Goal: Book appointment/travel/reservation

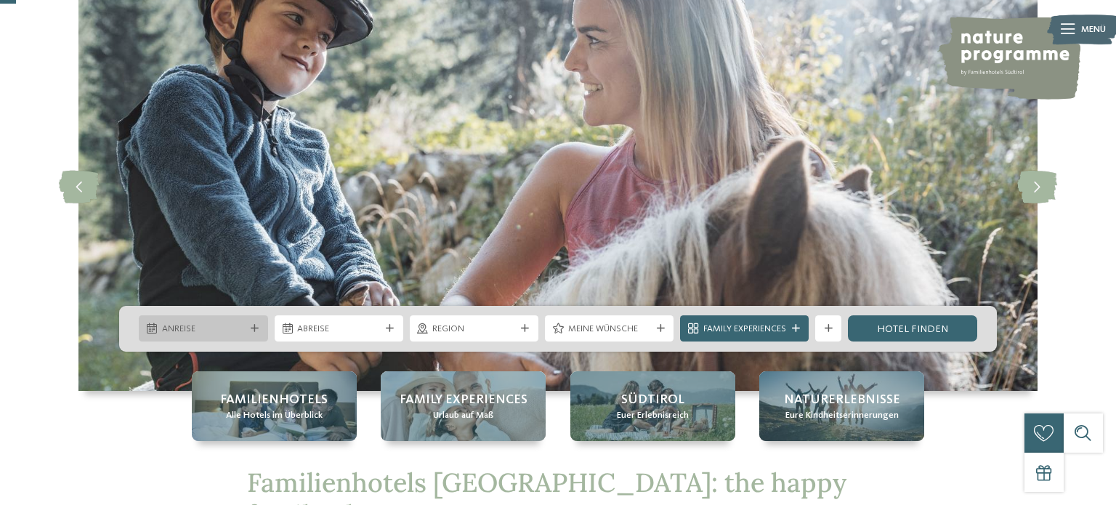
click at [226, 329] on span "Anreise" at bounding box center [203, 329] width 83 height 13
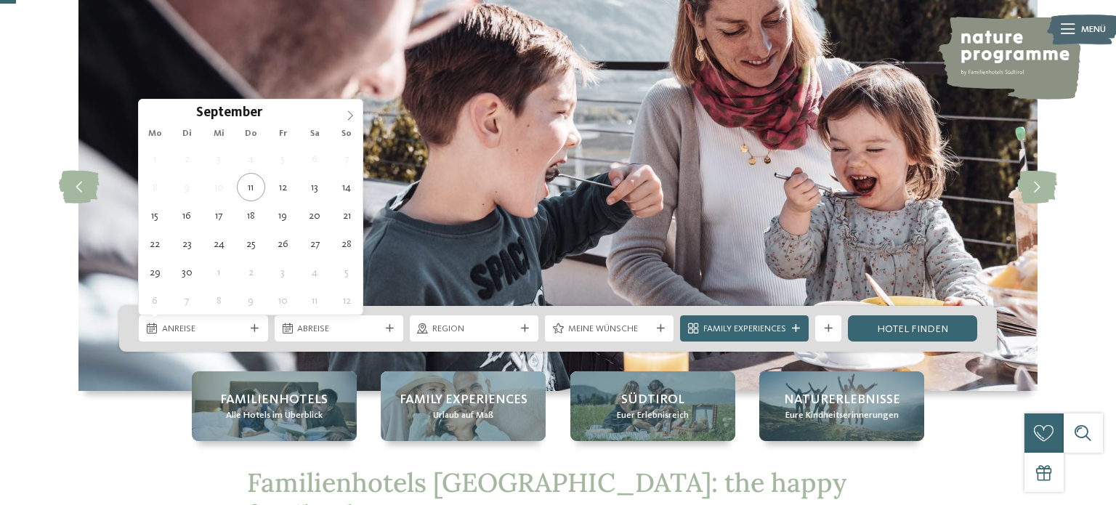
click at [351, 111] on icon at bounding box center [350, 115] width 10 height 10
type div "03.10.2025"
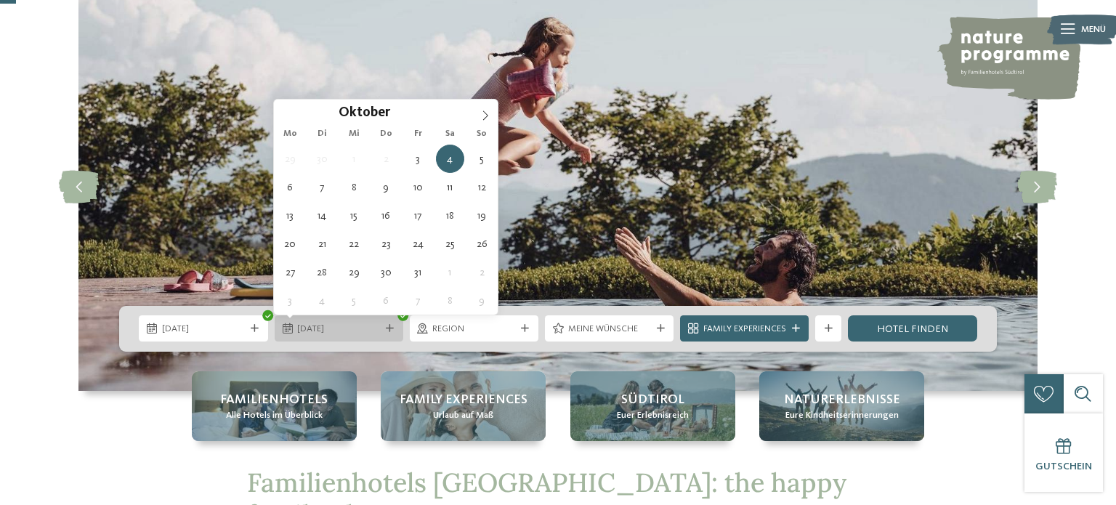
click at [338, 334] on span "04.10.2025" at bounding box center [338, 329] width 83 height 13
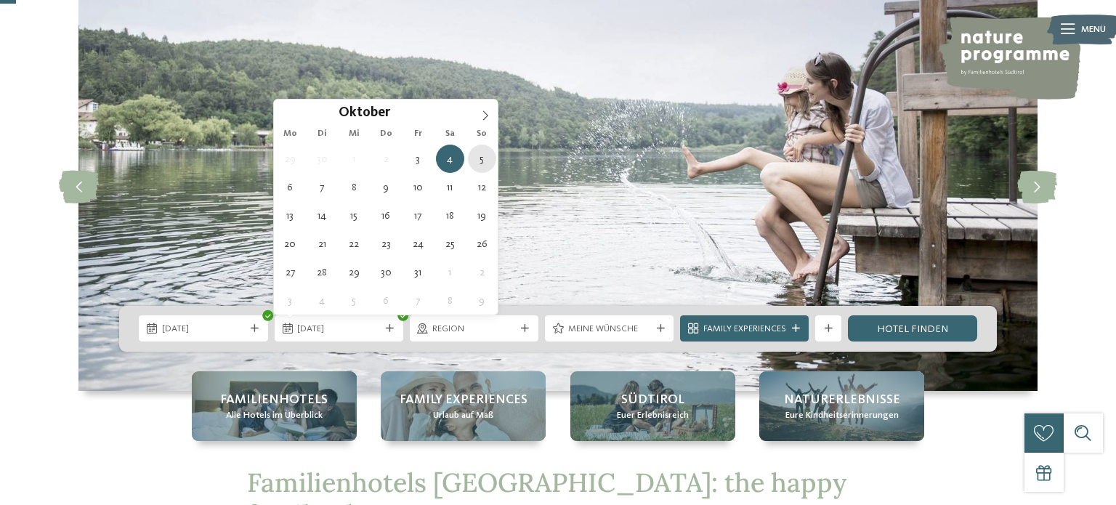
type div "05.10.2025"
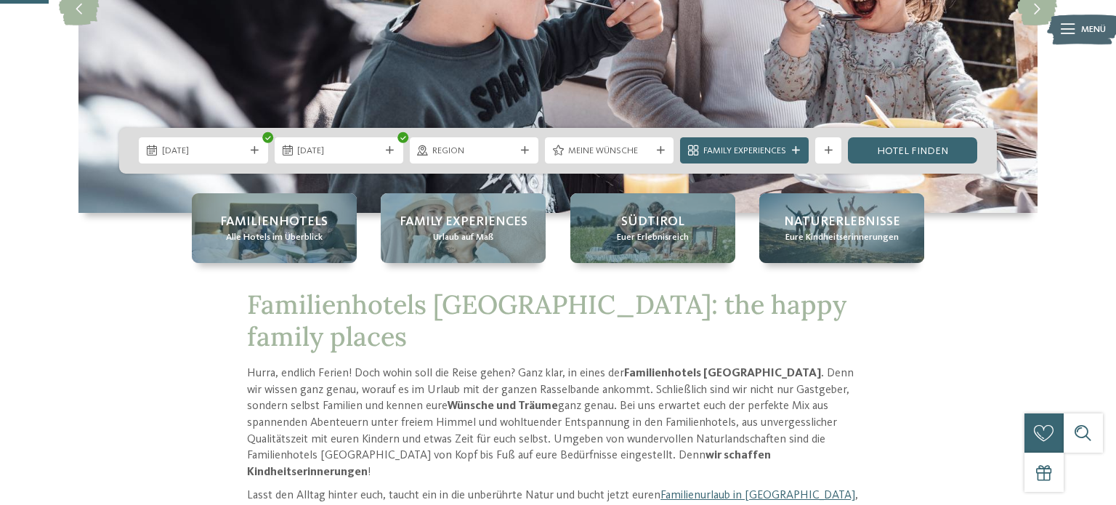
scroll to position [255, 0]
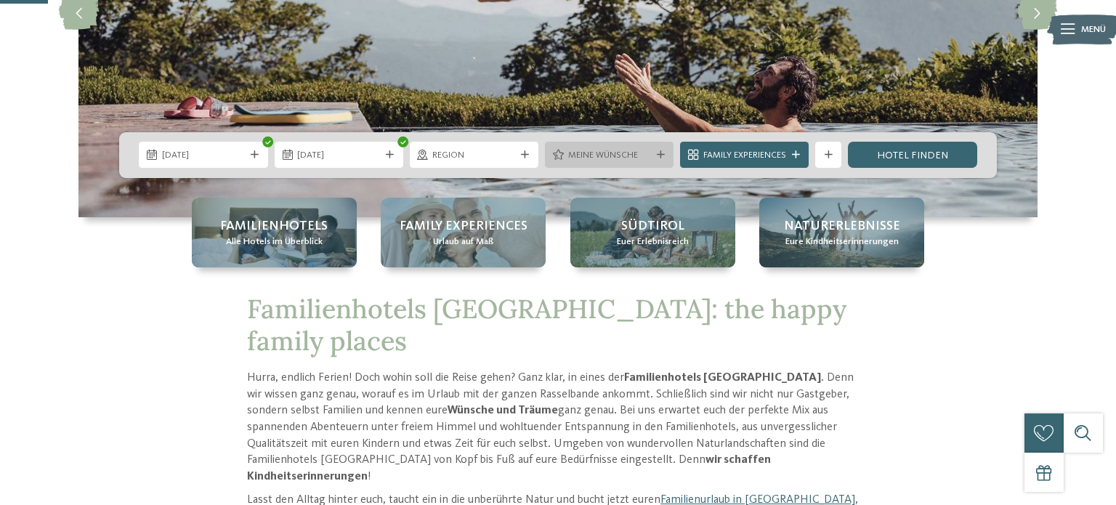
click at [640, 156] on span "Meine Wünsche" at bounding box center [609, 155] width 83 height 13
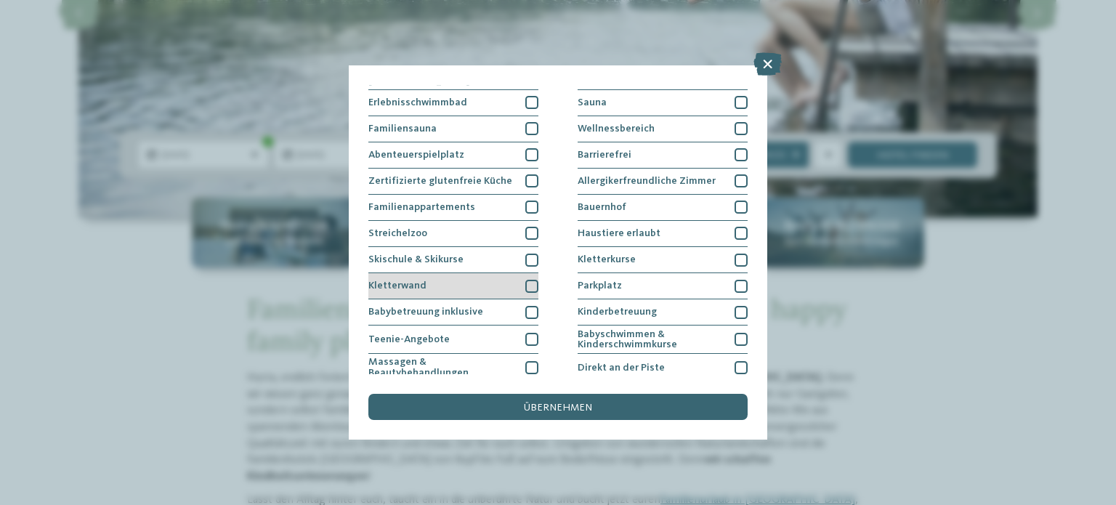
scroll to position [0, 0]
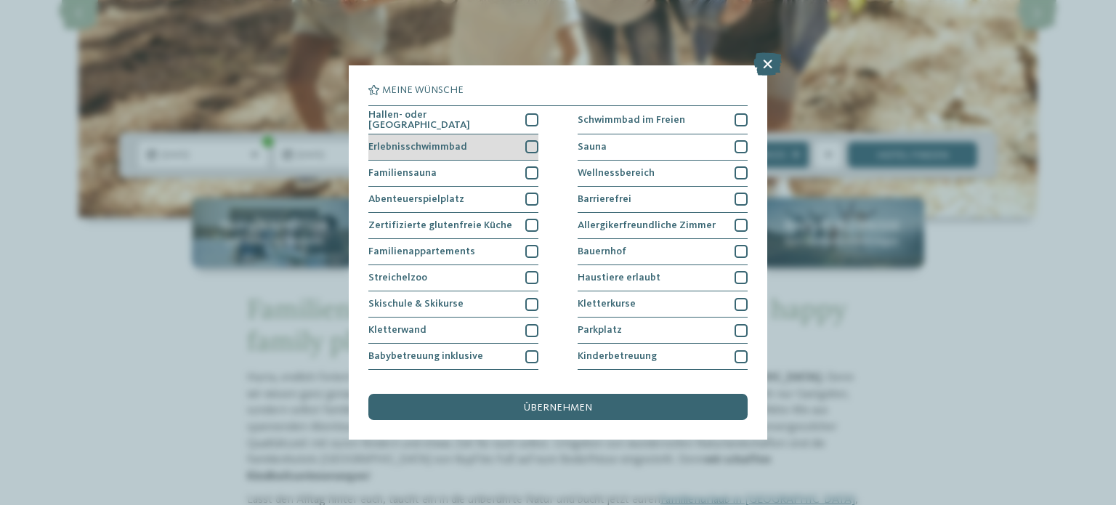
click at [533, 145] on div at bounding box center [531, 146] width 13 height 13
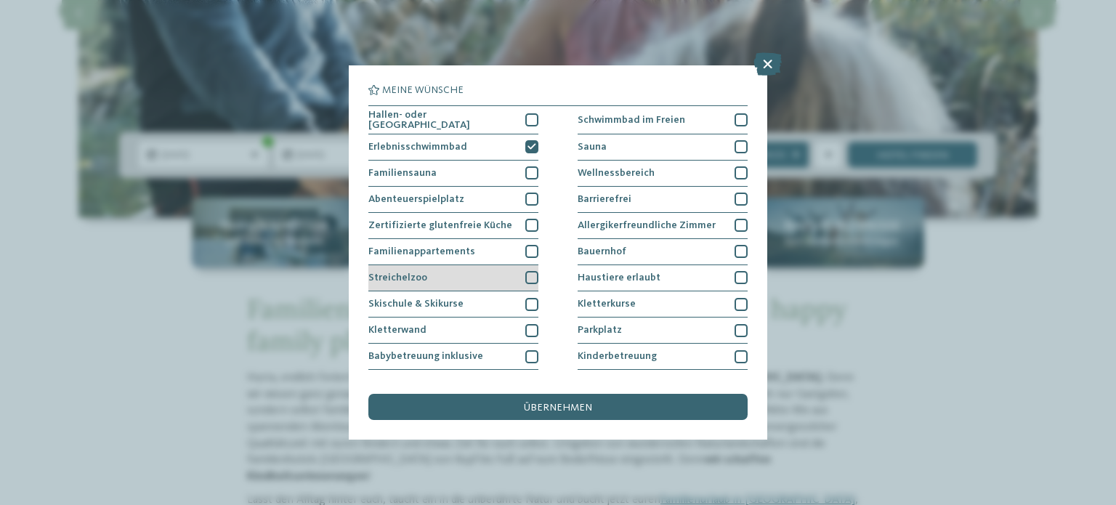
click at [531, 276] on div at bounding box center [531, 277] width 13 height 13
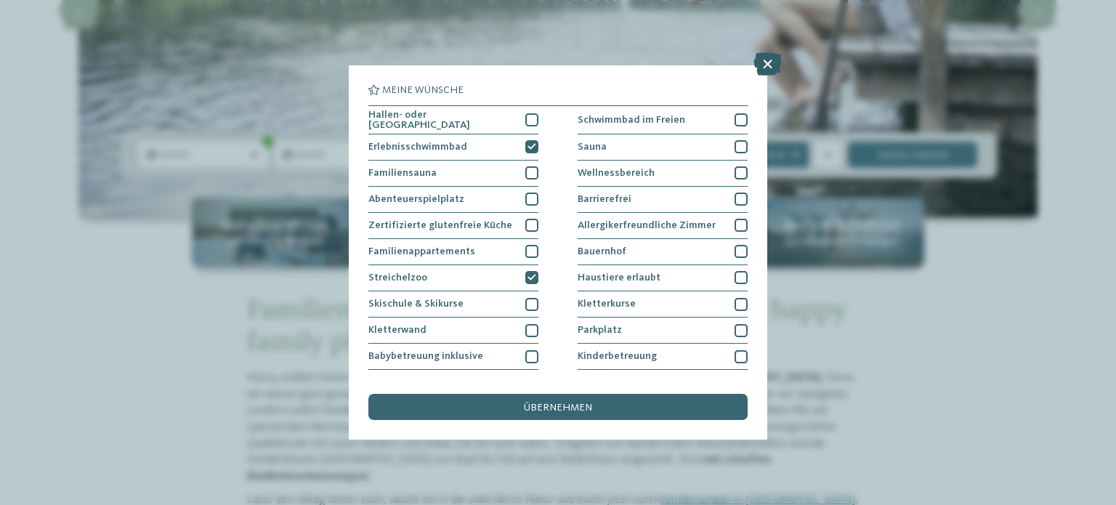
click at [765, 65] on icon at bounding box center [768, 63] width 28 height 23
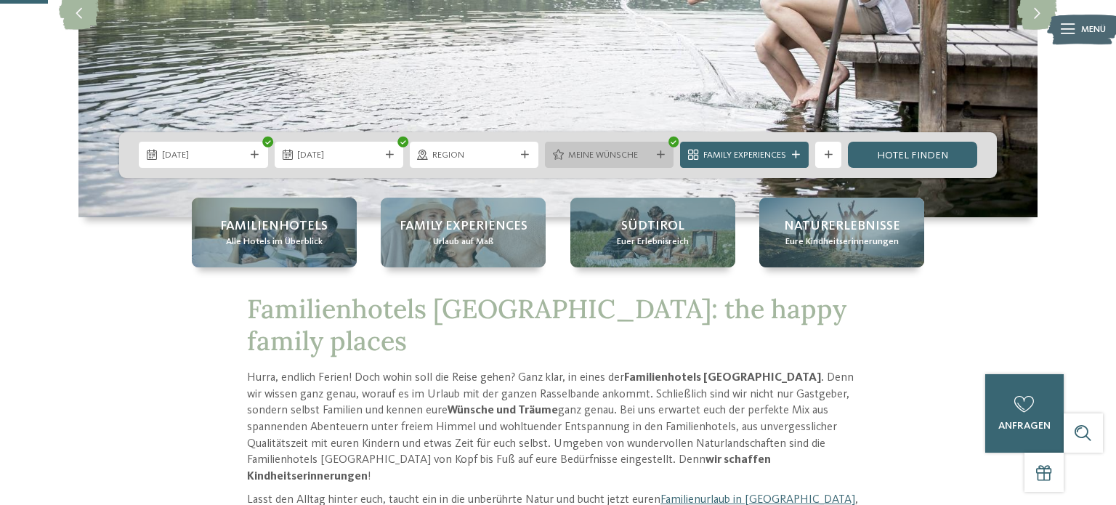
click at [646, 153] on span "Meine Wünsche" at bounding box center [609, 155] width 83 height 13
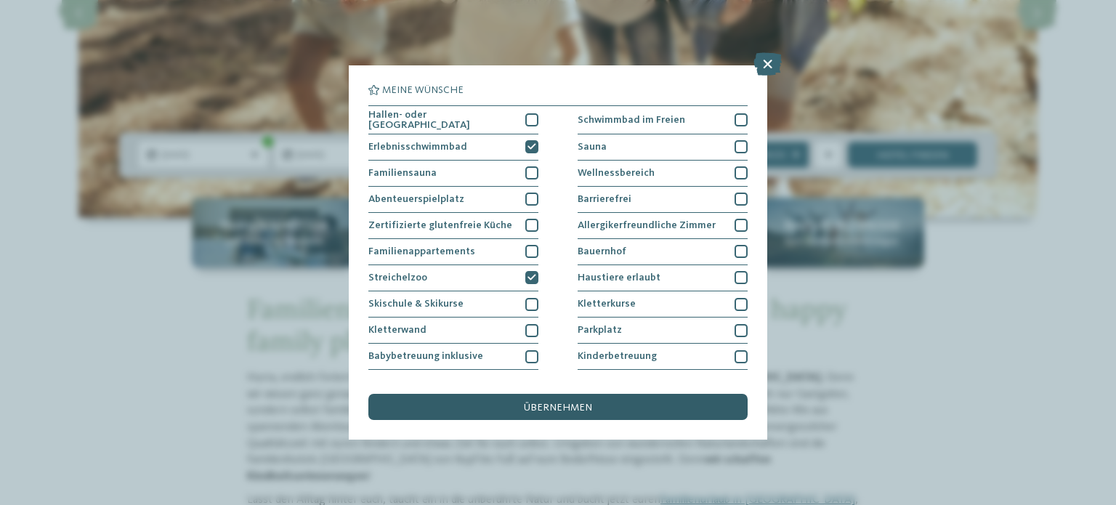
click at [573, 411] on span "übernehmen" at bounding box center [558, 408] width 68 height 10
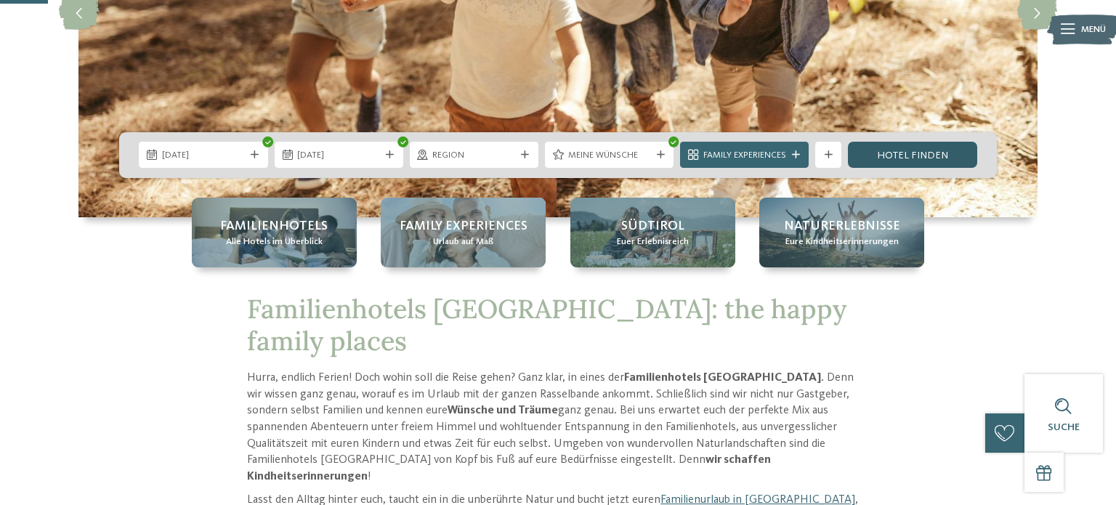
click at [910, 156] on link "Hotel finden" at bounding box center [912, 155] width 129 height 26
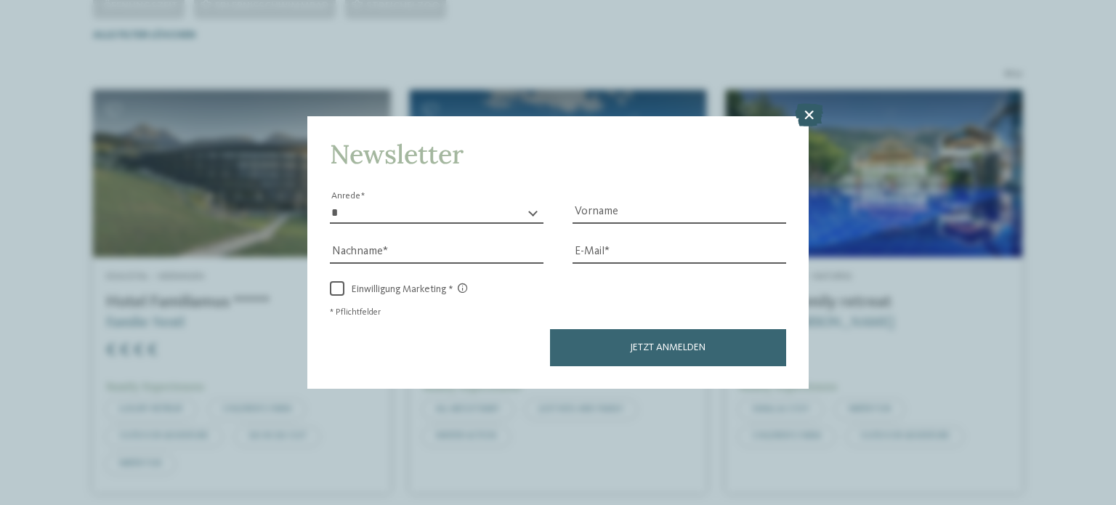
click at [810, 115] on icon at bounding box center [809, 114] width 28 height 23
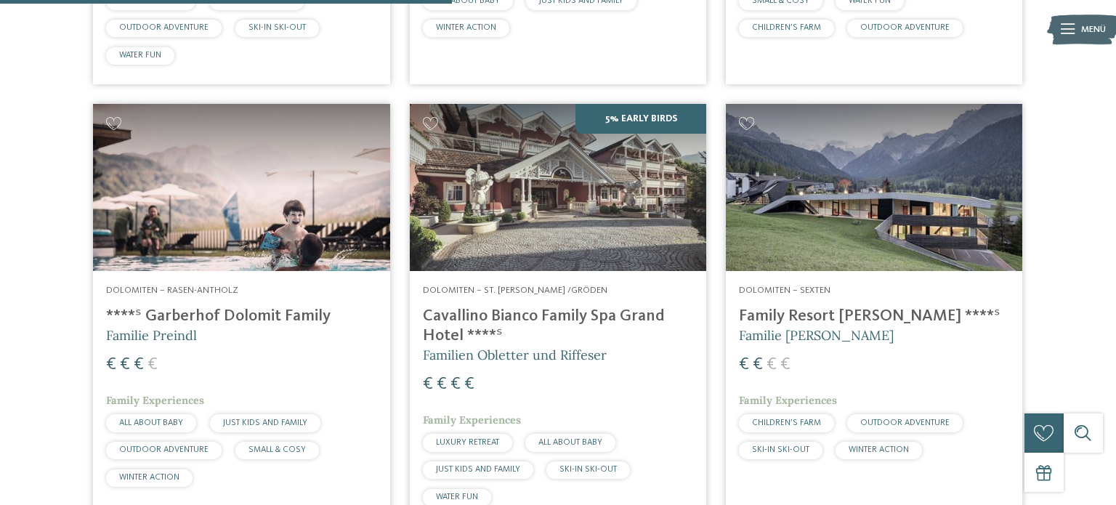
scroll to position [858, 0]
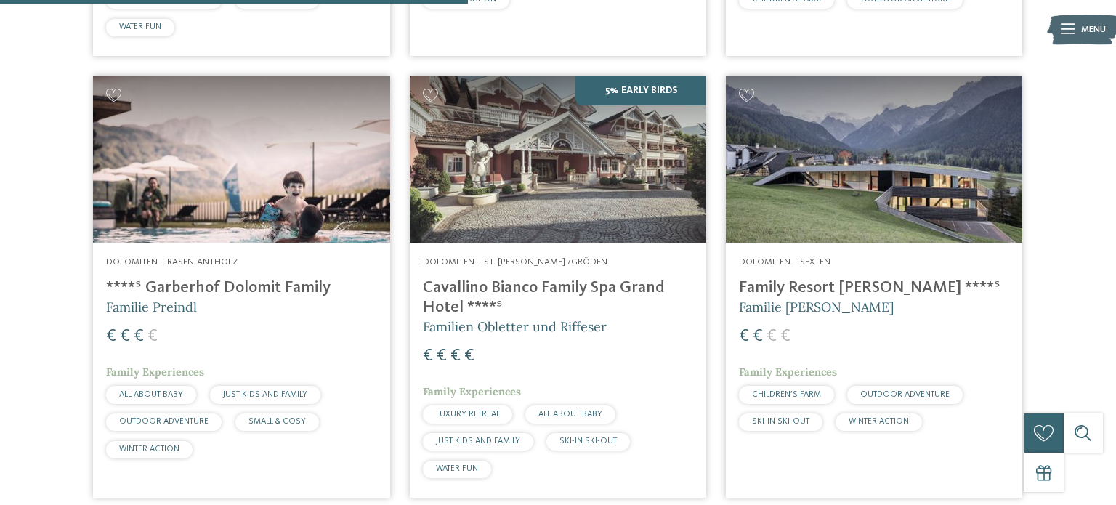
click at [594, 188] on img at bounding box center [558, 159] width 297 height 167
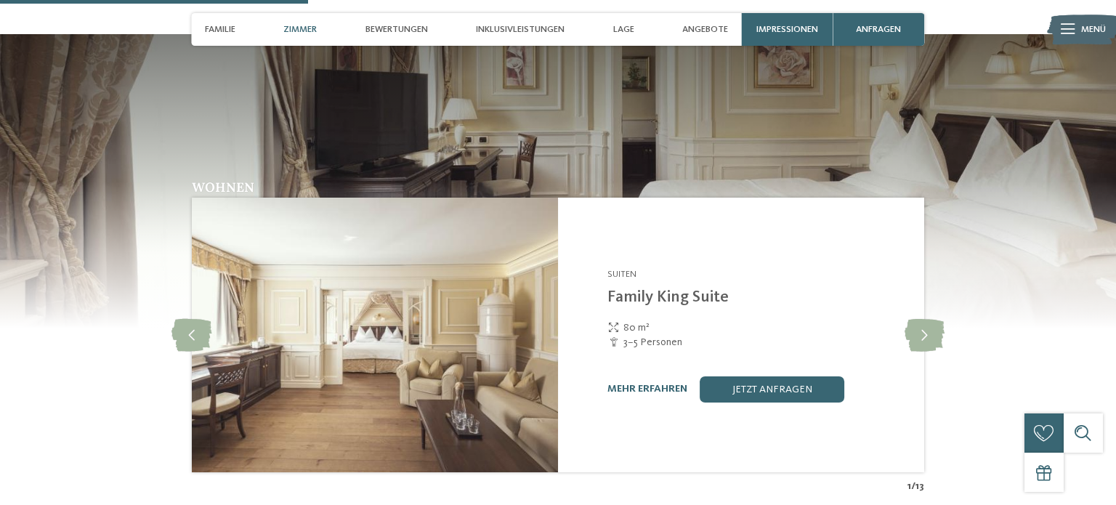
scroll to position [1328, 0]
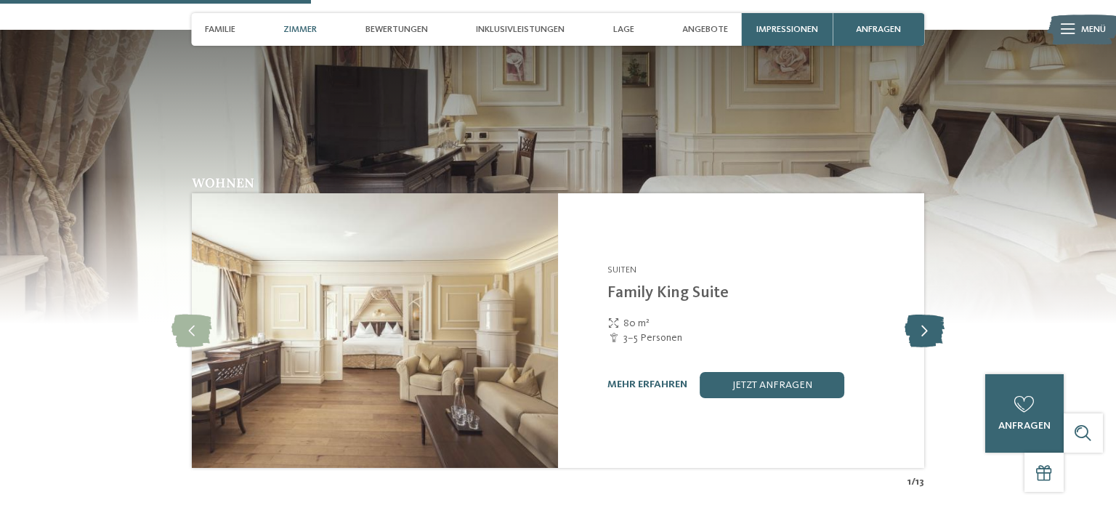
click at [933, 315] on icon at bounding box center [925, 331] width 40 height 33
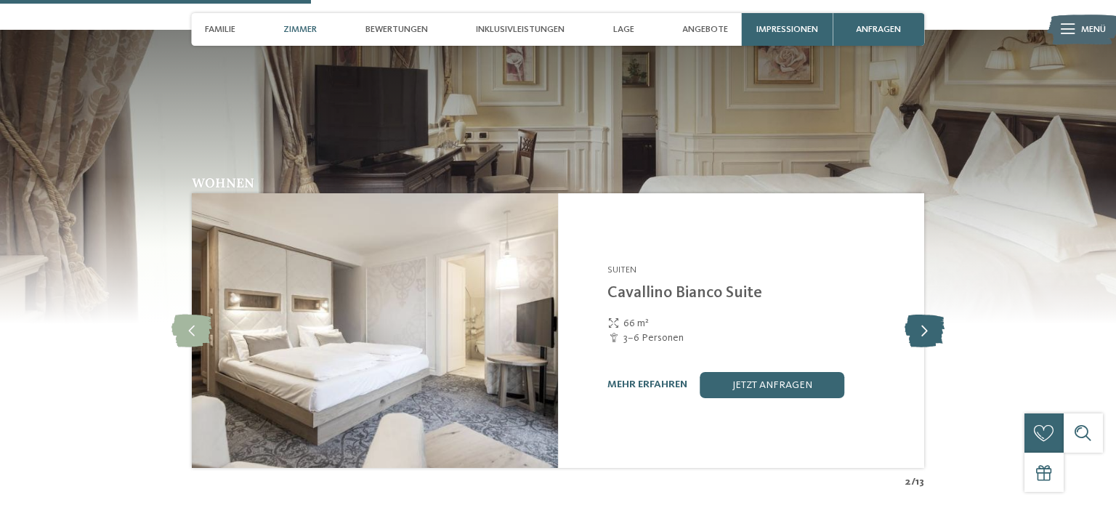
click at [933, 315] on icon at bounding box center [925, 331] width 40 height 33
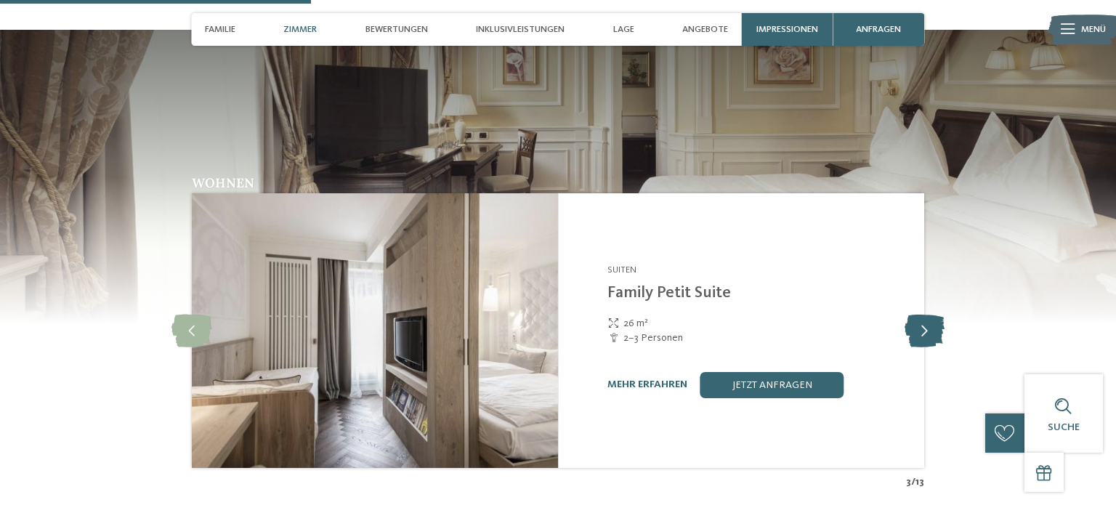
click at [933, 315] on icon at bounding box center [925, 331] width 40 height 33
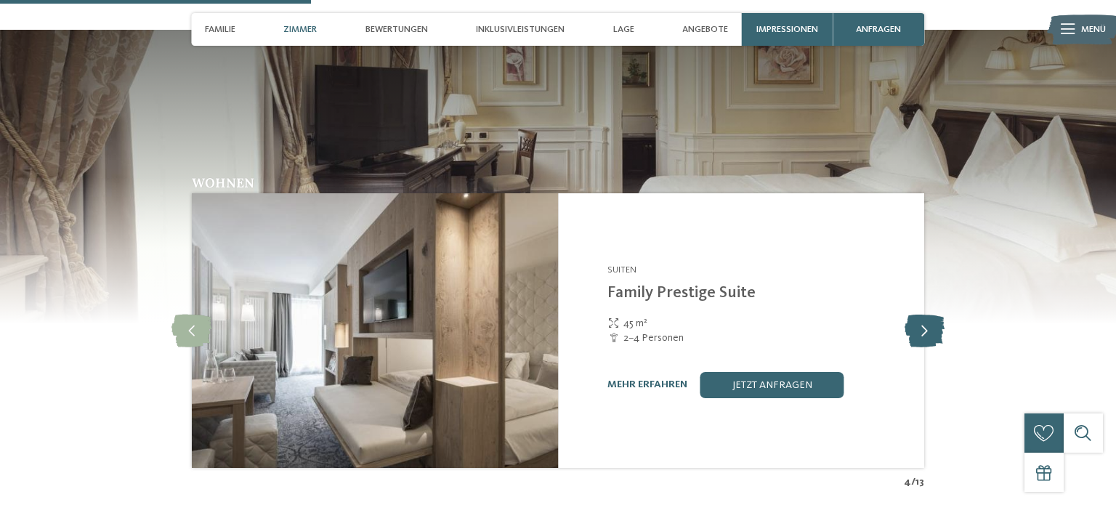
click at [933, 315] on icon at bounding box center [925, 331] width 40 height 33
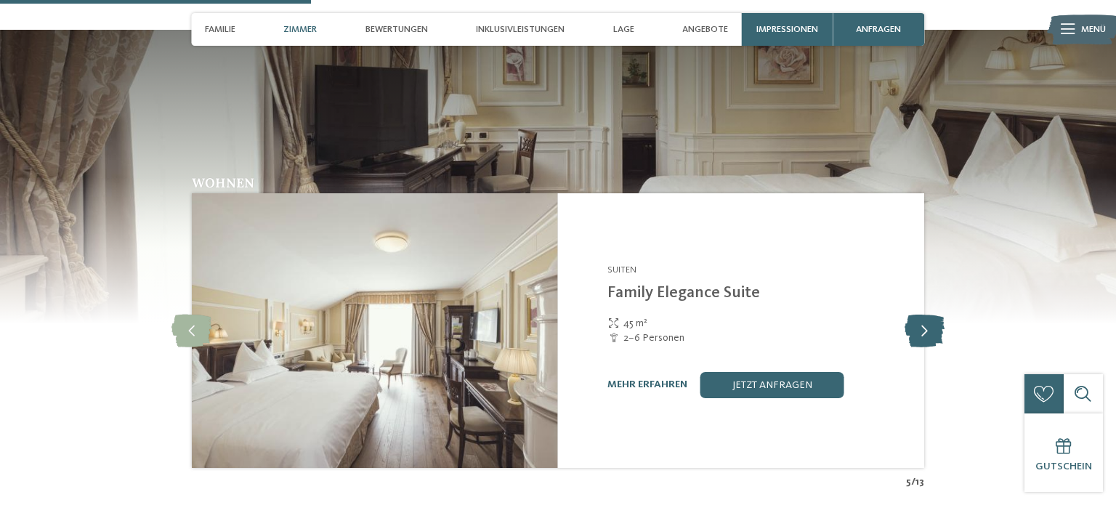
click at [933, 315] on icon at bounding box center [925, 331] width 40 height 33
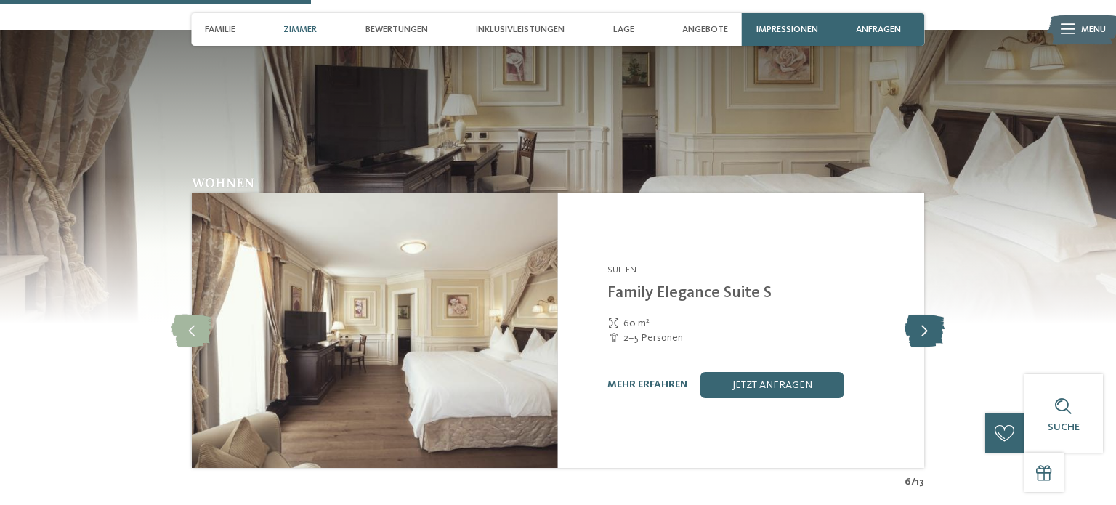
click at [933, 315] on icon at bounding box center [925, 331] width 40 height 33
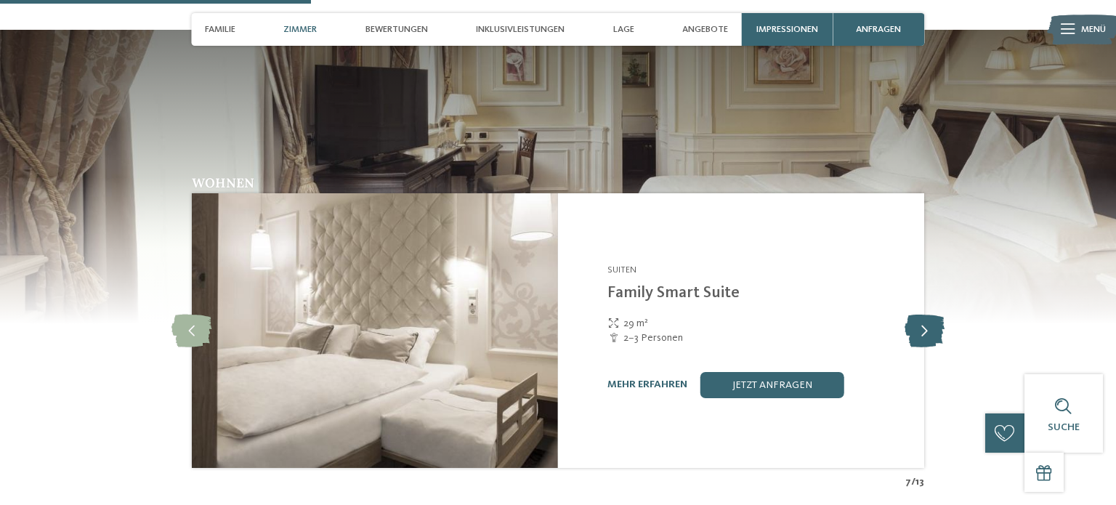
click at [933, 315] on icon at bounding box center [925, 331] width 40 height 33
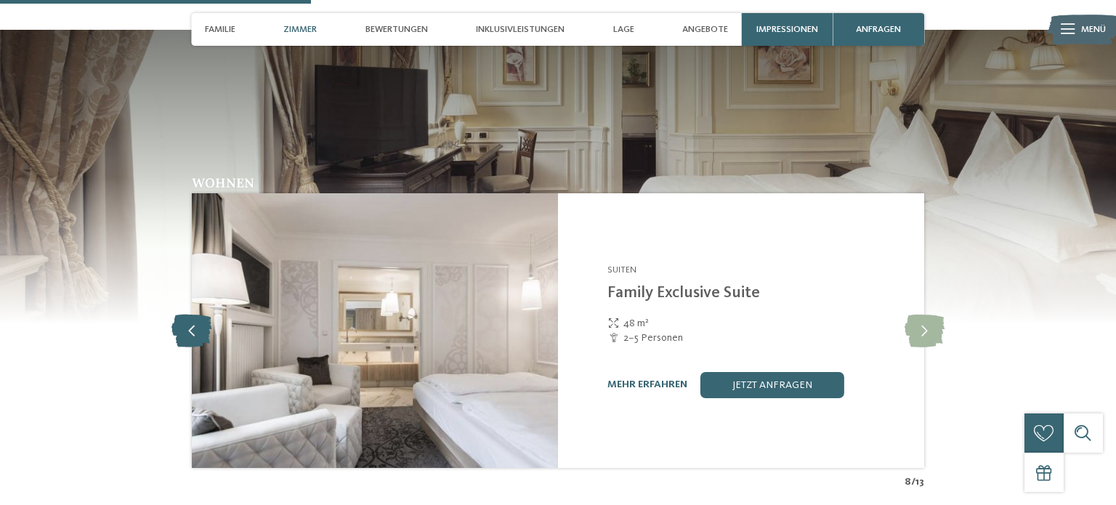
click at [201, 315] on icon at bounding box center [192, 331] width 40 height 33
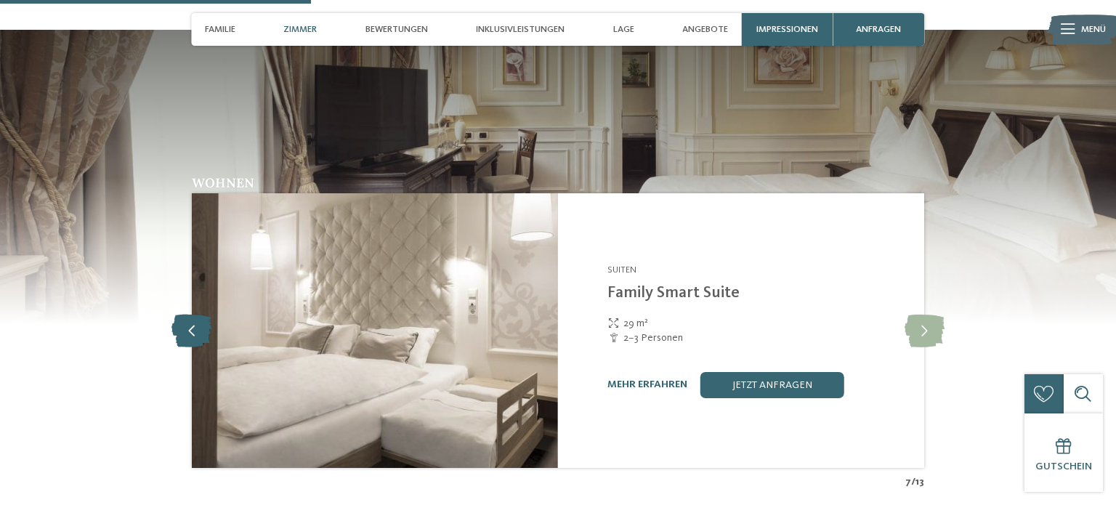
click at [201, 315] on icon at bounding box center [192, 331] width 40 height 33
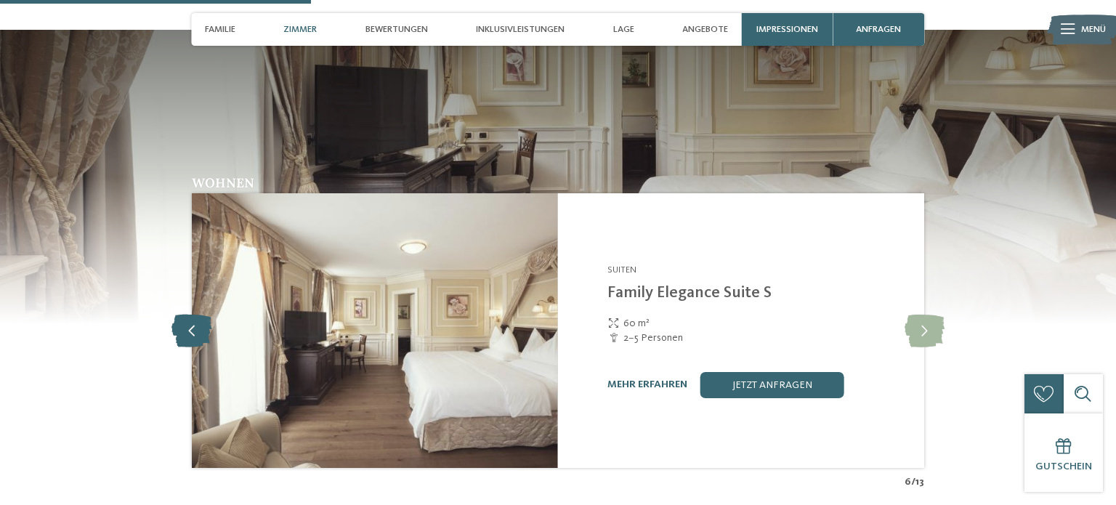
click at [201, 315] on icon at bounding box center [192, 331] width 40 height 33
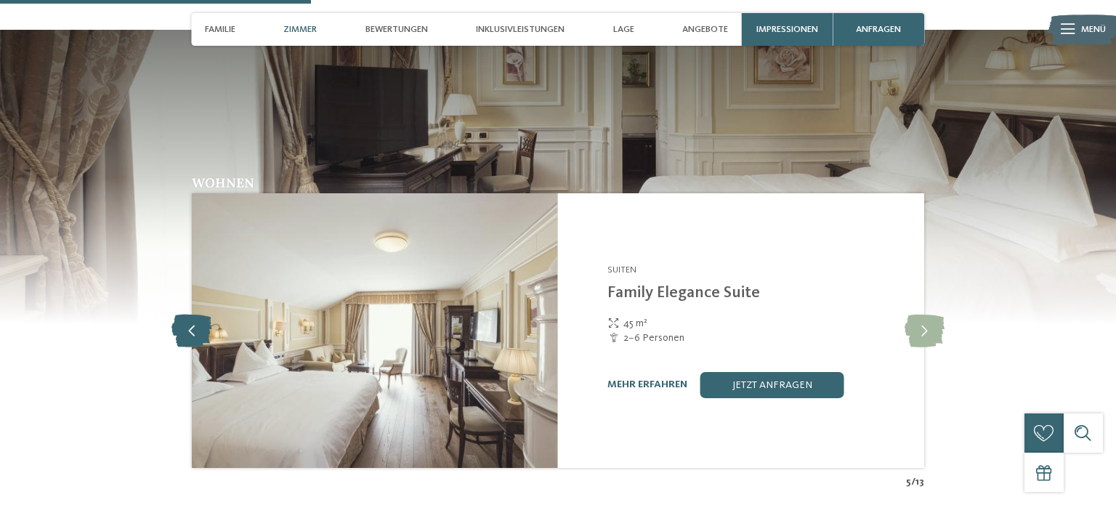
click at [201, 315] on icon at bounding box center [192, 331] width 40 height 33
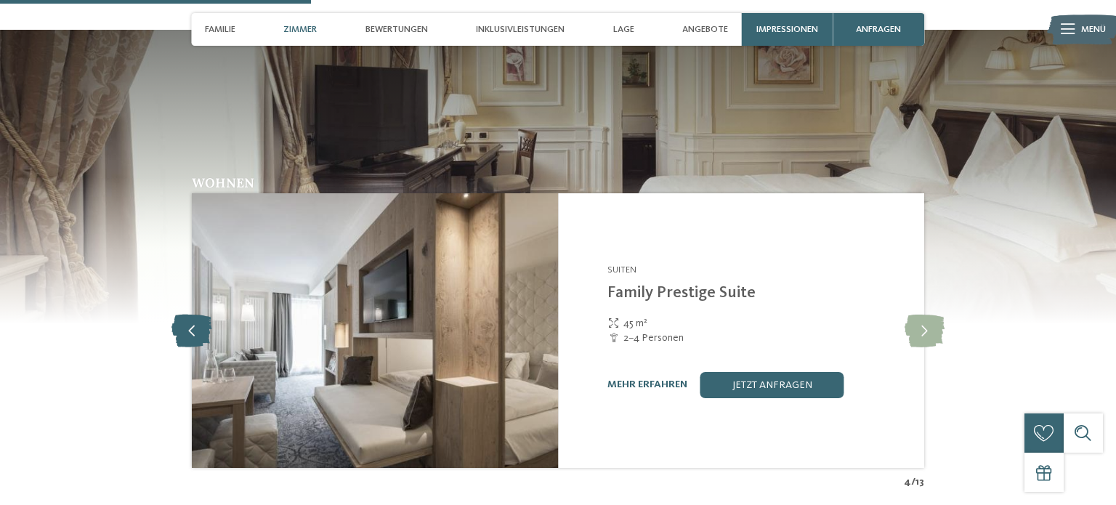
click at [201, 315] on icon at bounding box center [192, 331] width 40 height 33
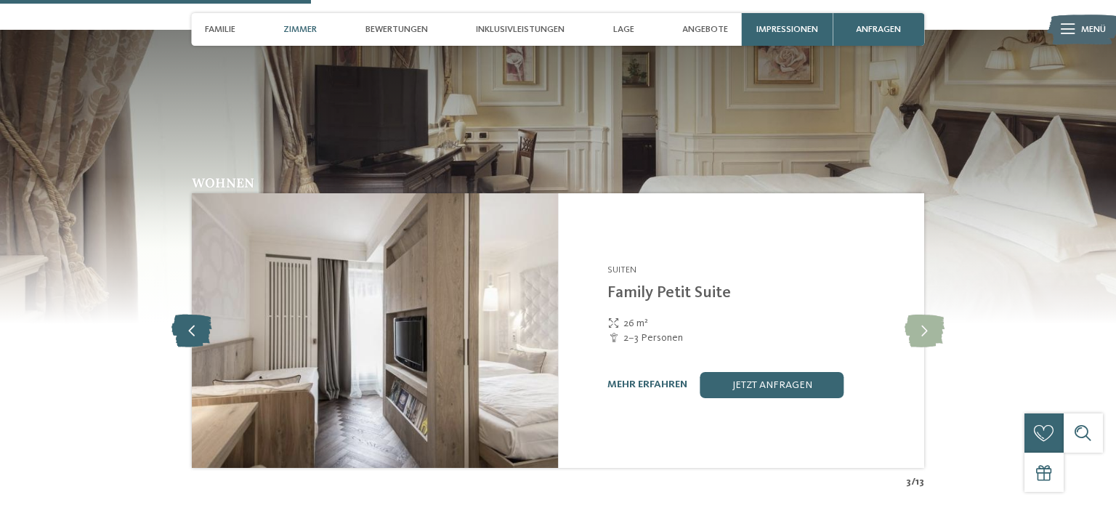
click at [201, 315] on icon at bounding box center [192, 331] width 40 height 33
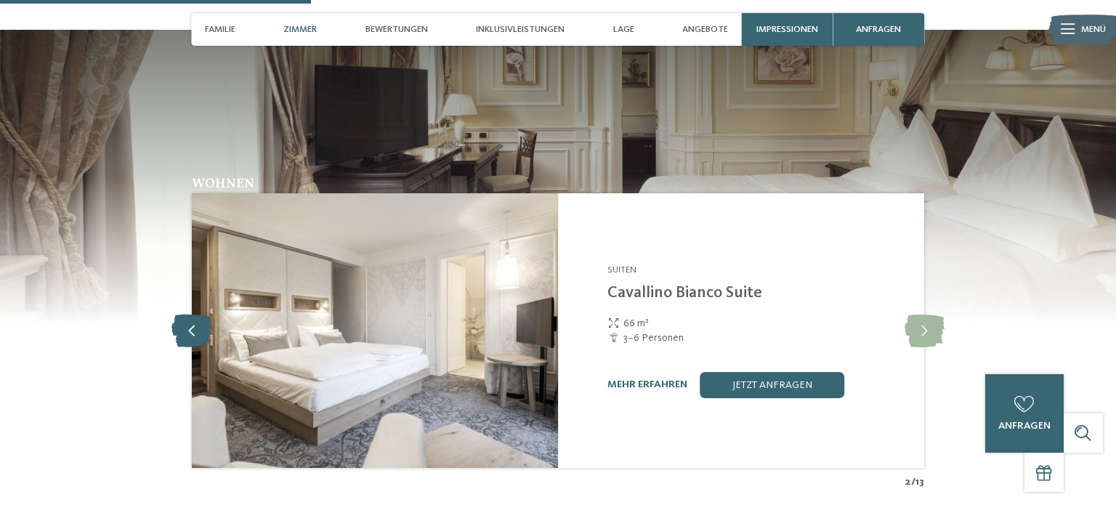
click at [201, 315] on icon at bounding box center [192, 331] width 40 height 33
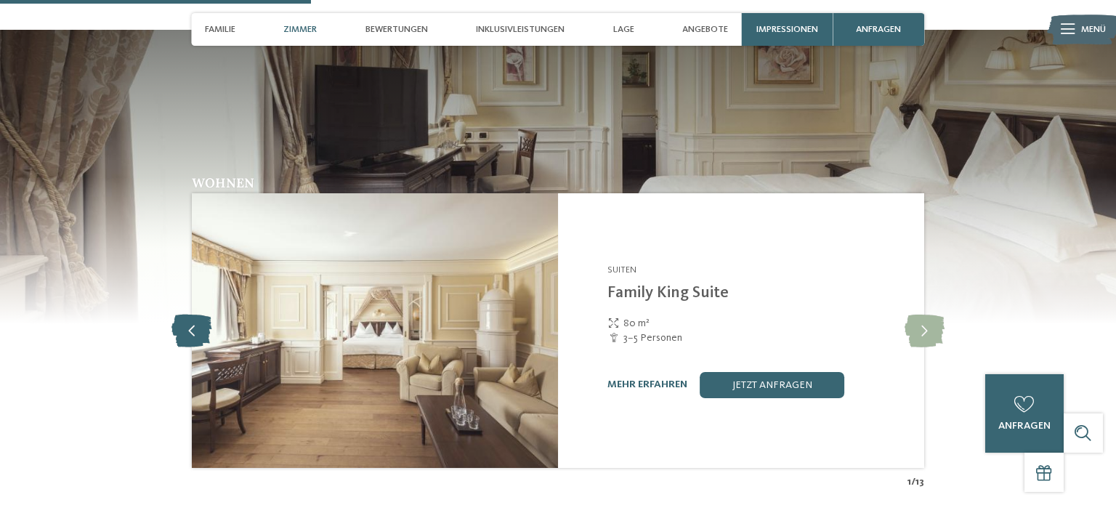
click at [201, 315] on icon at bounding box center [192, 331] width 40 height 33
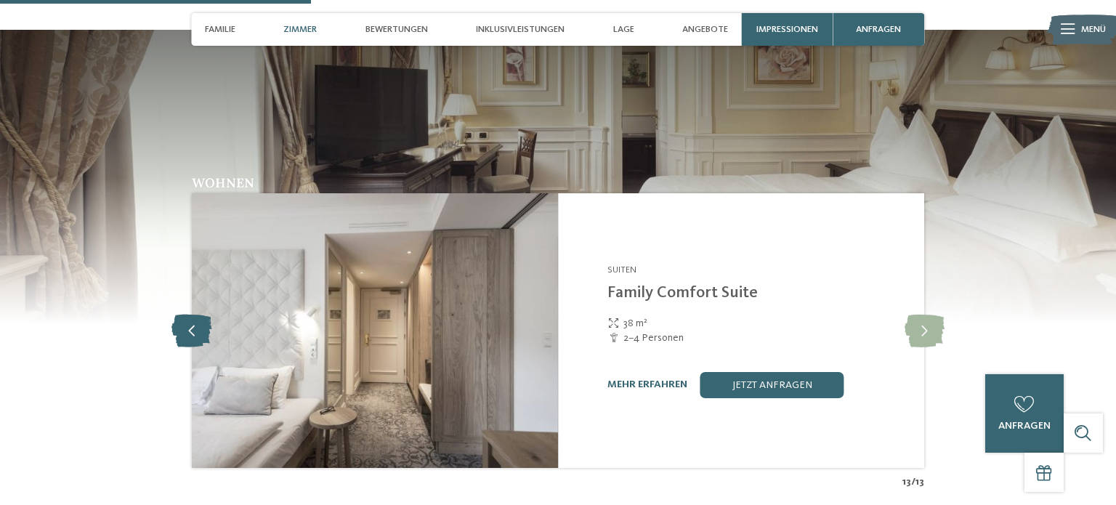
click at [201, 315] on icon at bounding box center [192, 331] width 40 height 33
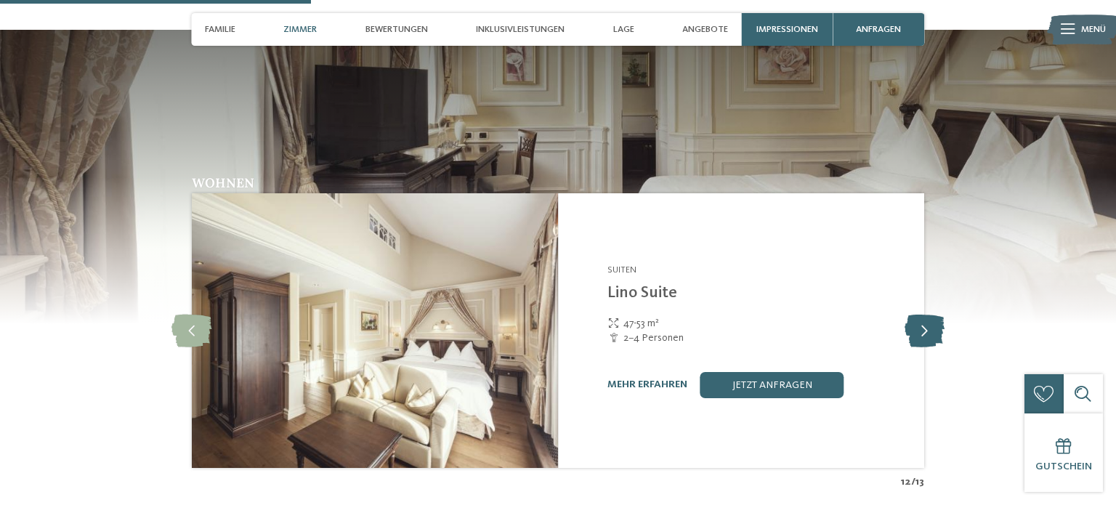
click at [926, 315] on icon at bounding box center [925, 331] width 40 height 33
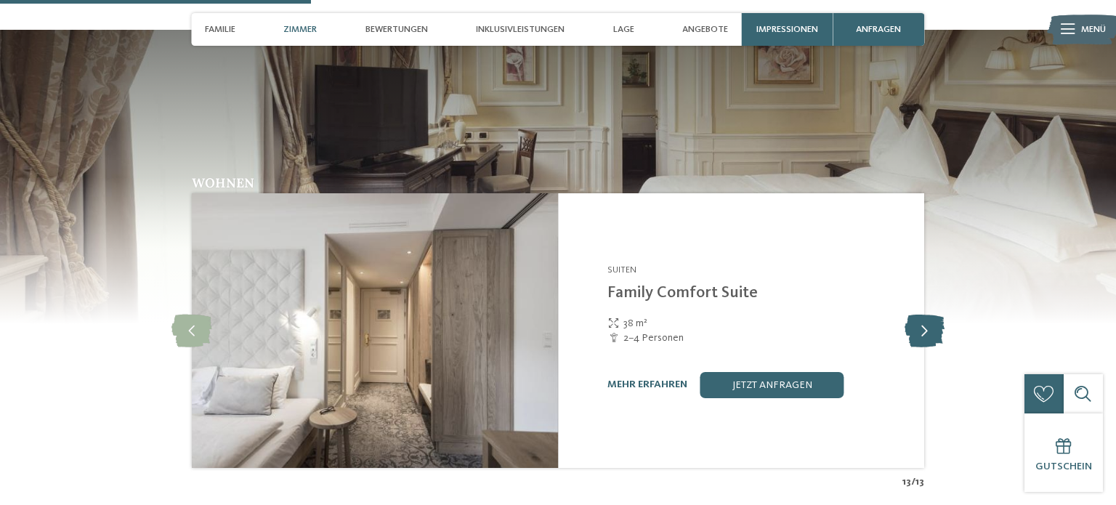
click at [926, 315] on icon at bounding box center [925, 331] width 40 height 33
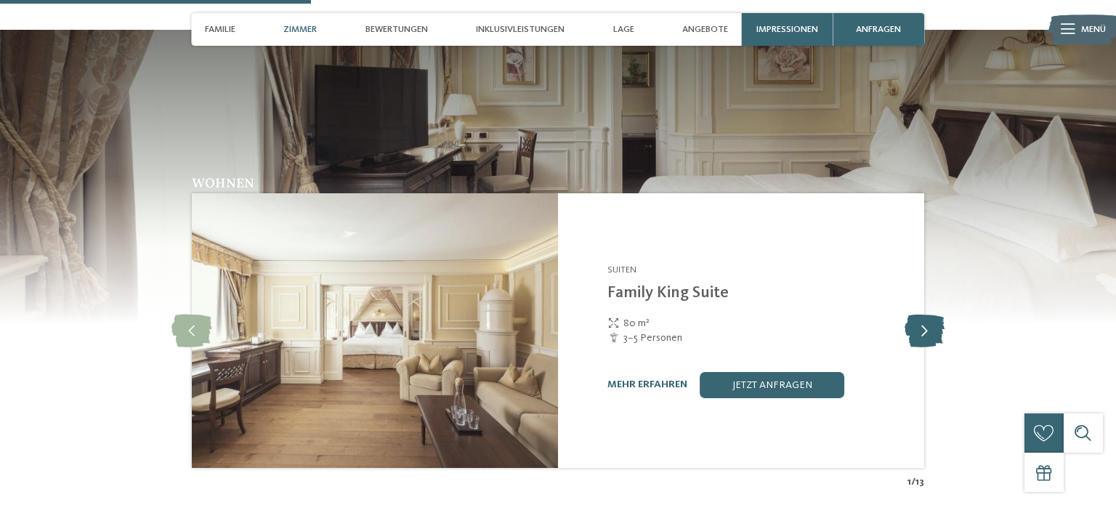
click at [926, 315] on icon at bounding box center [925, 331] width 40 height 33
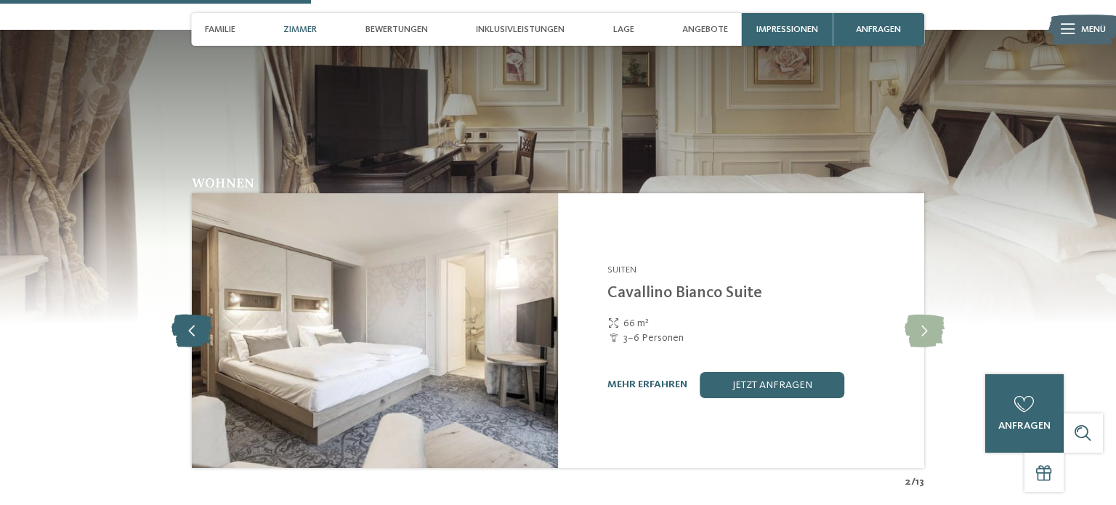
click at [191, 315] on icon at bounding box center [192, 331] width 40 height 33
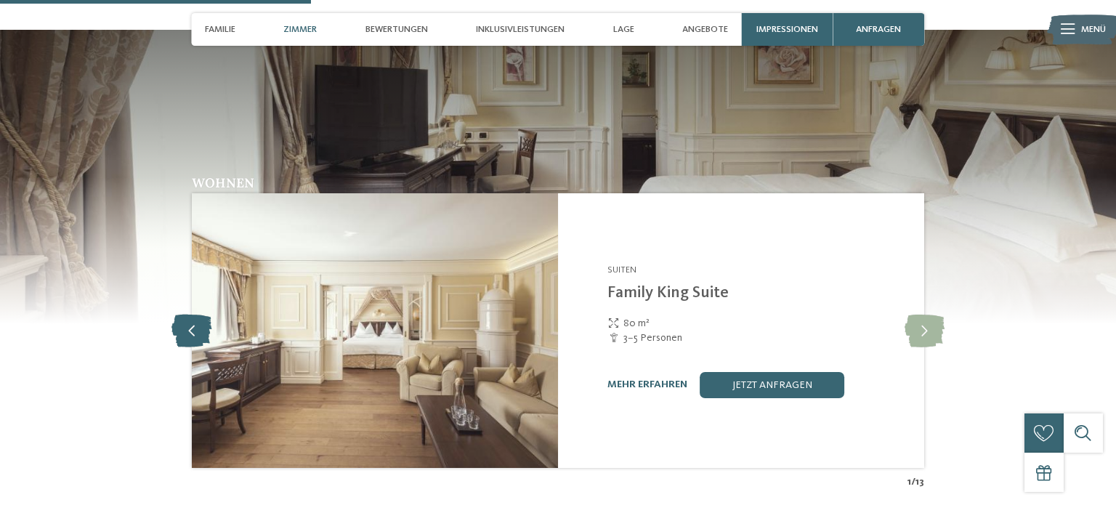
click at [196, 315] on icon at bounding box center [192, 331] width 40 height 33
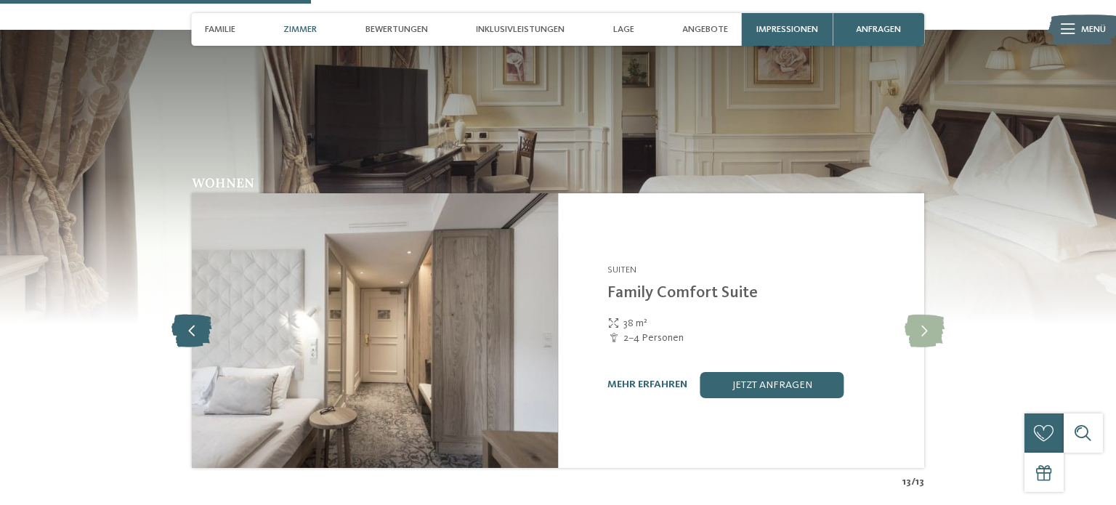
click at [196, 315] on icon at bounding box center [192, 331] width 40 height 33
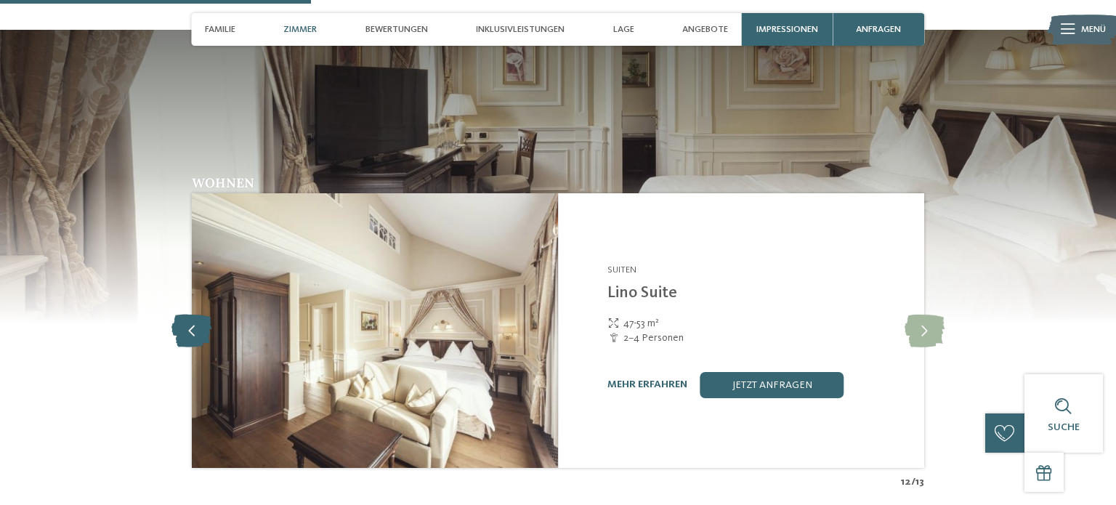
click at [196, 315] on icon at bounding box center [192, 331] width 40 height 33
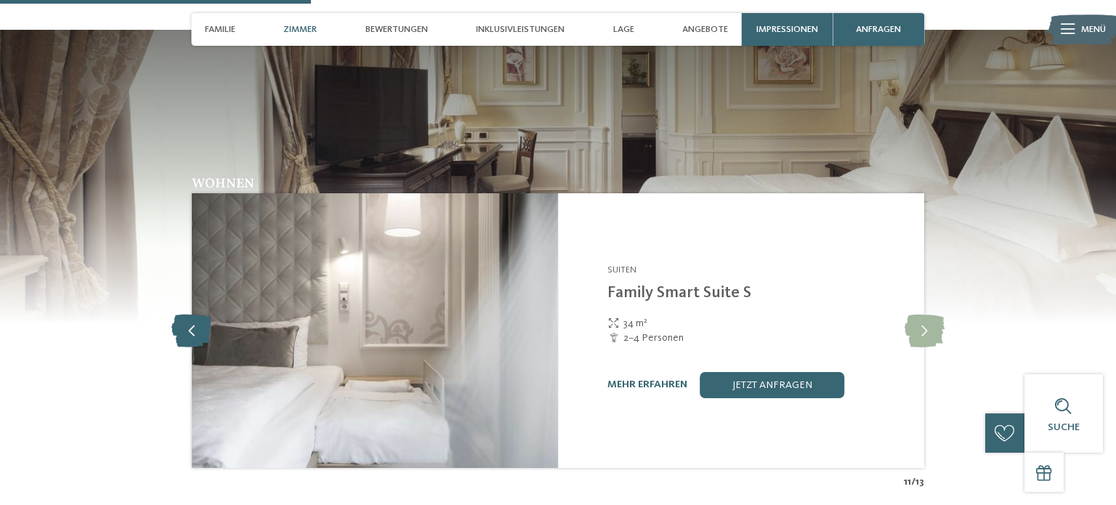
click at [196, 315] on icon at bounding box center [192, 331] width 40 height 33
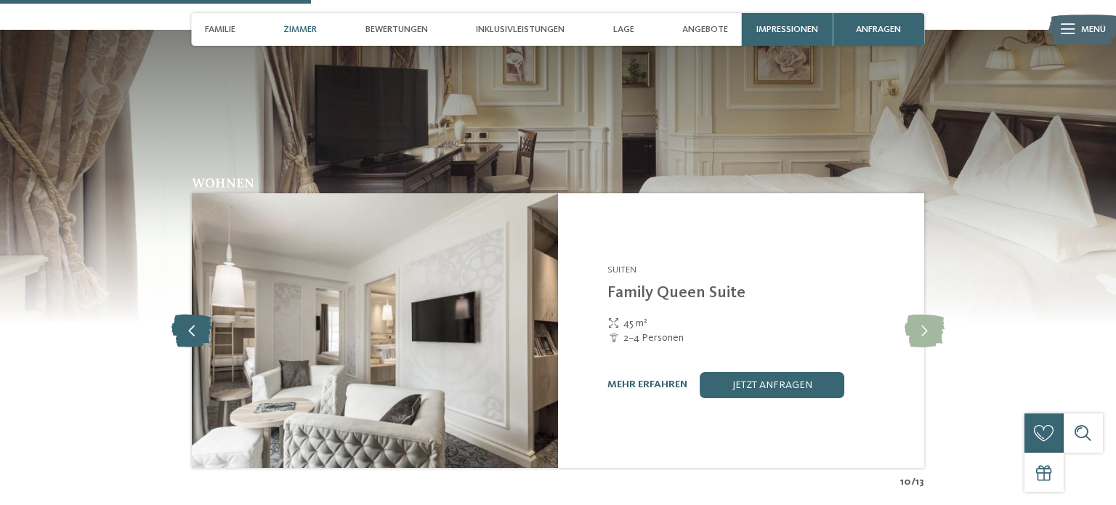
click at [196, 315] on icon at bounding box center [192, 331] width 40 height 33
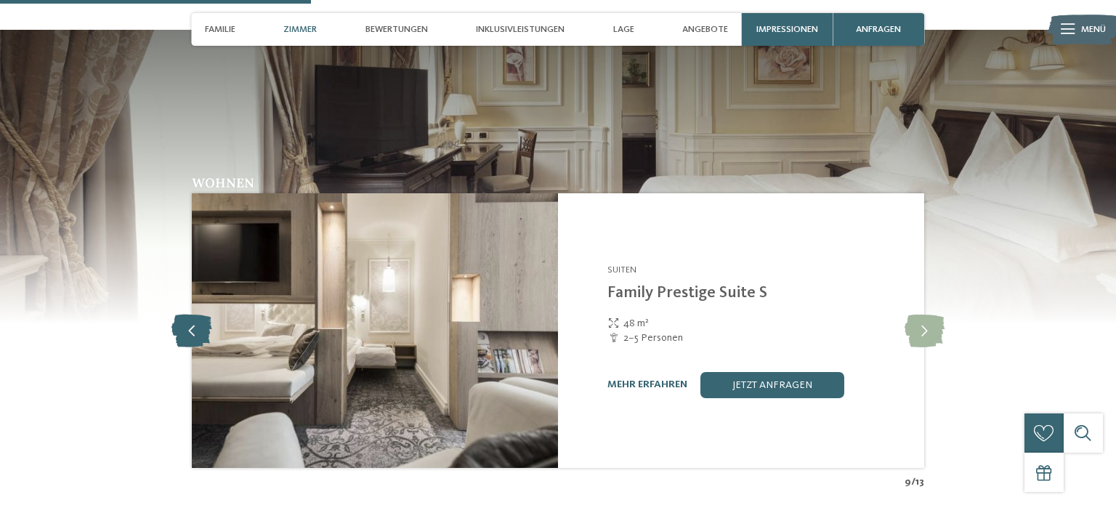
click at [196, 315] on icon at bounding box center [192, 331] width 40 height 33
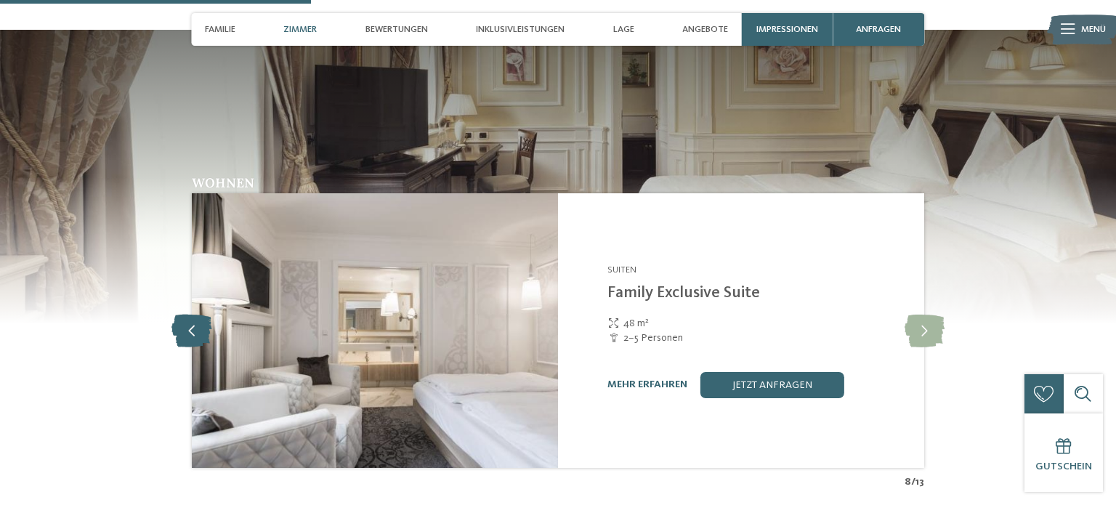
click at [201, 315] on icon at bounding box center [192, 331] width 40 height 33
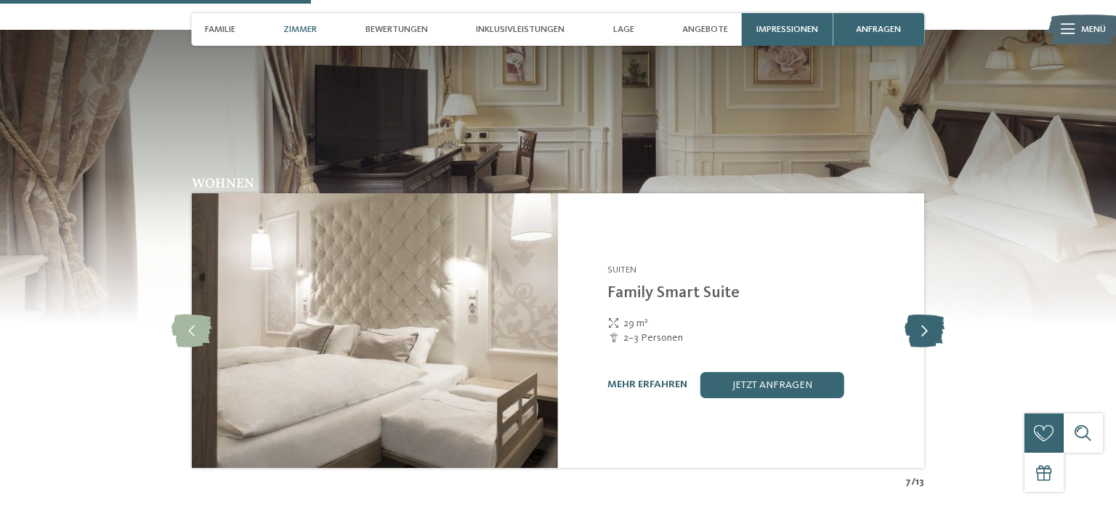
click at [916, 315] on icon at bounding box center [925, 331] width 40 height 33
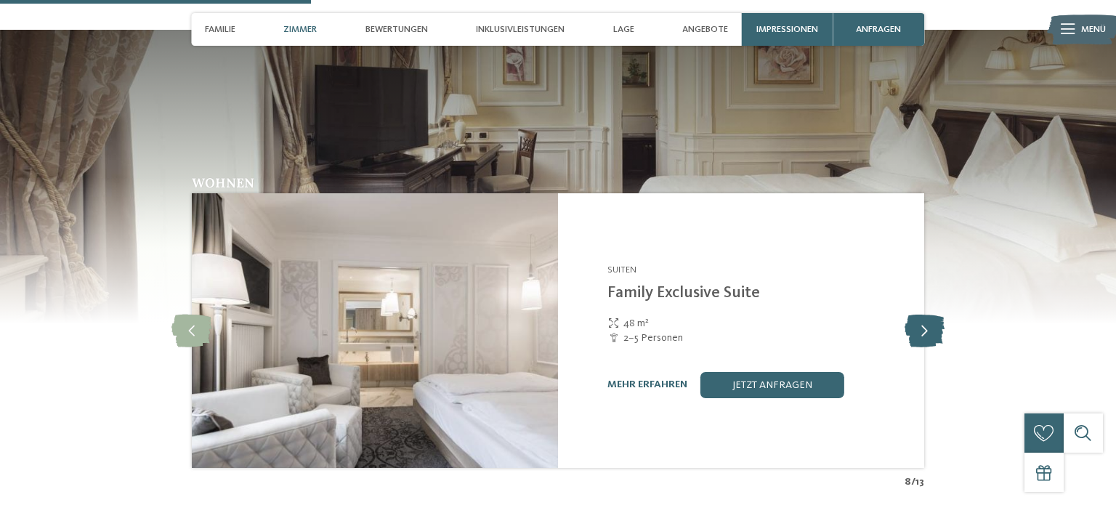
click at [916, 315] on icon at bounding box center [925, 331] width 40 height 33
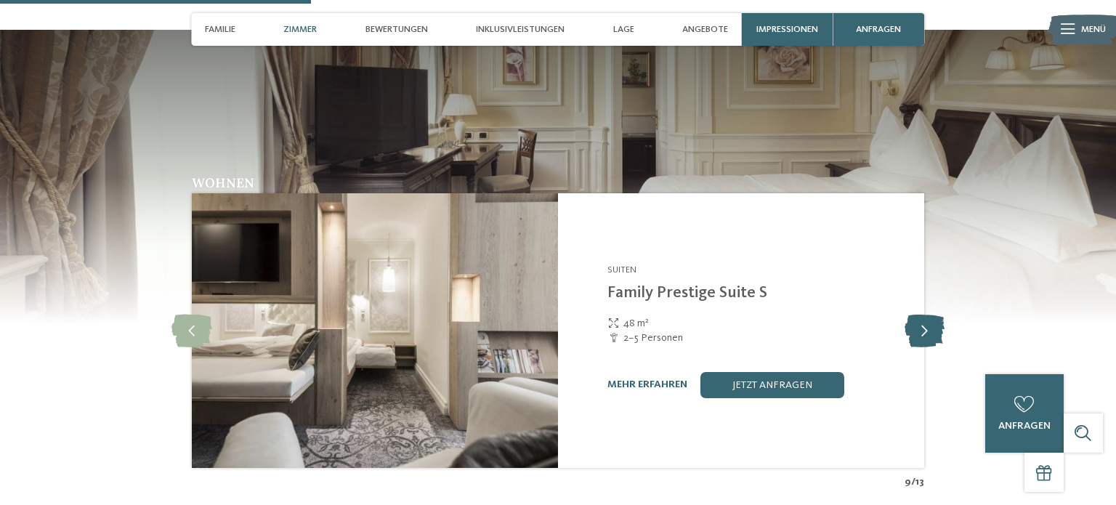
click at [916, 315] on icon at bounding box center [925, 331] width 40 height 33
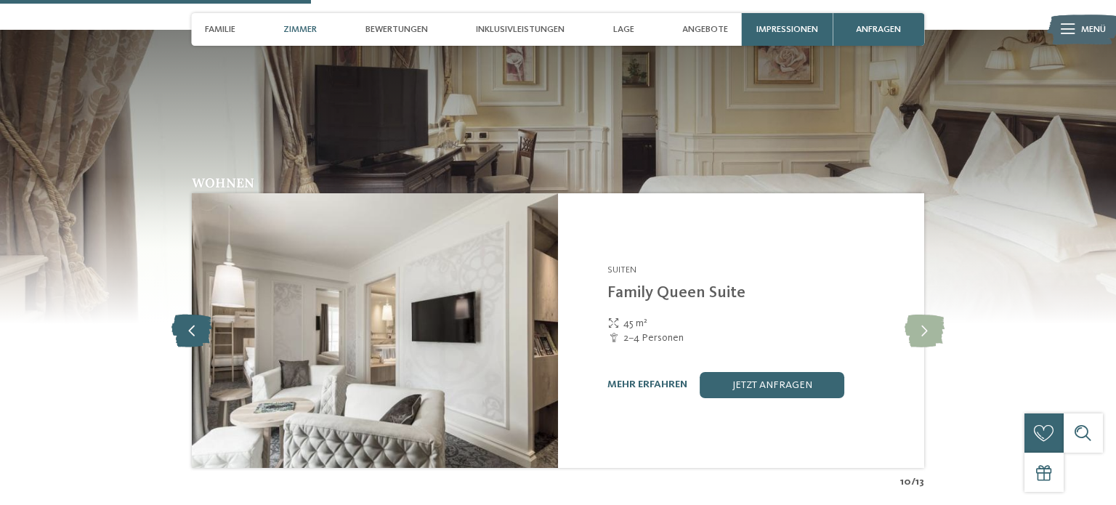
click at [195, 315] on icon at bounding box center [192, 331] width 40 height 33
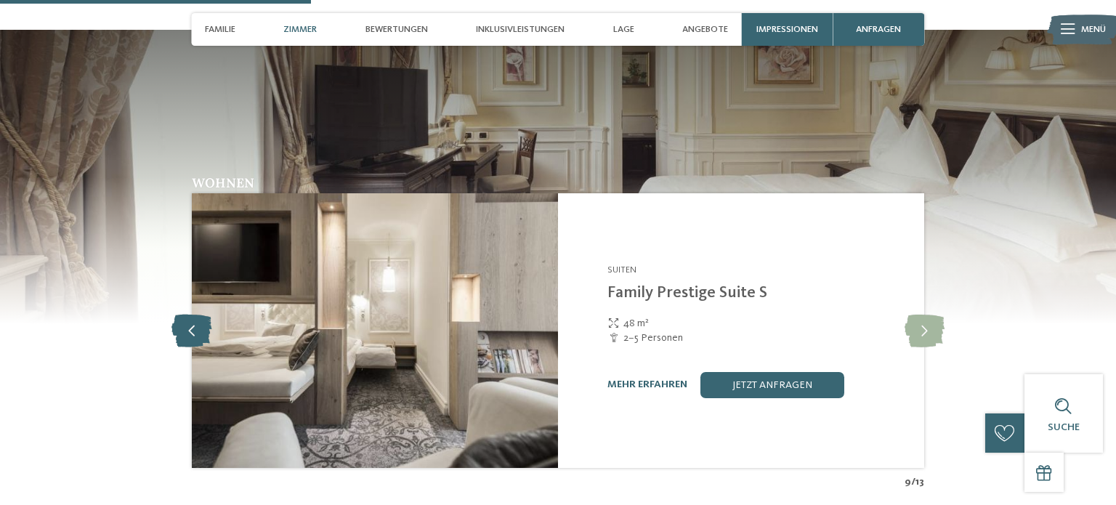
click at [195, 315] on icon at bounding box center [192, 331] width 40 height 33
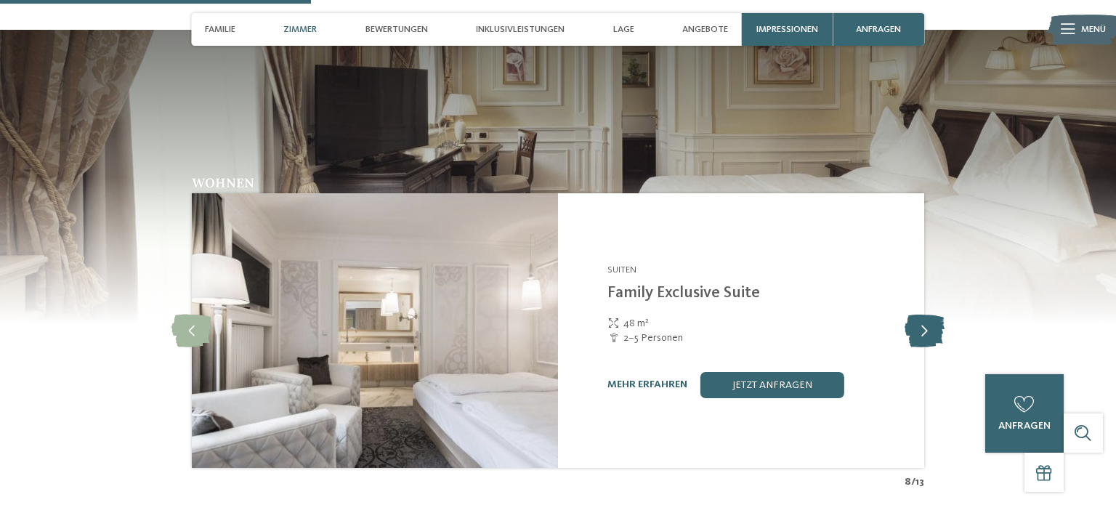
click at [927, 315] on icon at bounding box center [925, 331] width 40 height 33
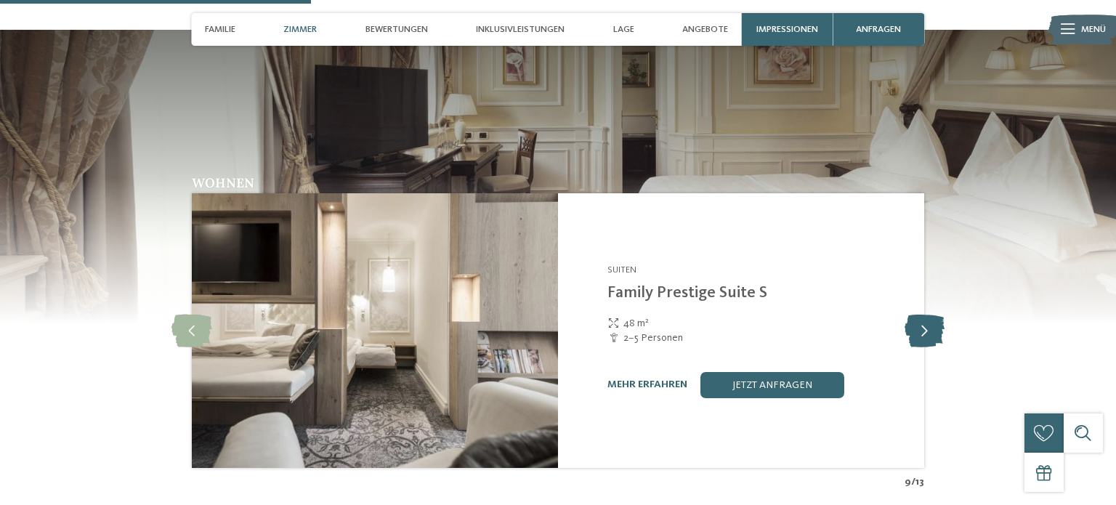
click at [927, 315] on icon at bounding box center [925, 331] width 40 height 33
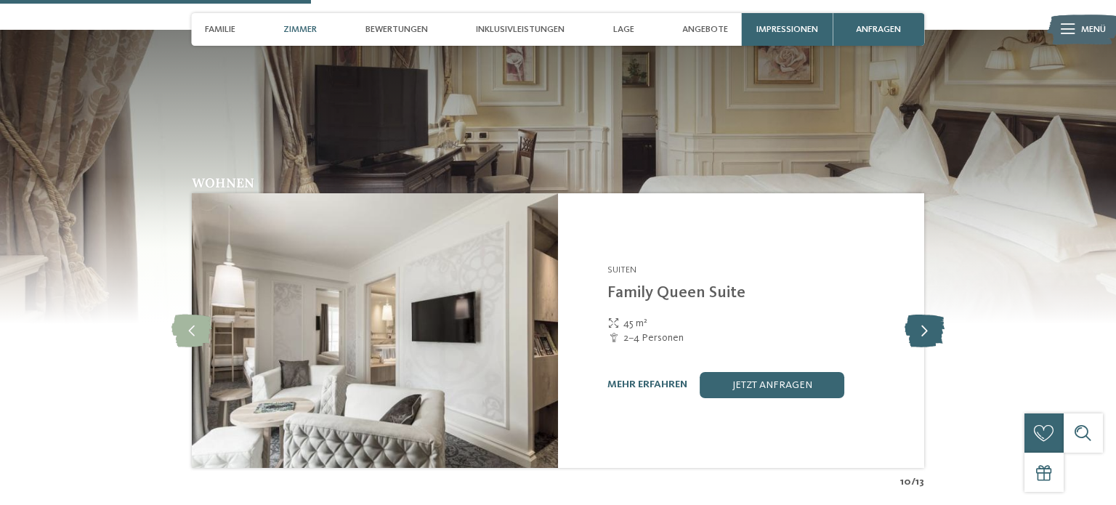
click at [930, 315] on icon at bounding box center [925, 331] width 40 height 33
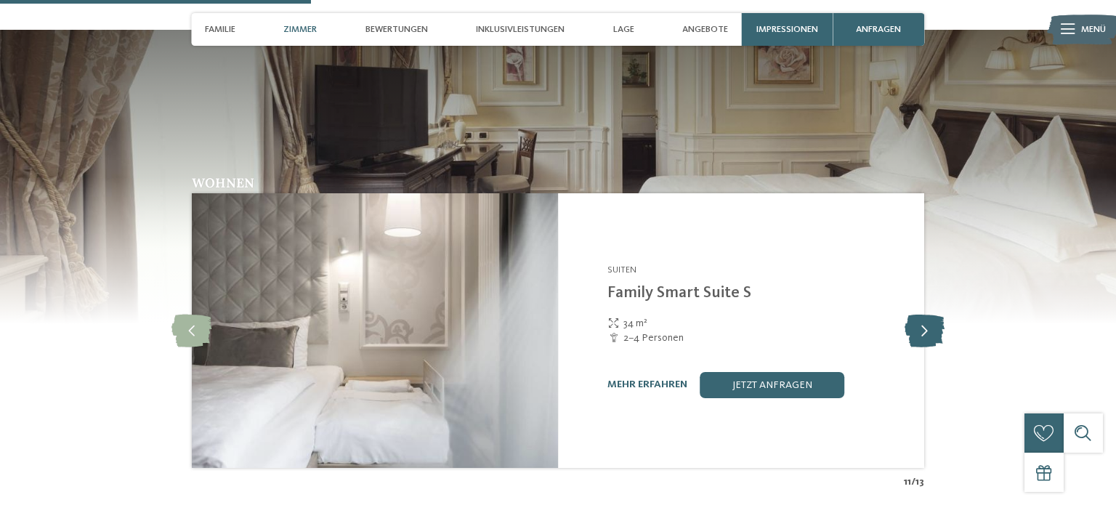
click at [930, 315] on icon at bounding box center [925, 331] width 40 height 33
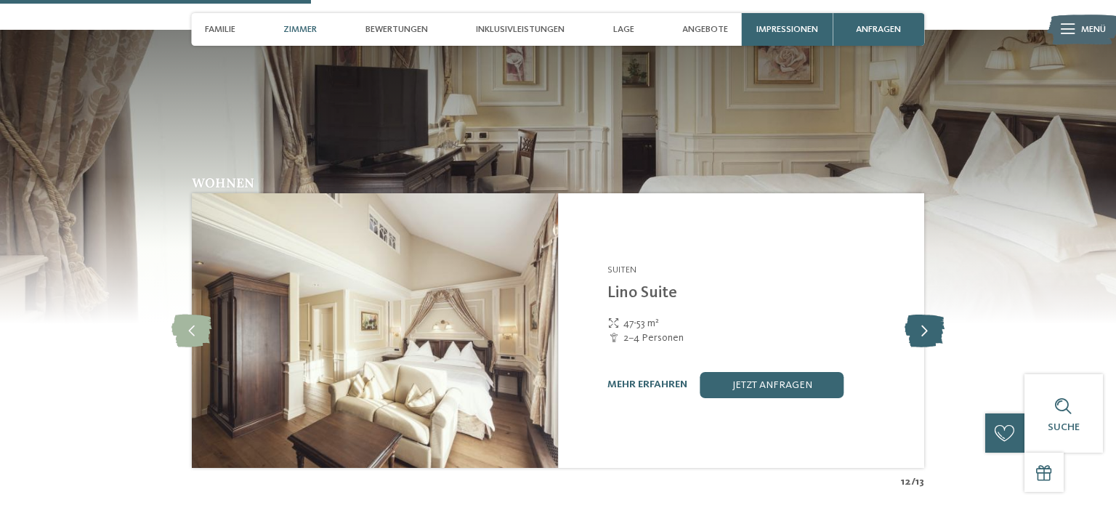
click at [930, 315] on icon at bounding box center [925, 331] width 40 height 33
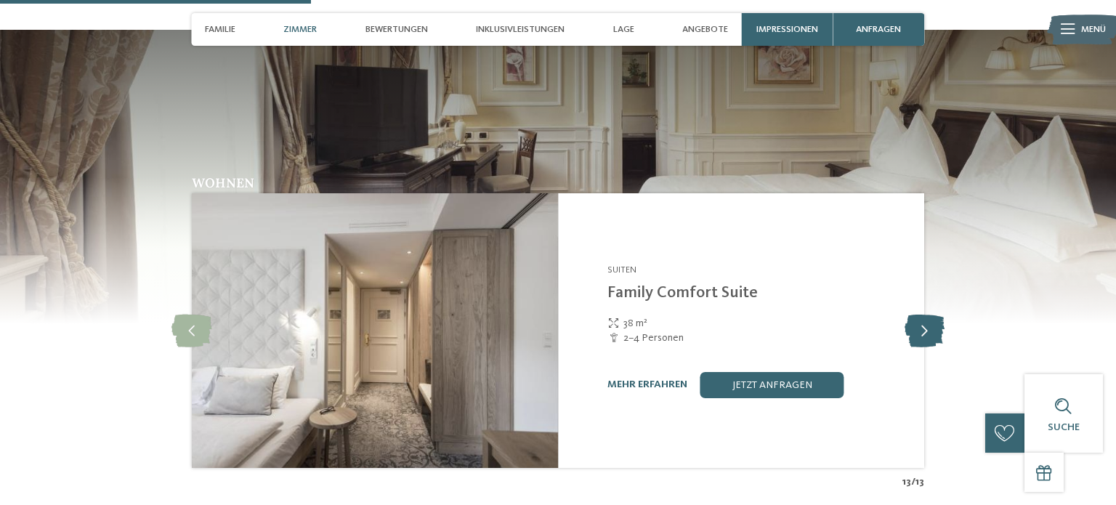
click at [930, 315] on icon at bounding box center [925, 331] width 40 height 33
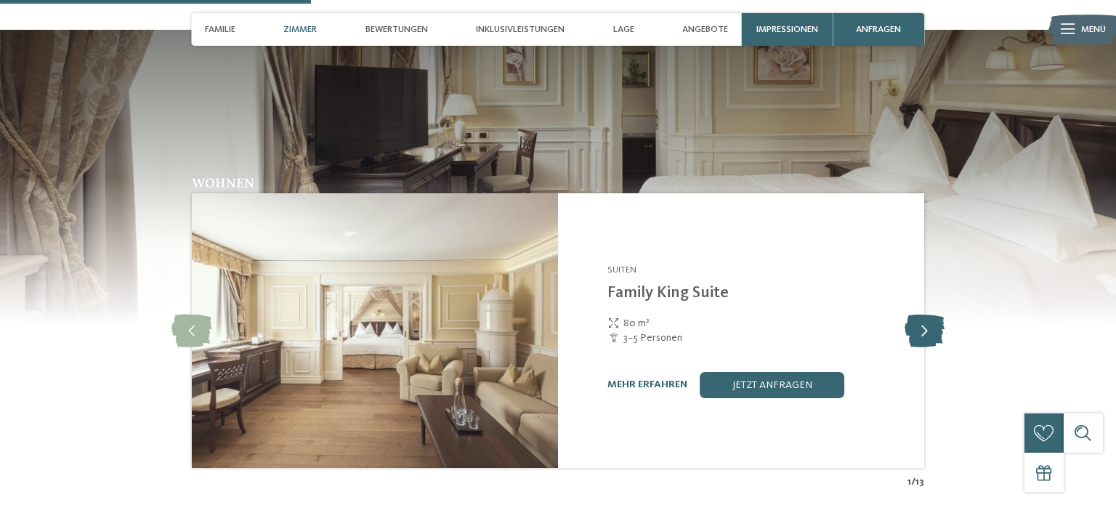
click at [930, 315] on icon at bounding box center [925, 331] width 40 height 33
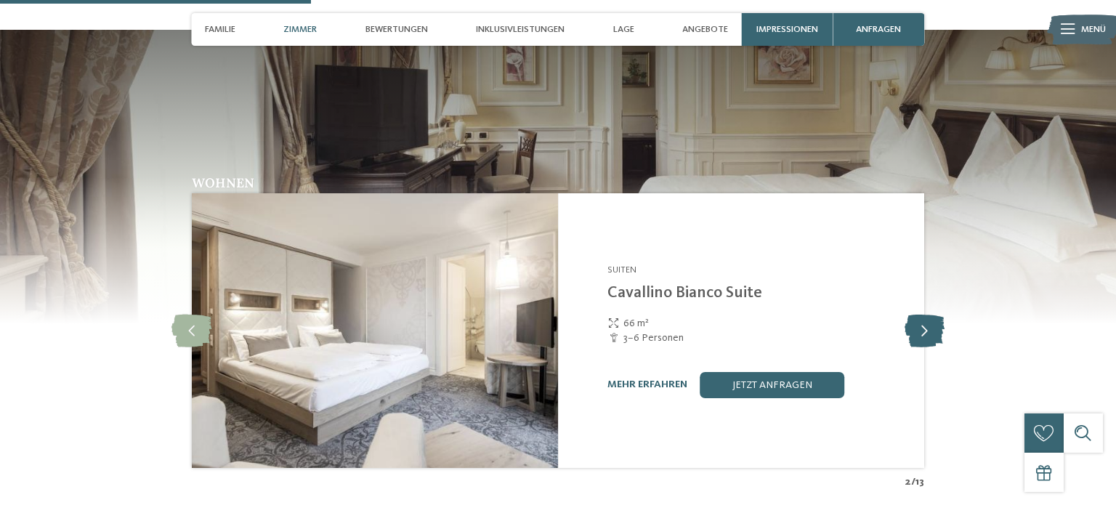
click at [930, 315] on icon at bounding box center [925, 331] width 40 height 33
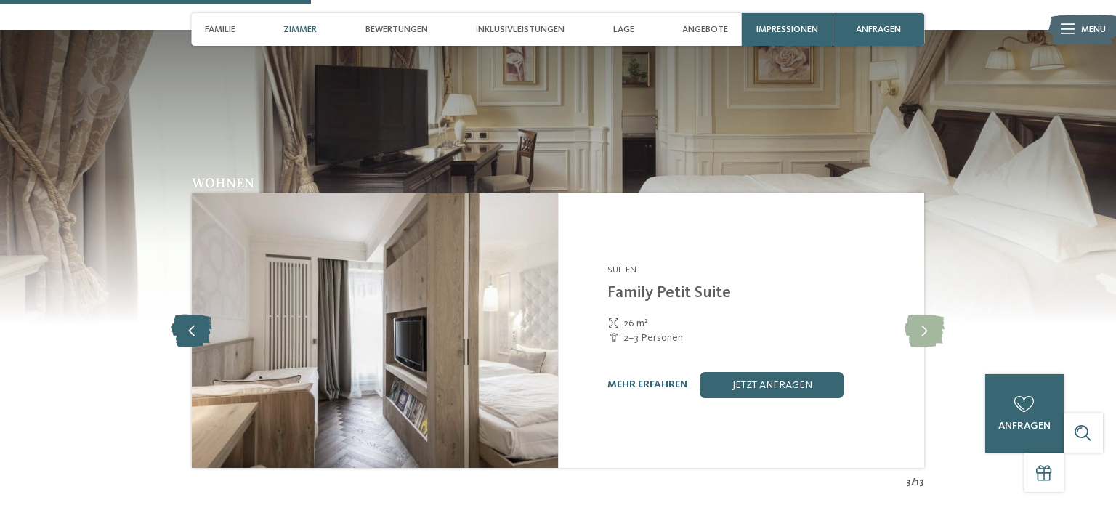
click at [188, 315] on icon at bounding box center [192, 331] width 40 height 33
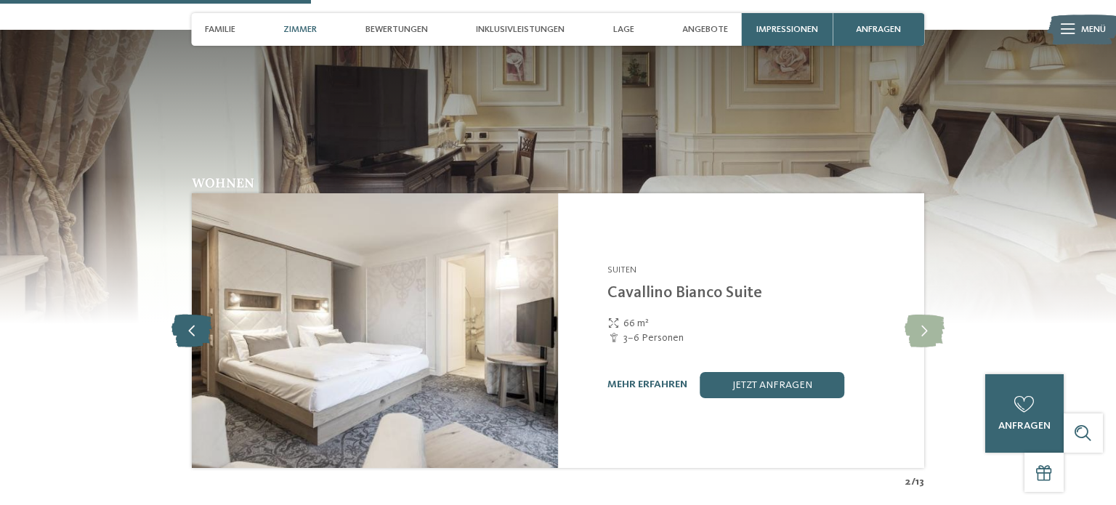
click at [188, 315] on icon at bounding box center [192, 331] width 40 height 33
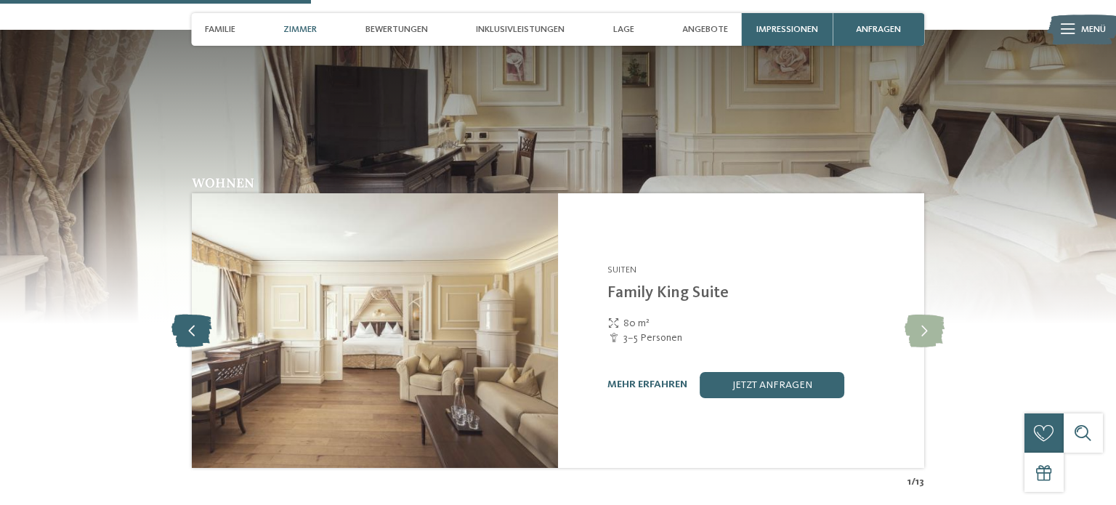
click at [188, 315] on icon at bounding box center [192, 331] width 40 height 33
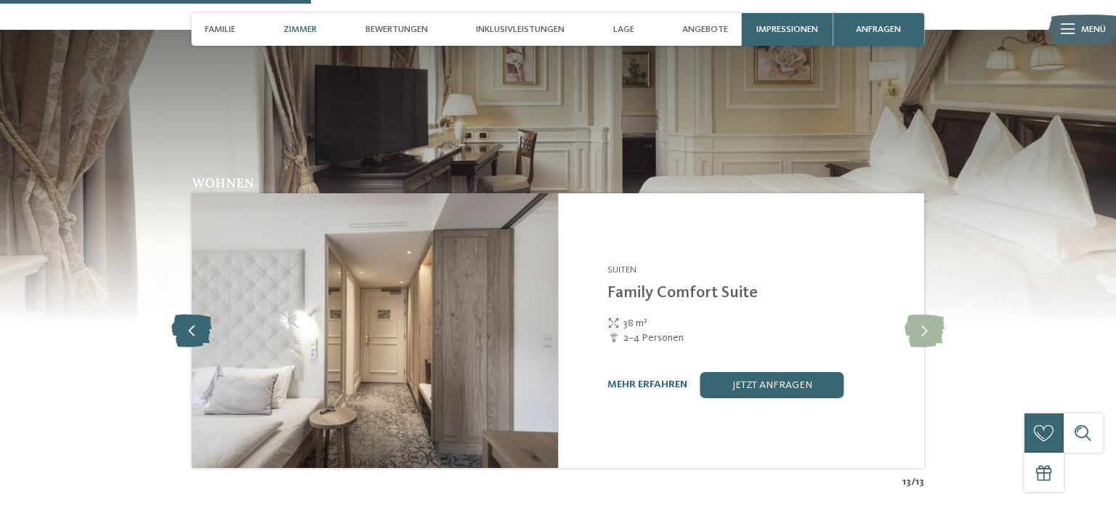
click at [188, 315] on icon at bounding box center [192, 331] width 40 height 33
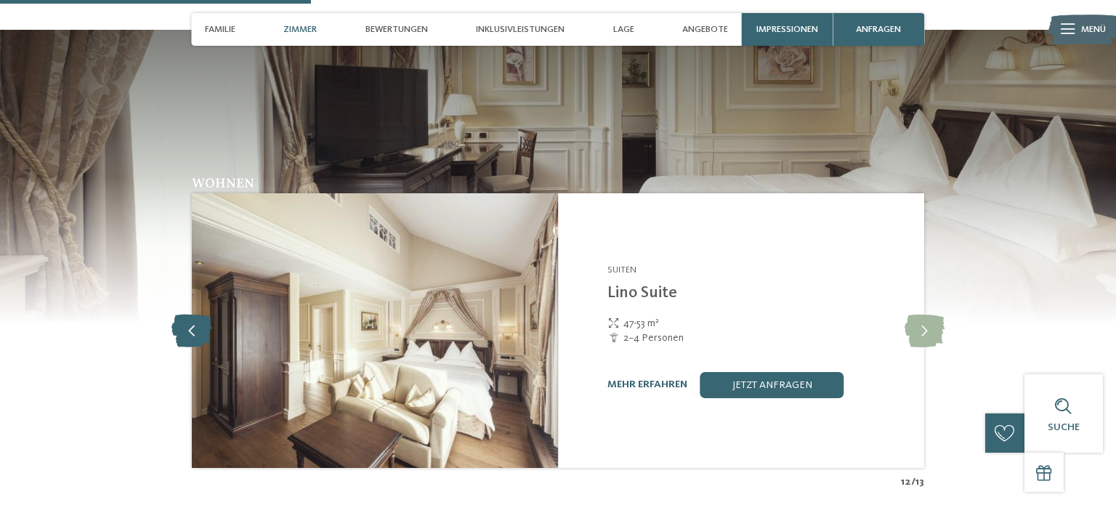
click at [188, 315] on icon at bounding box center [192, 331] width 40 height 33
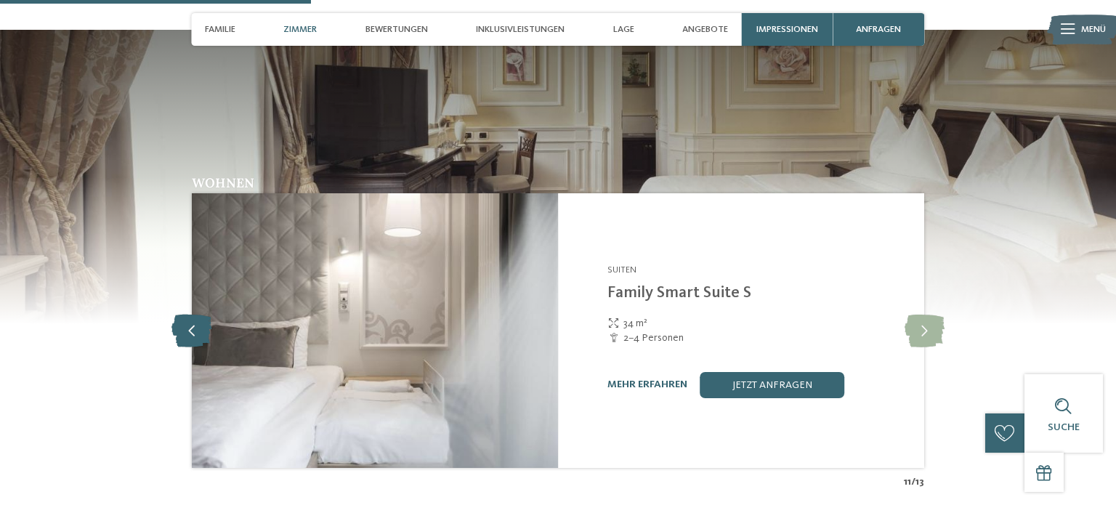
click at [188, 315] on icon at bounding box center [192, 331] width 40 height 33
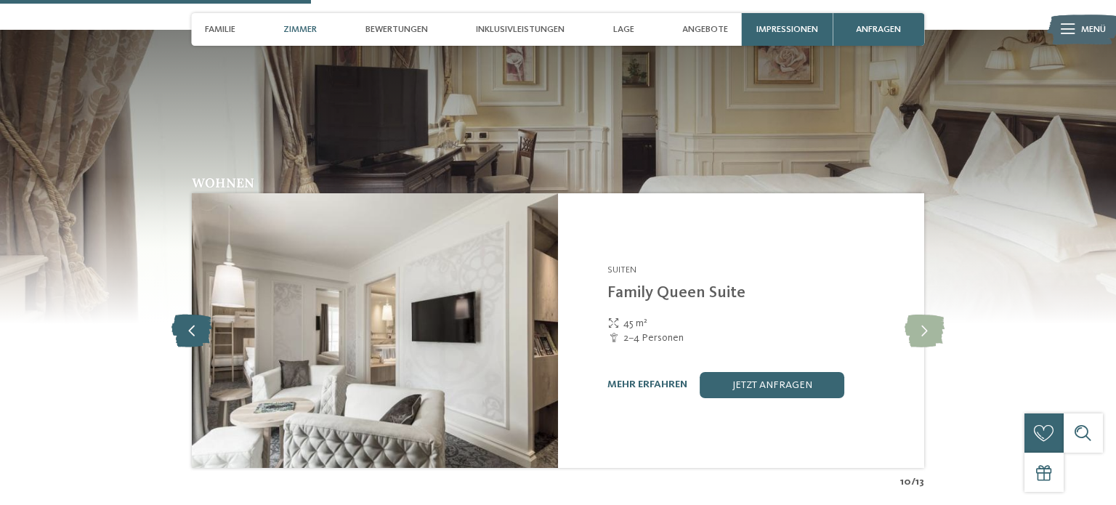
click at [188, 315] on icon at bounding box center [192, 331] width 40 height 33
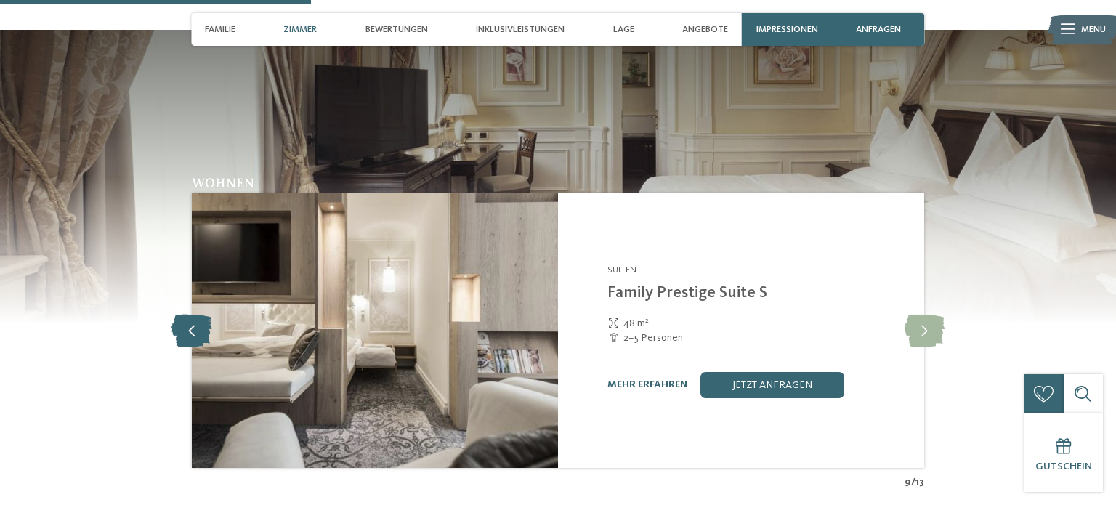
click at [188, 315] on icon at bounding box center [192, 331] width 40 height 33
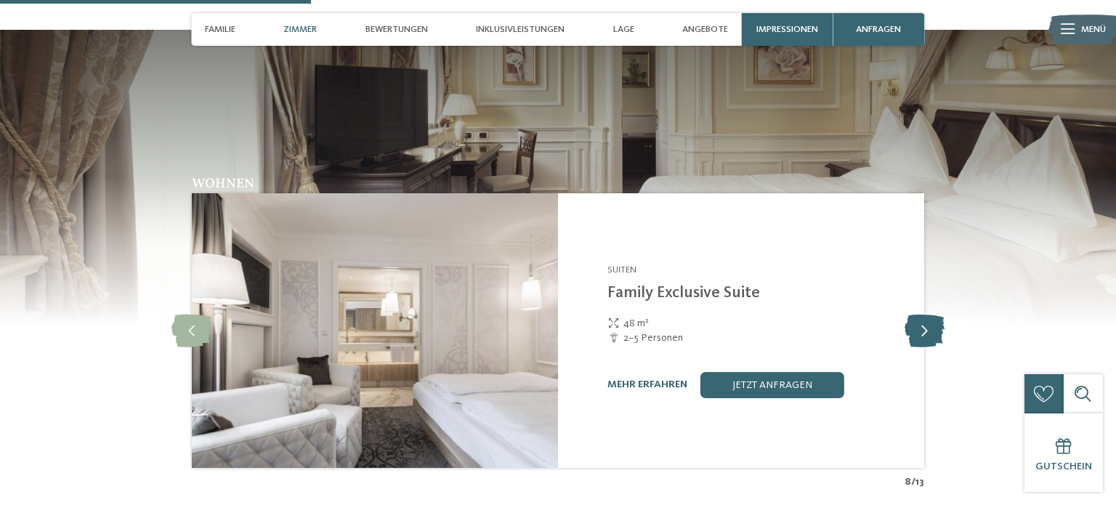
click at [921, 315] on icon at bounding box center [925, 331] width 40 height 33
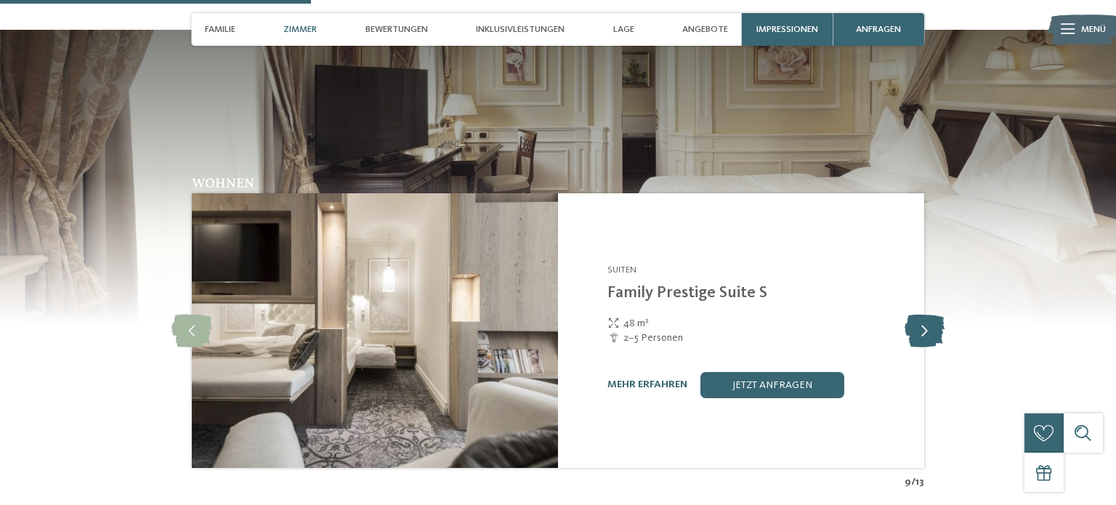
click at [921, 315] on icon at bounding box center [925, 331] width 40 height 33
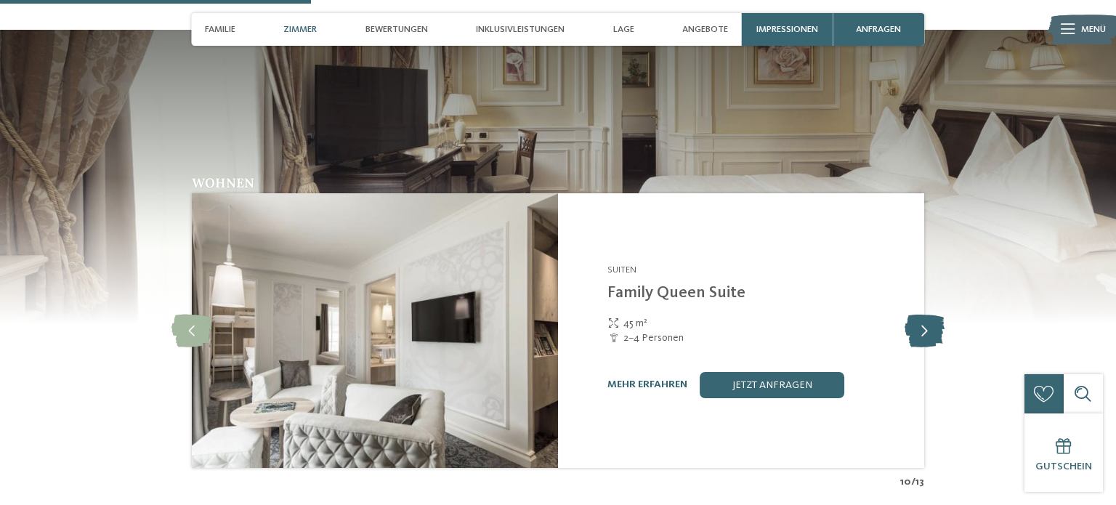
click at [923, 315] on icon at bounding box center [925, 331] width 40 height 33
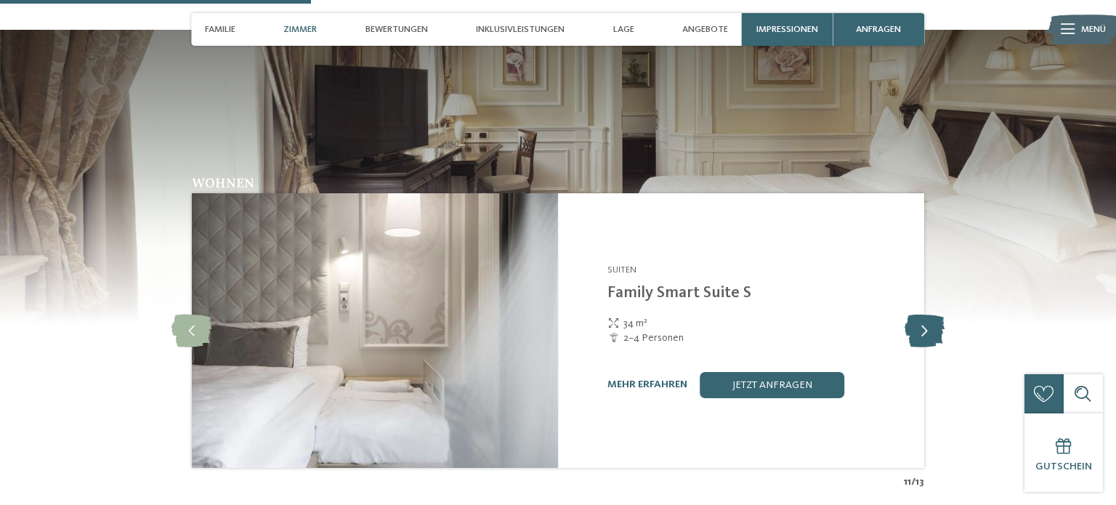
click at [923, 315] on icon at bounding box center [925, 331] width 40 height 33
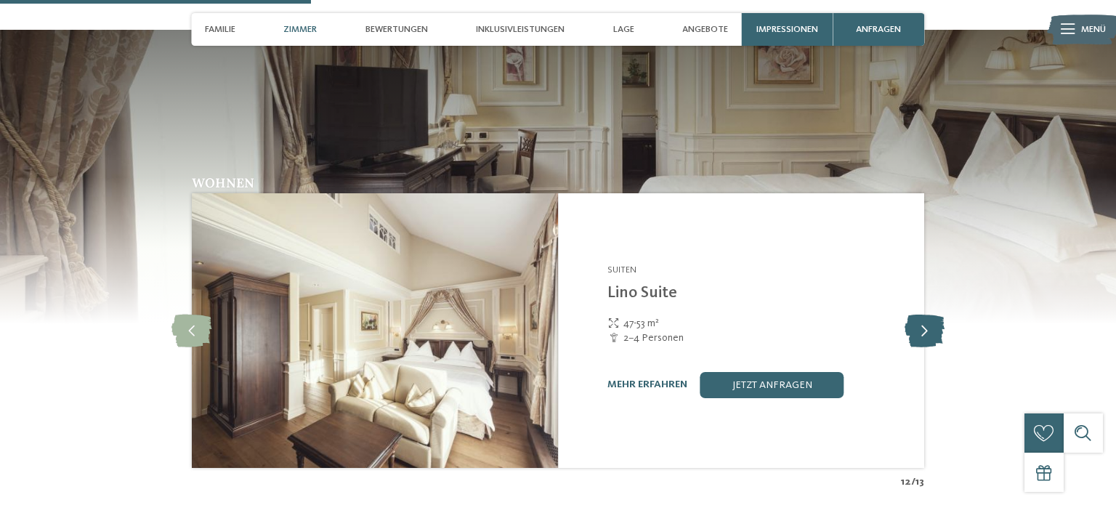
click at [923, 315] on icon at bounding box center [925, 331] width 40 height 33
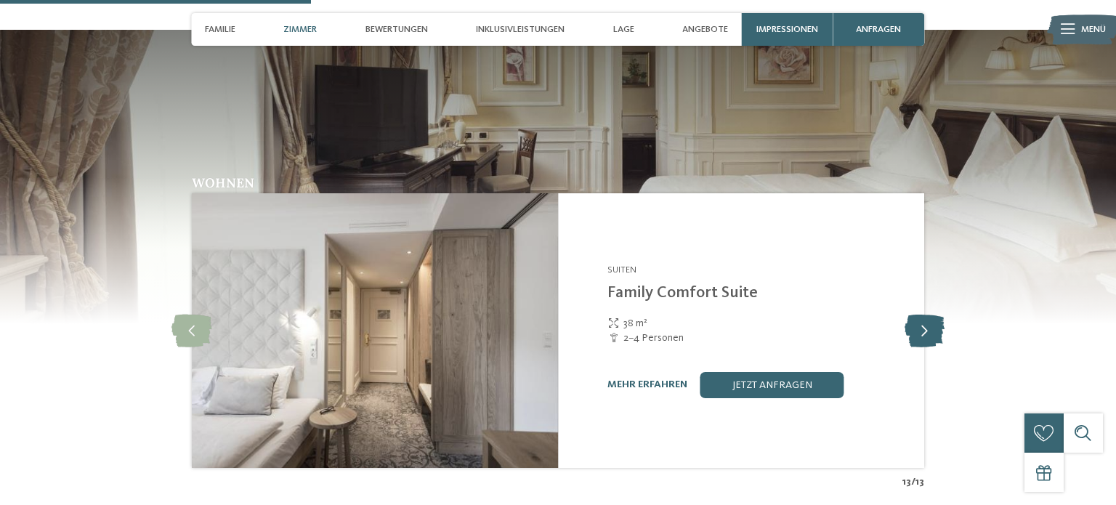
click at [923, 315] on icon at bounding box center [925, 331] width 40 height 33
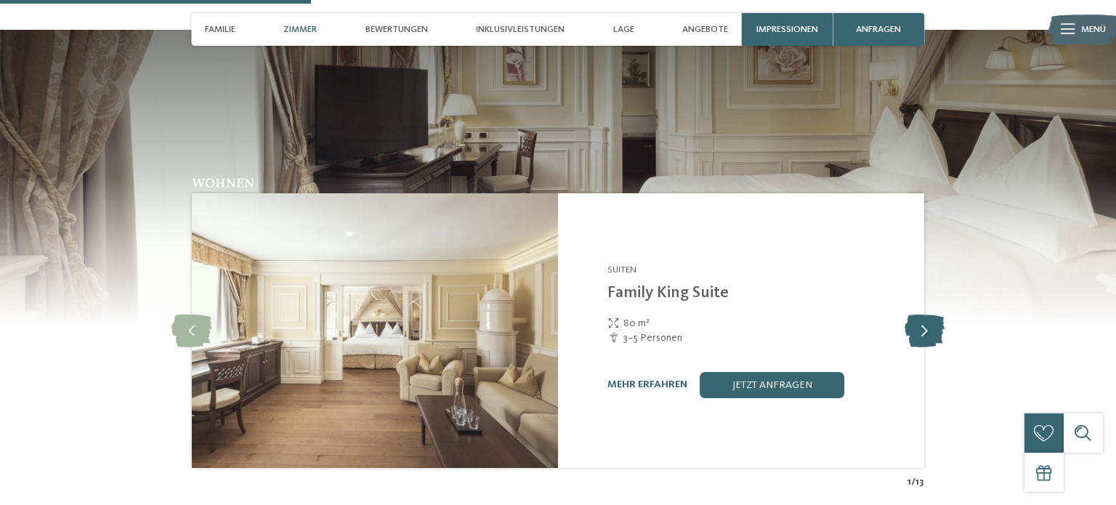
click at [923, 315] on icon at bounding box center [925, 331] width 40 height 33
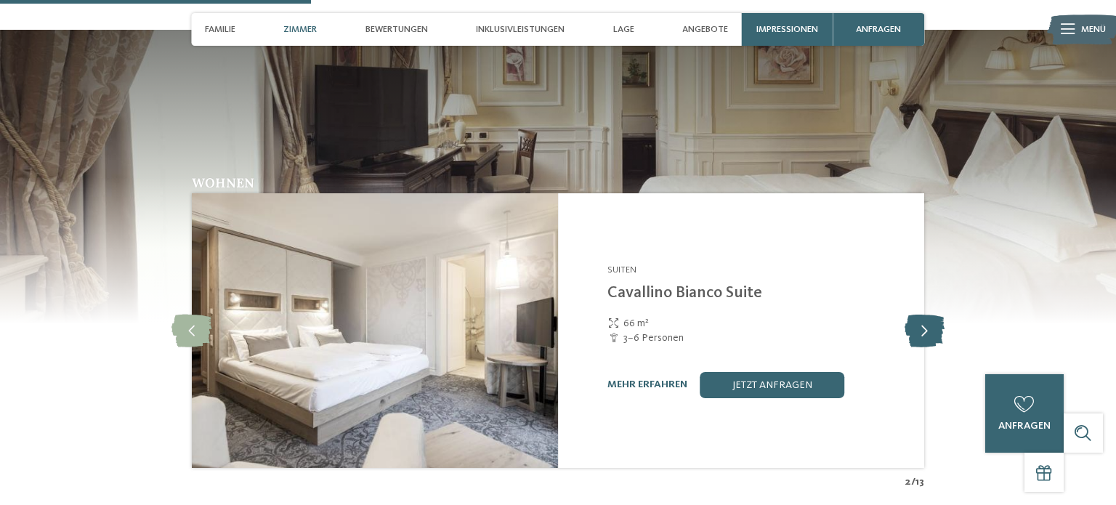
click at [923, 315] on icon at bounding box center [925, 331] width 40 height 33
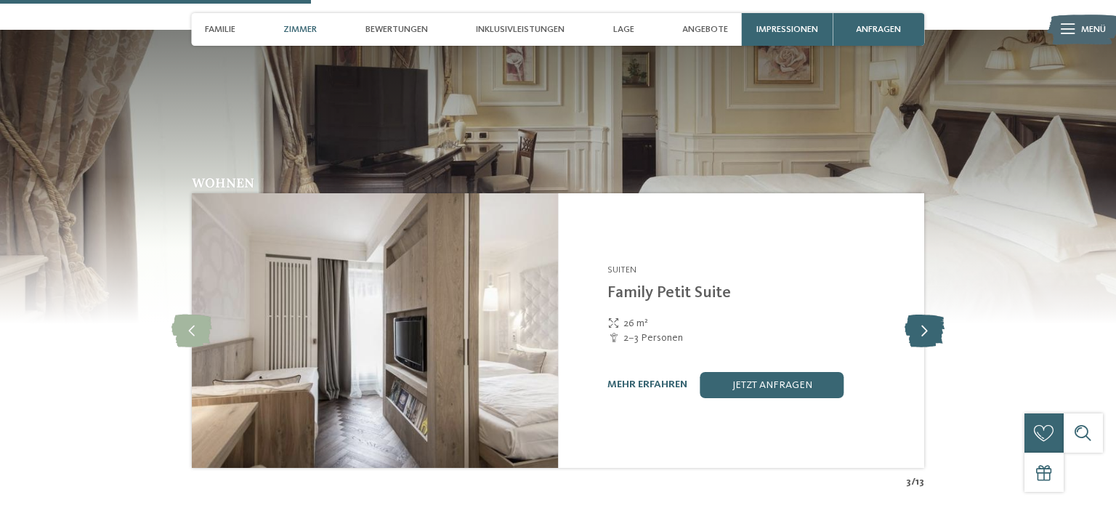
click at [923, 315] on icon at bounding box center [925, 331] width 40 height 33
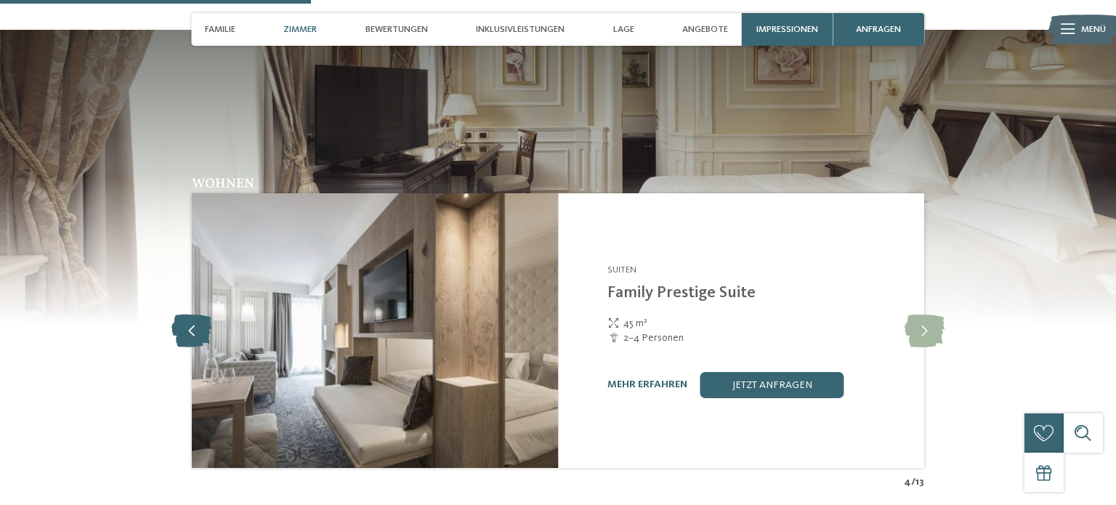
click at [201, 315] on icon at bounding box center [192, 331] width 40 height 33
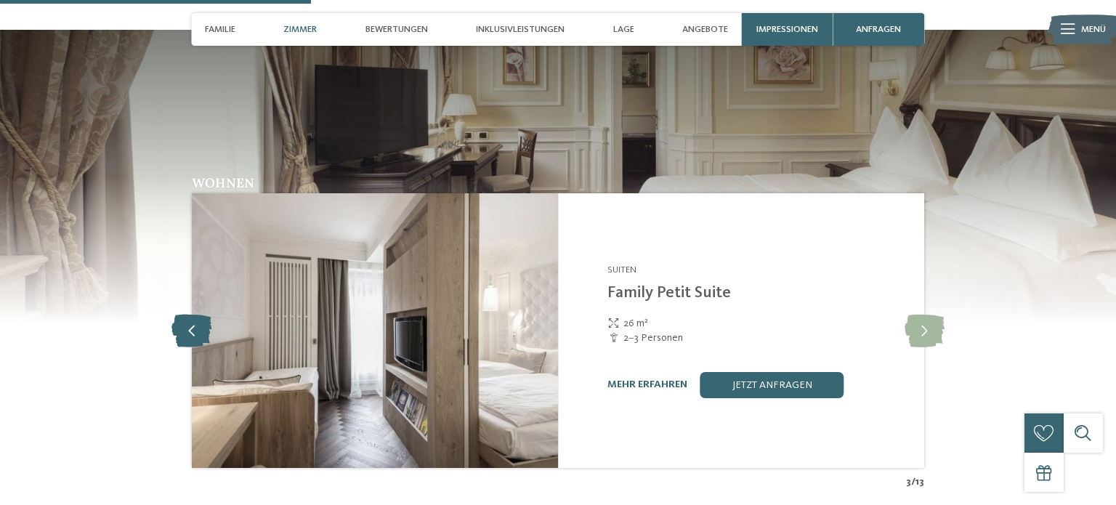
click at [201, 315] on icon at bounding box center [192, 331] width 40 height 33
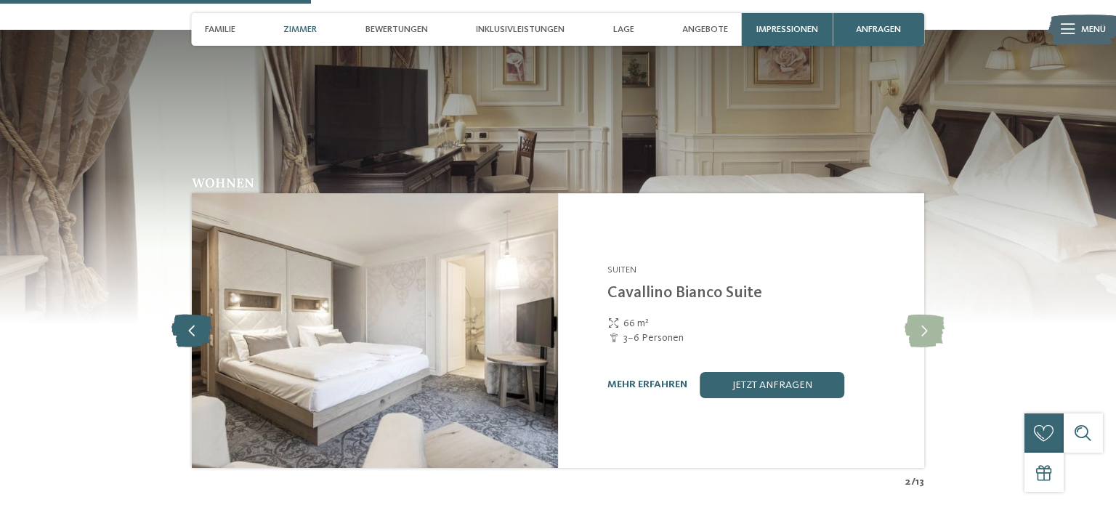
click at [201, 315] on icon at bounding box center [192, 331] width 40 height 33
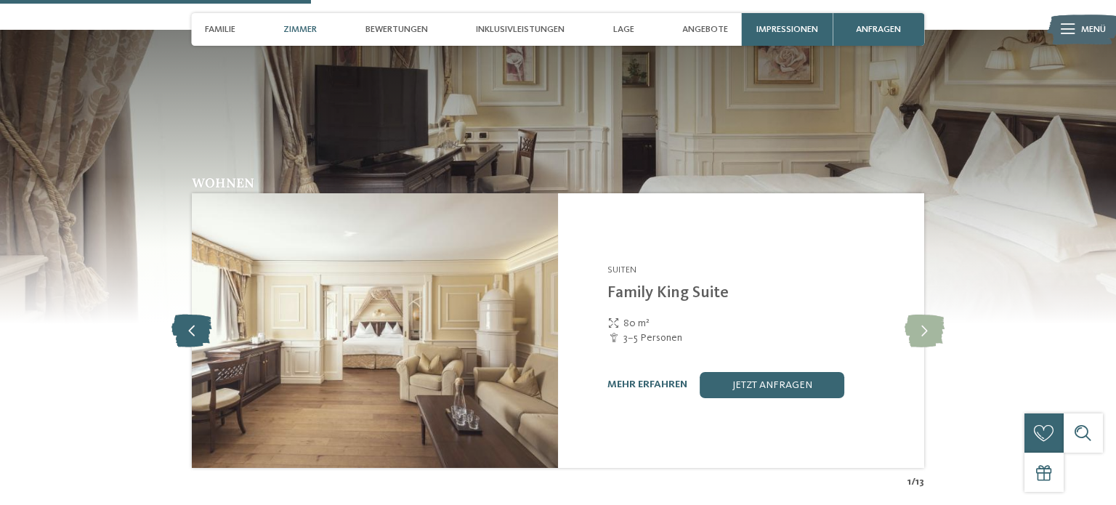
click at [201, 315] on icon at bounding box center [192, 331] width 40 height 33
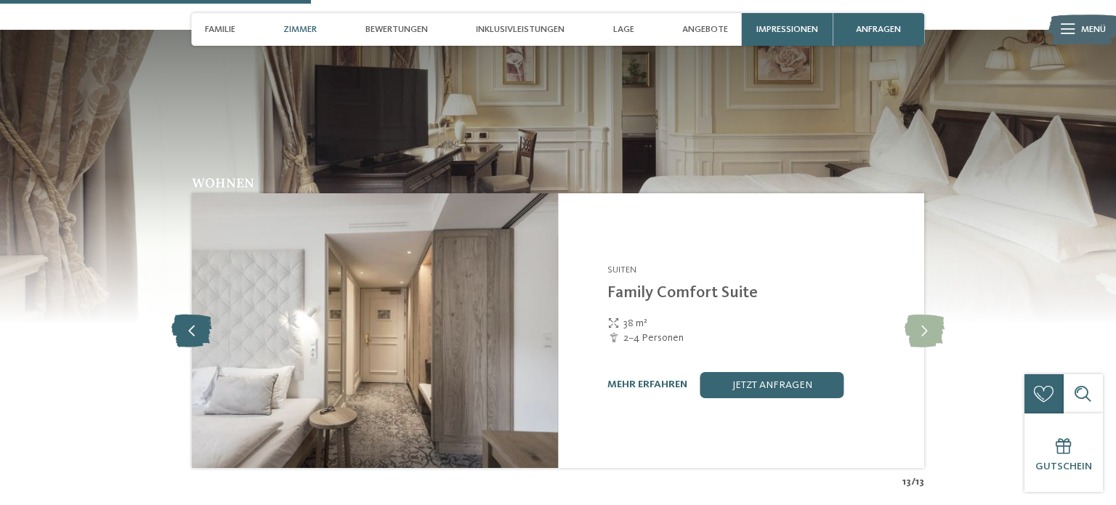
click at [201, 315] on icon at bounding box center [192, 331] width 40 height 33
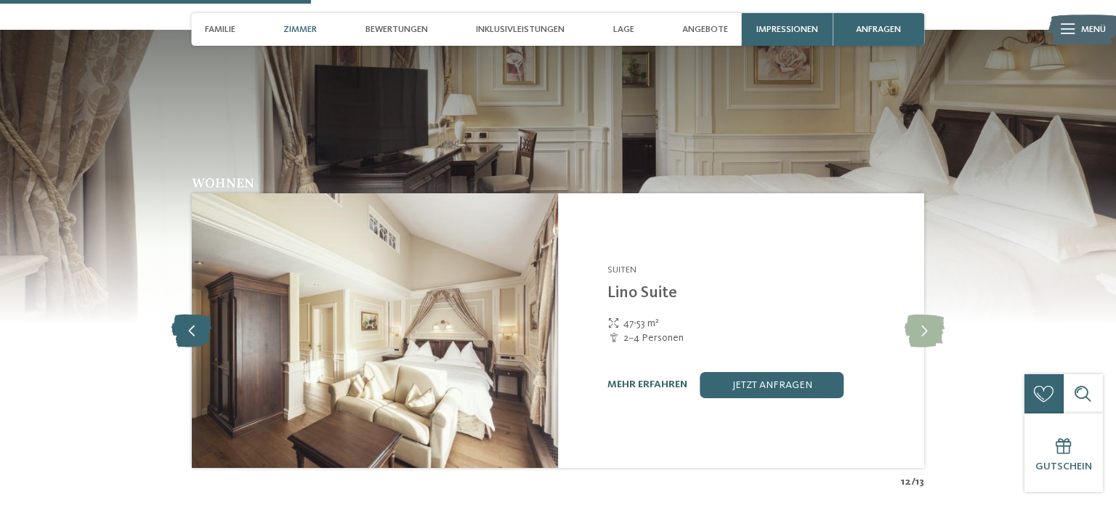
click at [201, 315] on icon at bounding box center [192, 331] width 40 height 33
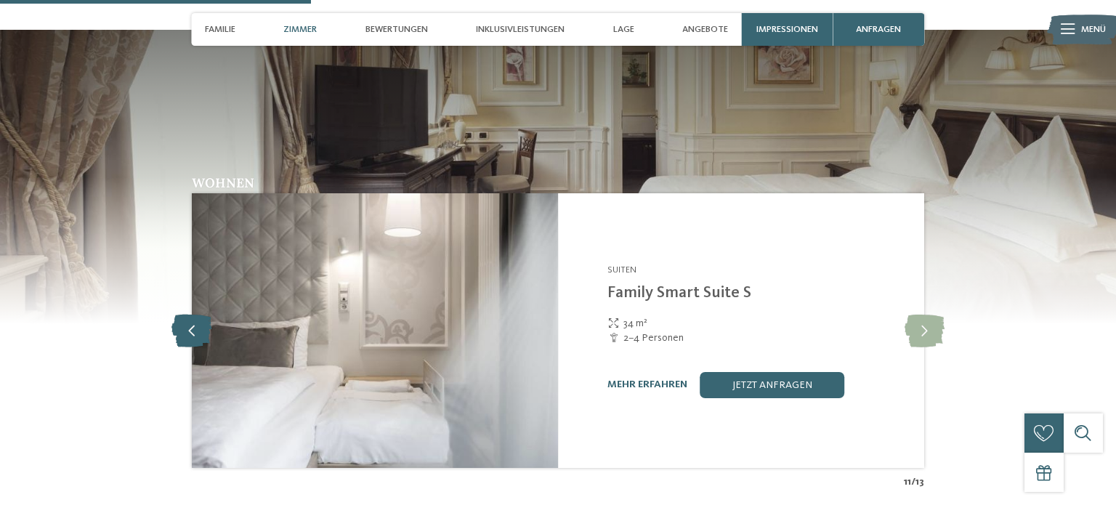
click at [201, 315] on icon at bounding box center [192, 331] width 40 height 33
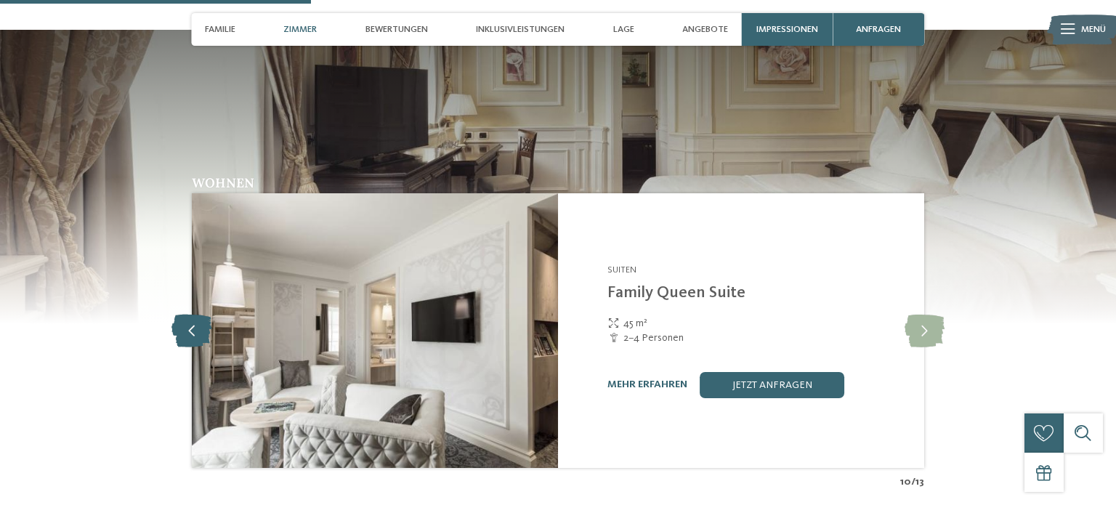
click at [201, 315] on icon at bounding box center [192, 331] width 40 height 33
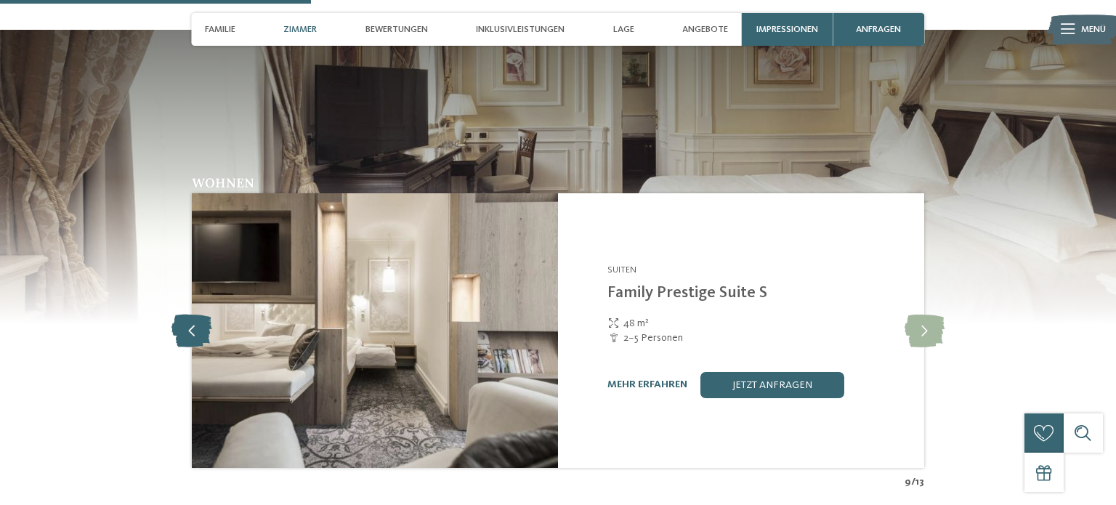
click at [201, 315] on icon at bounding box center [192, 331] width 40 height 33
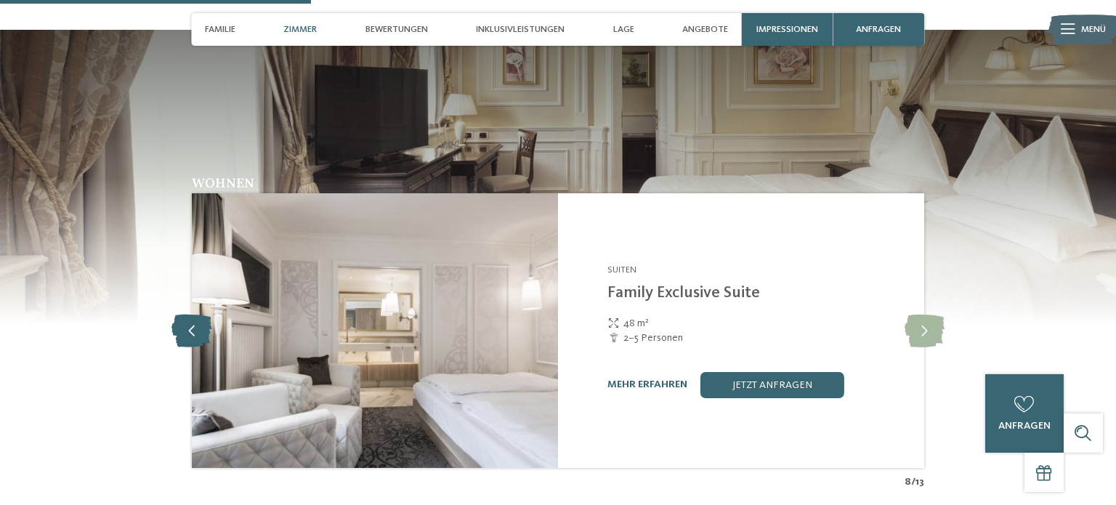
click at [201, 315] on icon at bounding box center [192, 331] width 40 height 33
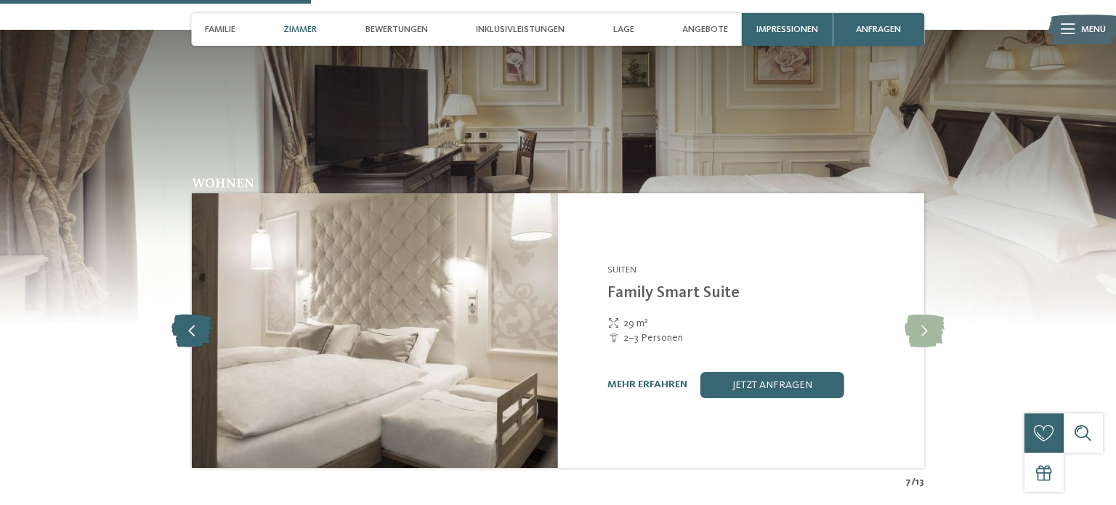
click at [201, 315] on icon at bounding box center [192, 331] width 40 height 33
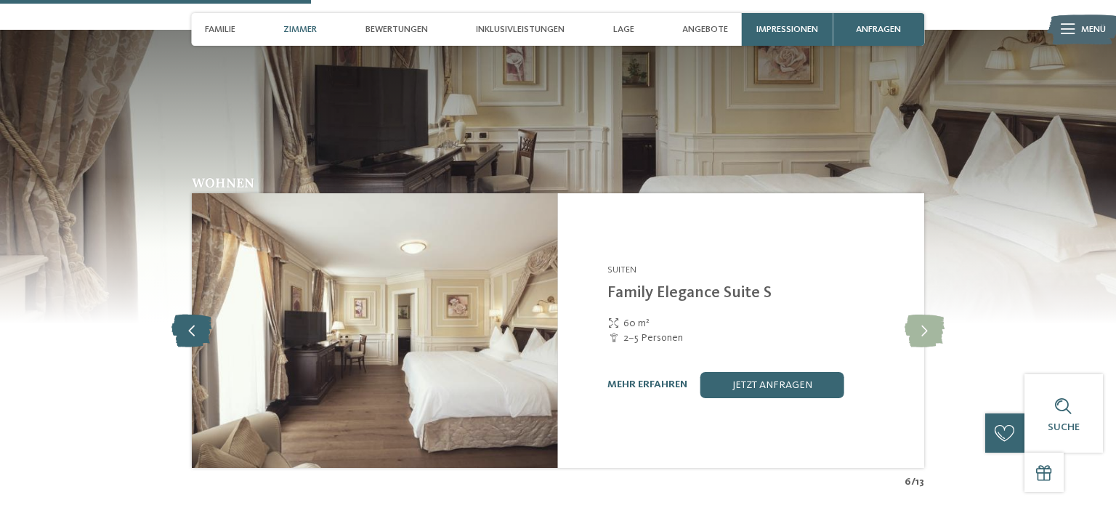
click at [201, 315] on icon at bounding box center [192, 331] width 40 height 33
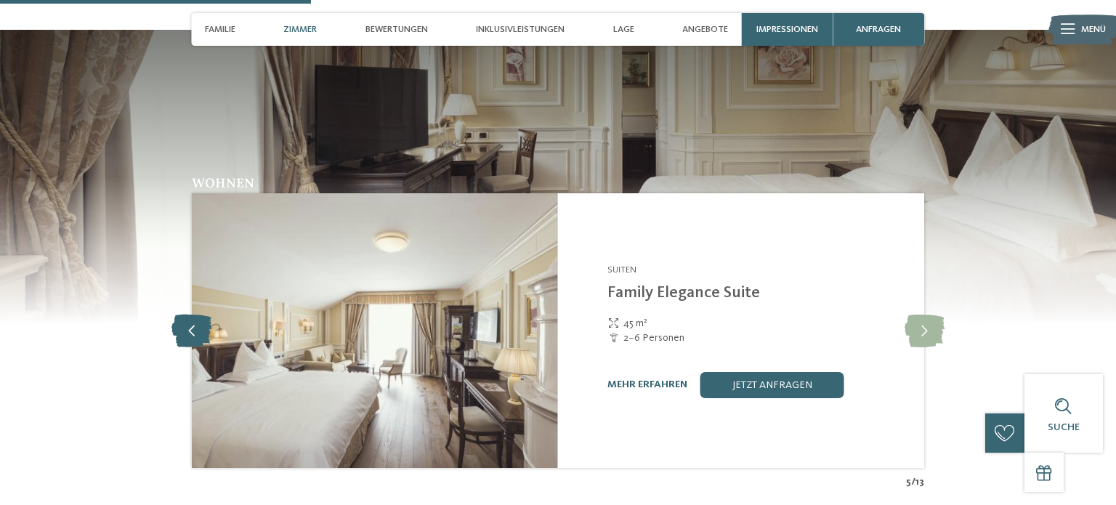
click at [201, 315] on icon at bounding box center [192, 331] width 40 height 33
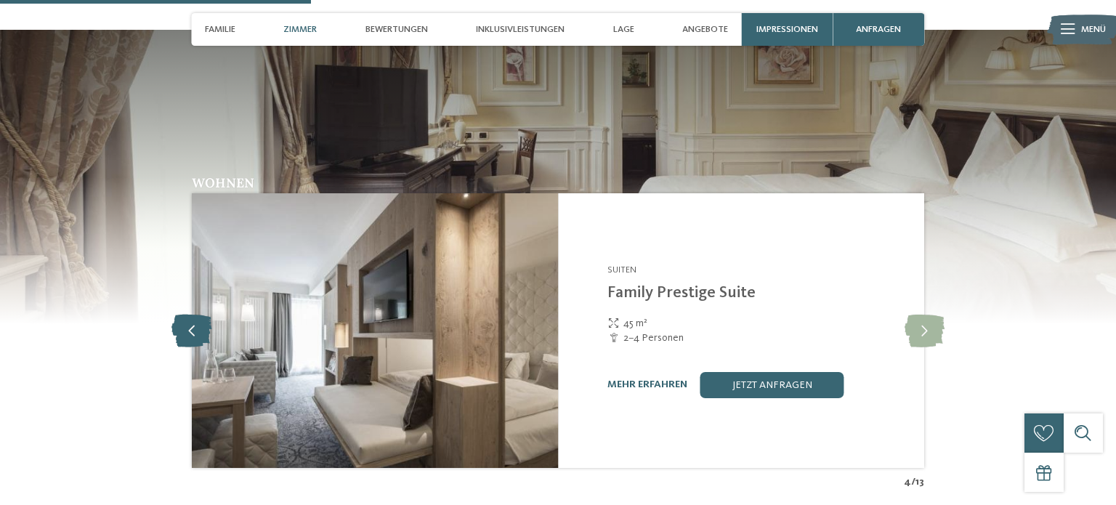
click at [201, 315] on icon at bounding box center [192, 331] width 40 height 33
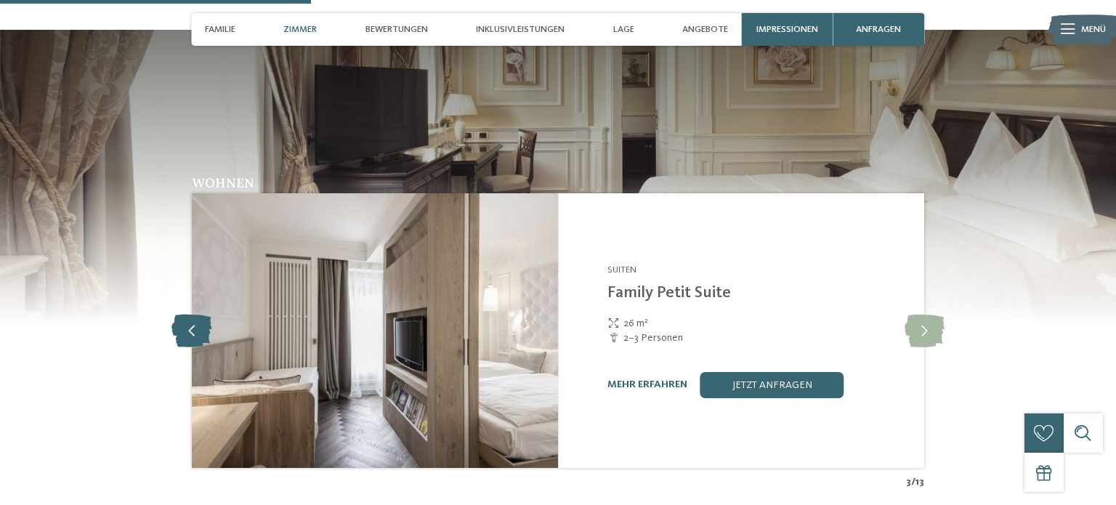
click at [201, 315] on icon at bounding box center [192, 331] width 40 height 33
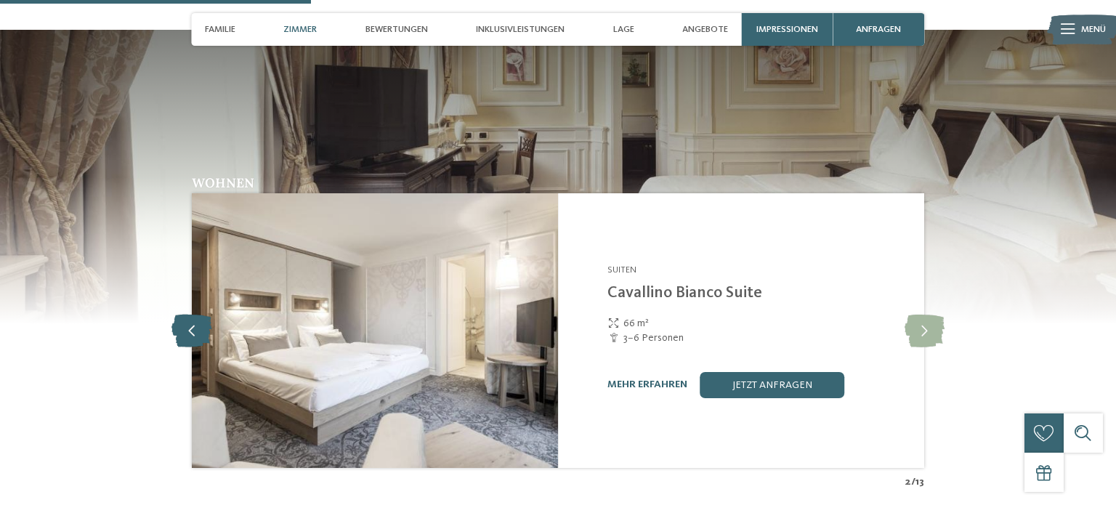
click at [201, 315] on icon at bounding box center [192, 331] width 40 height 33
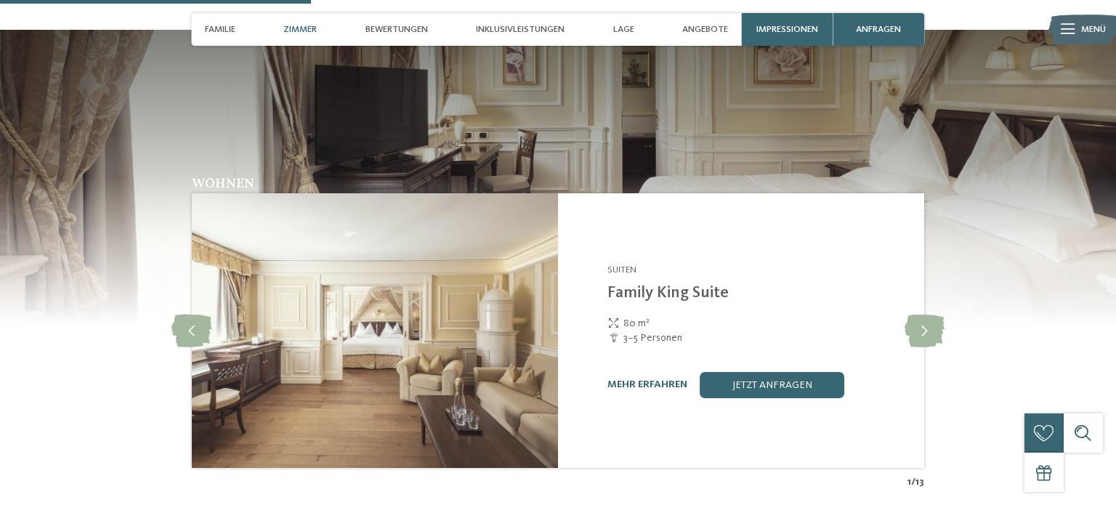
click at [948, 266] on div "Wohnen Suiten slide 2 of 13" at bounding box center [558, 333] width 890 height 313
click at [934, 315] on icon at bounding box center [925, 331] width 40 height 33
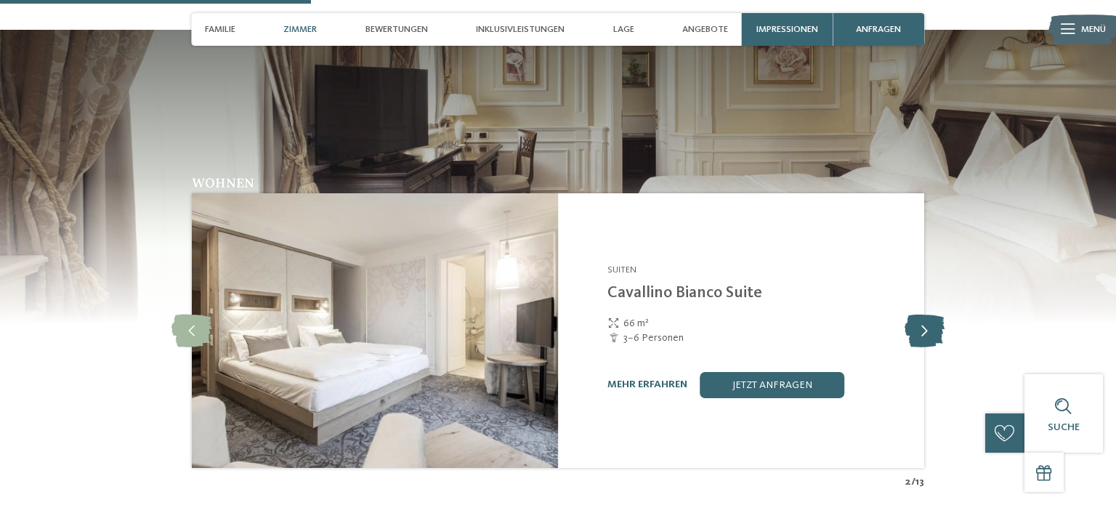
click at [934, 315] on icon at bounding box center [925, 331] width 40 height 33
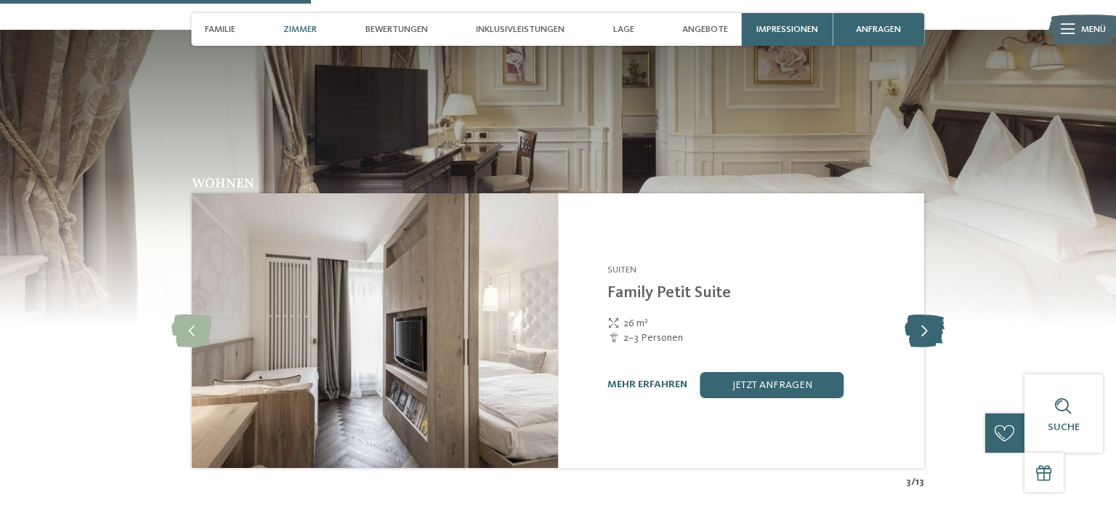
click at [934, 315] on icon at bounding box center [925, 331] width 40 height 33
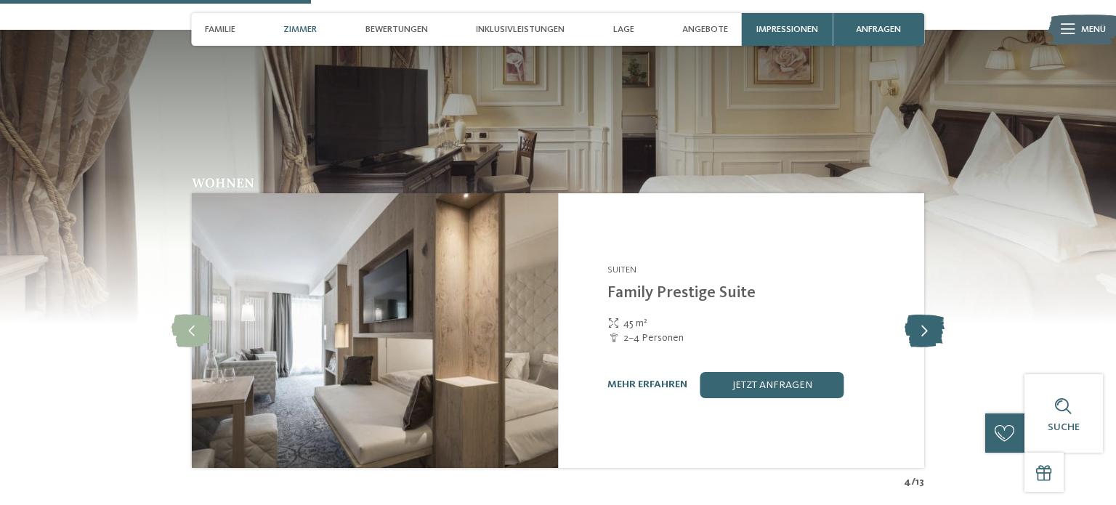
click at [934, 315] on icon at bounding box center [925, 331] width 40 height 33
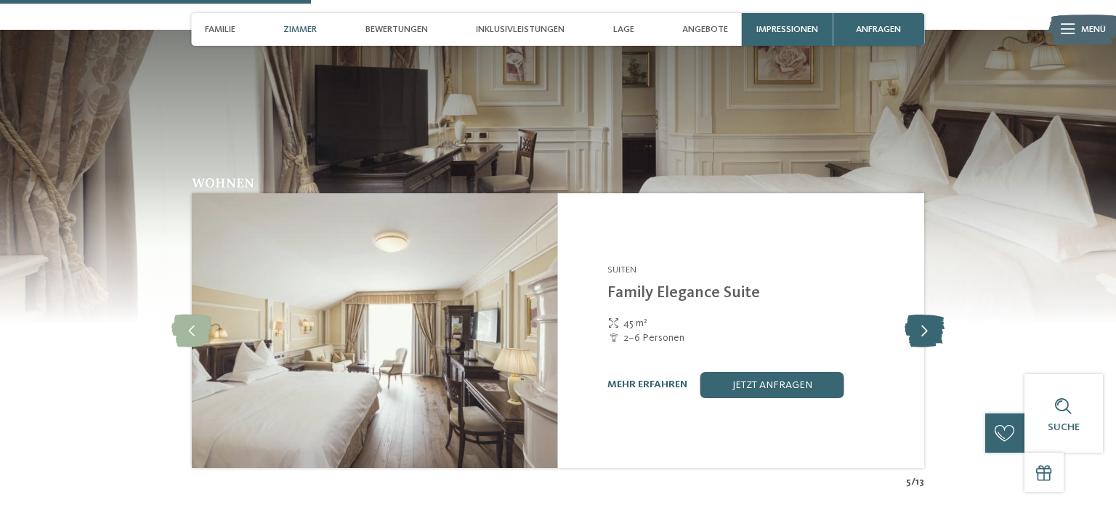
click at [934, 315] on icon at bounding box center [925, 331] width 40 height 33
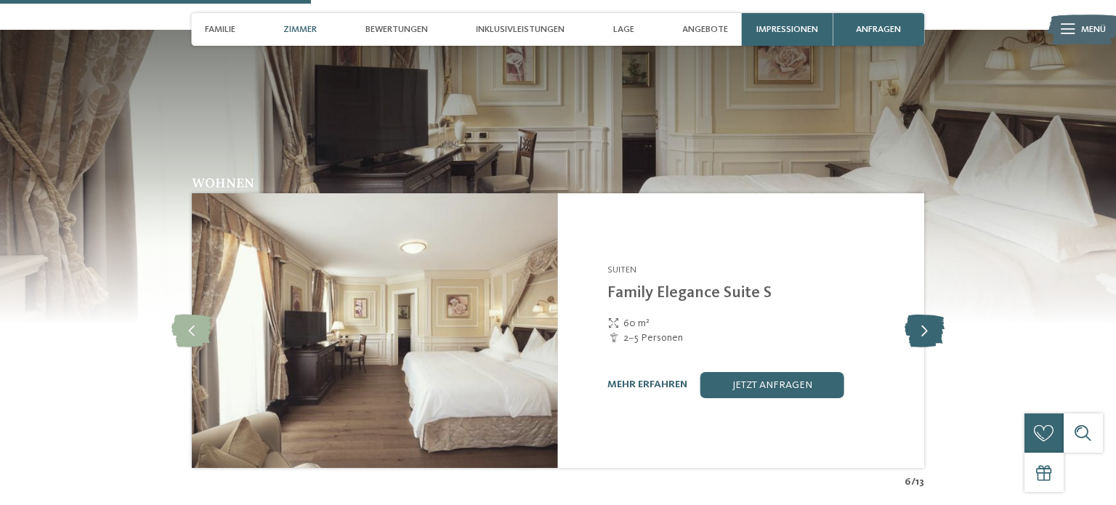
click at [934, 315] on icon at bounding box center [925, 331] width 40 height 33
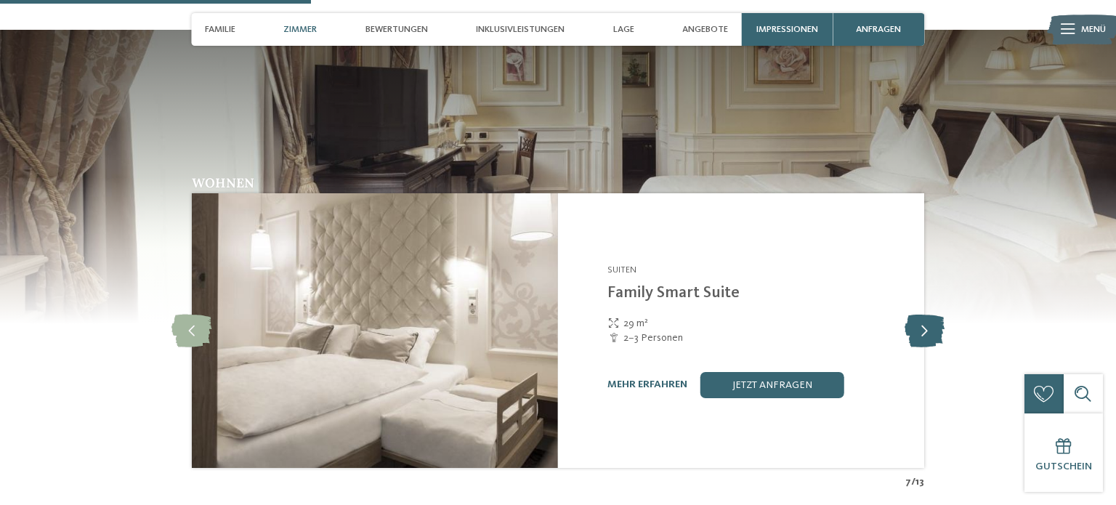
click at [934, 315] on icon at bounding box center [925, 331] width 40 height 33
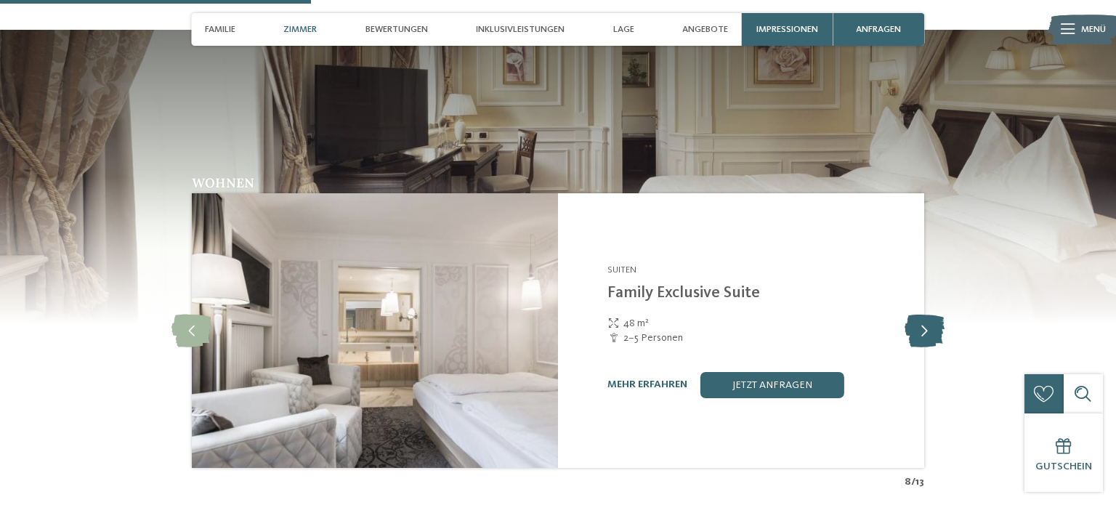
click at [934, 315] on icon at bounding box center [925, 331] width 40 height 33
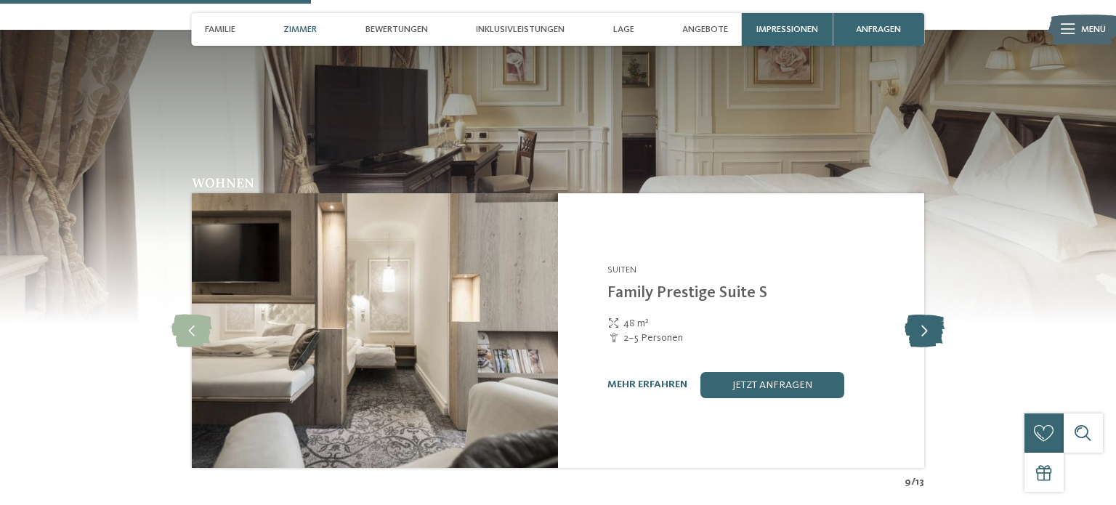
click at [934, 315] on icon at bounding box center [925, 331] width 40 height 33
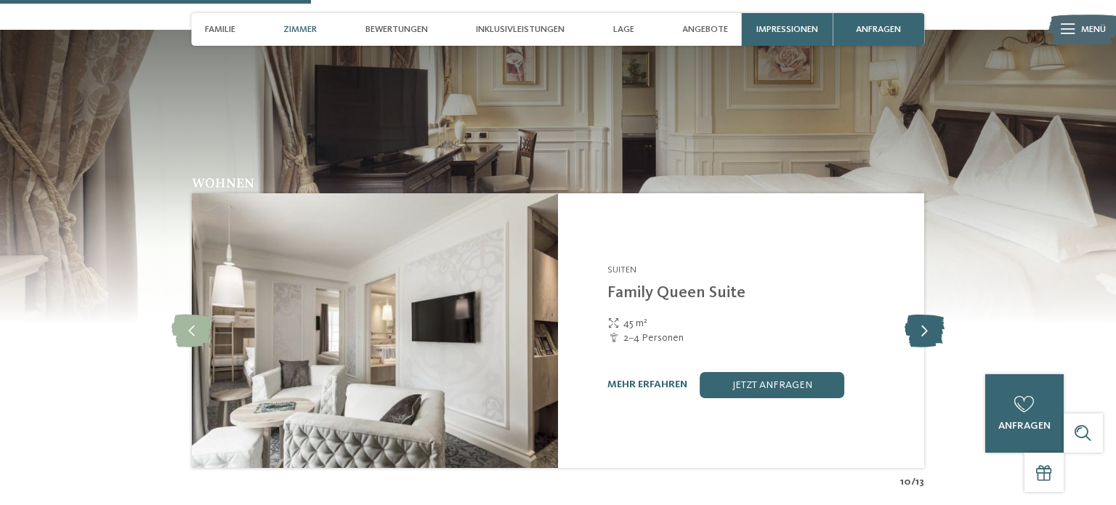
click at [934, 315] on icon at bounding box center [925, 331] width 40 height 33
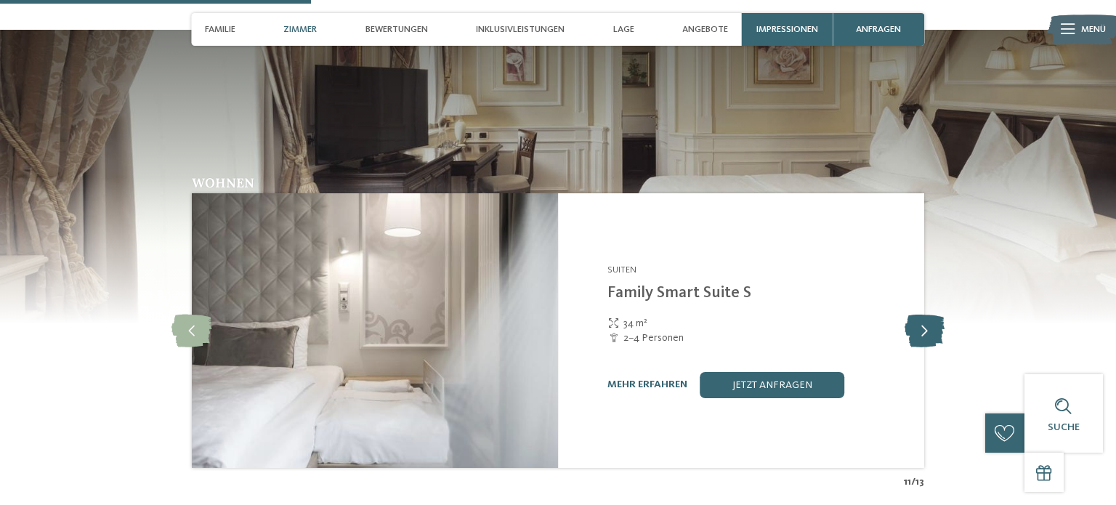
click at [934, 315] on icon at bounding box center [925, 331] width 40 height 33
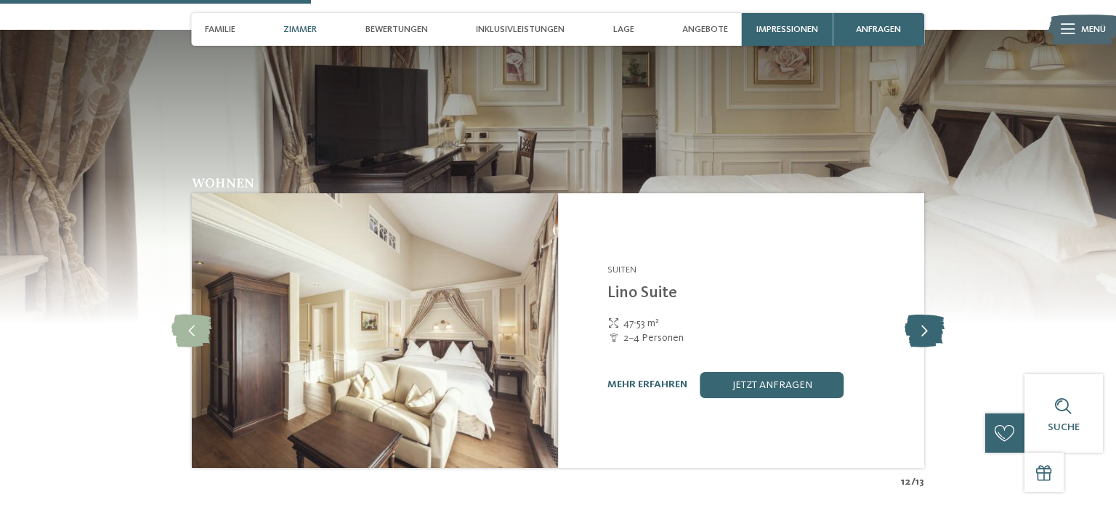
click at [934, 315] on icon at bounding box center [925, 331] width 40 height 33
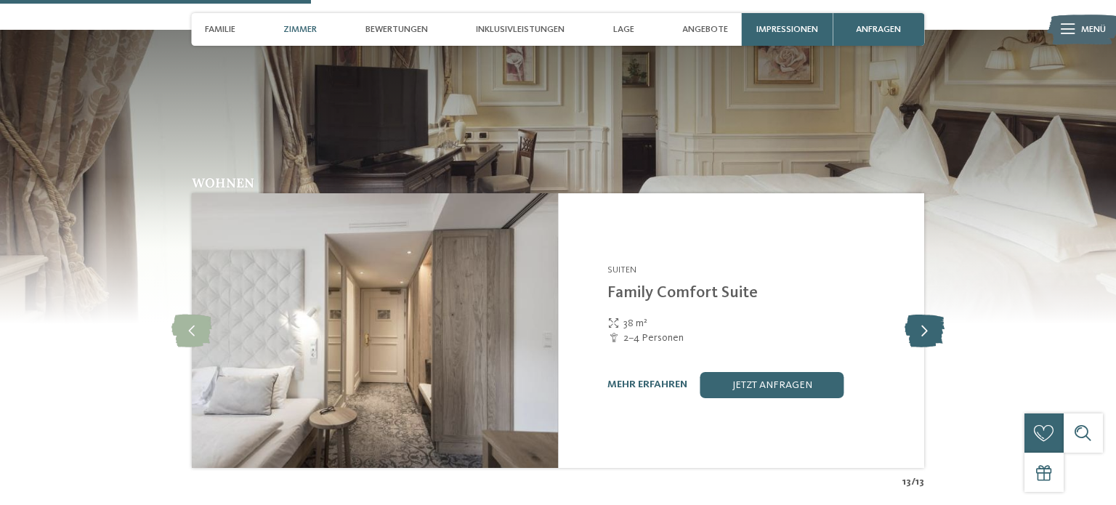
click at [934, 315] on icon at bounding box center [925, 331] width 40 height 33
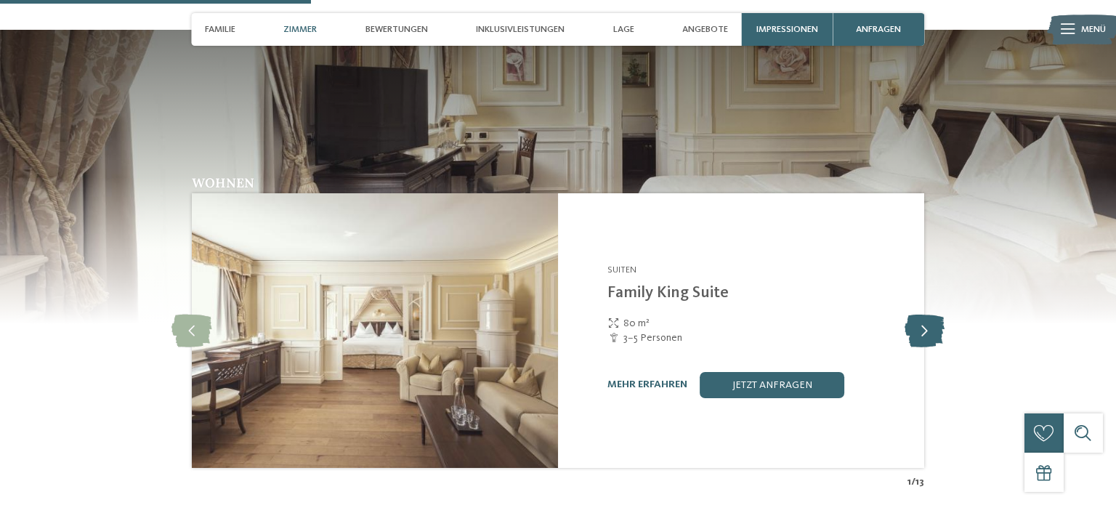
click at [934, 315] on icon at bounding box center [925, 331] width 40 height 33
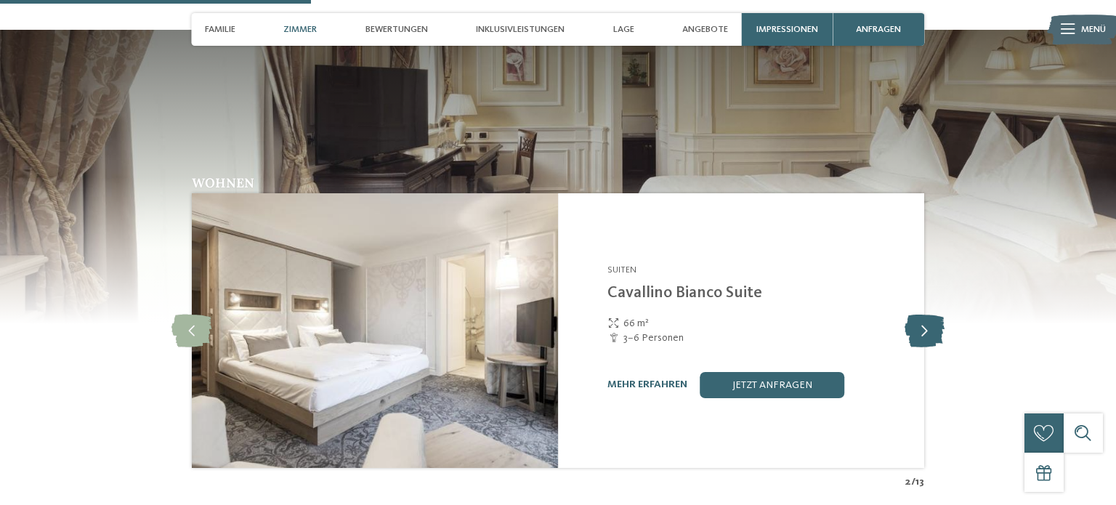
click at [934, 315] on icon at bounding box center [925, 331] width 40 height 33
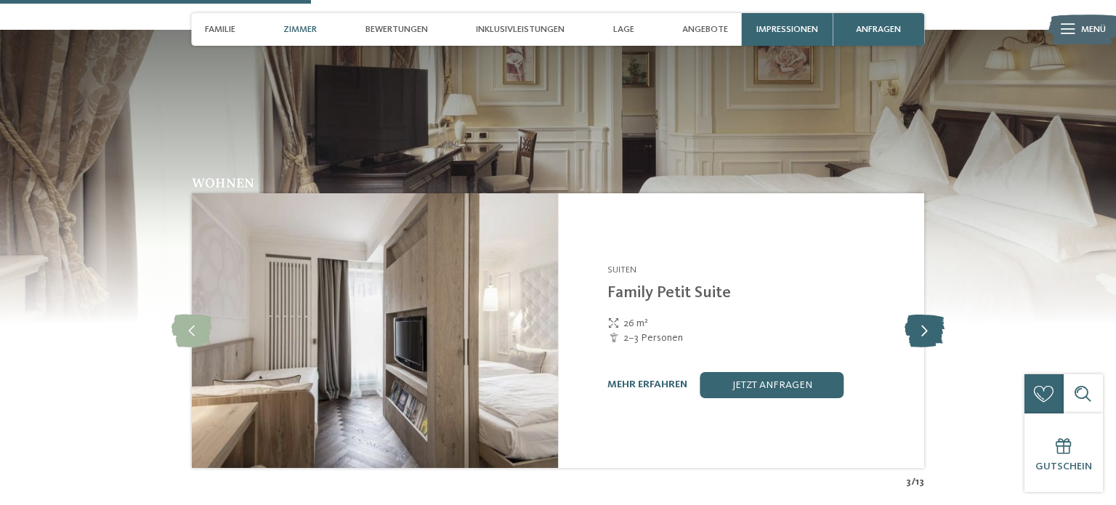
click at [934, 315] on icon at bounding box center [925, 331] width 40 height 33
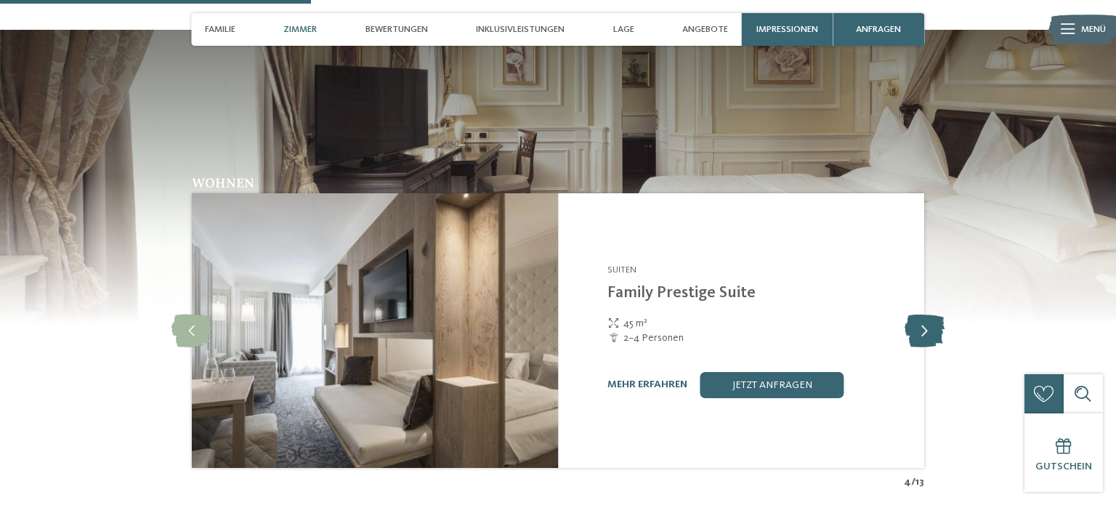
click at [934, 315] on icon at bounding box center [925, 331] width 40 height 33
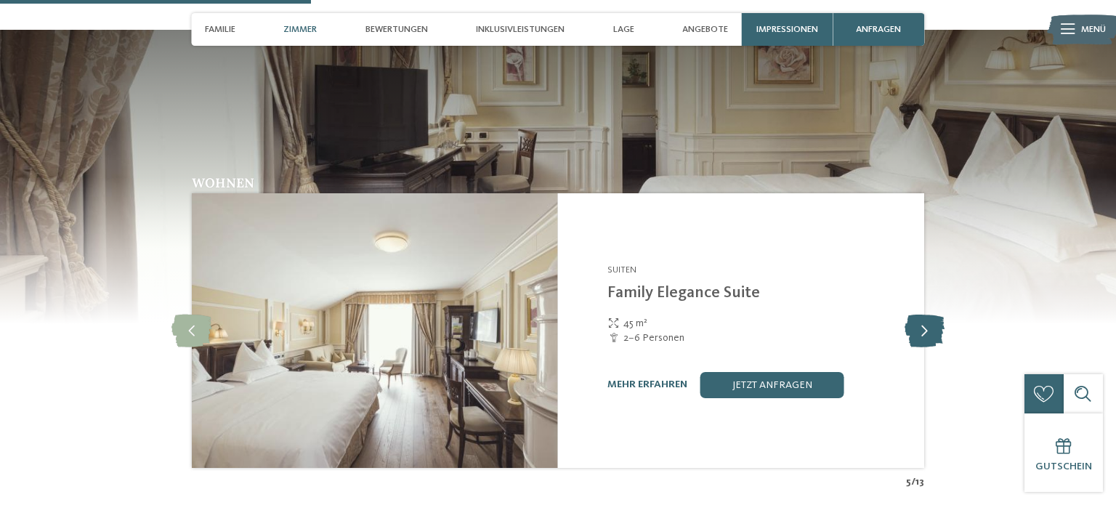
click at [934, 315] on icon at bounding box center [925, 331] width 40 height 33
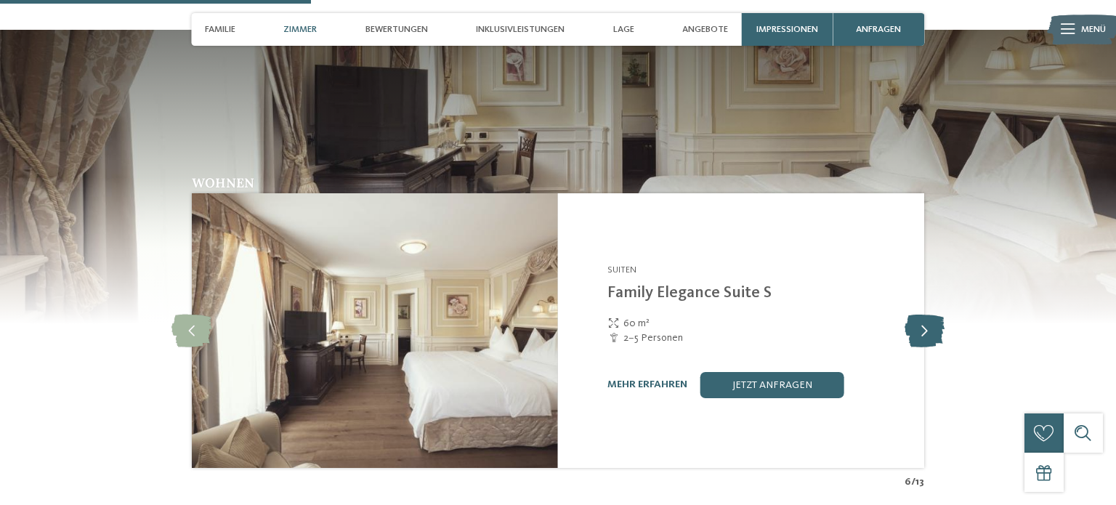
click at [934, 315] on icon at bounding box center [925, 331] width 40 height 33
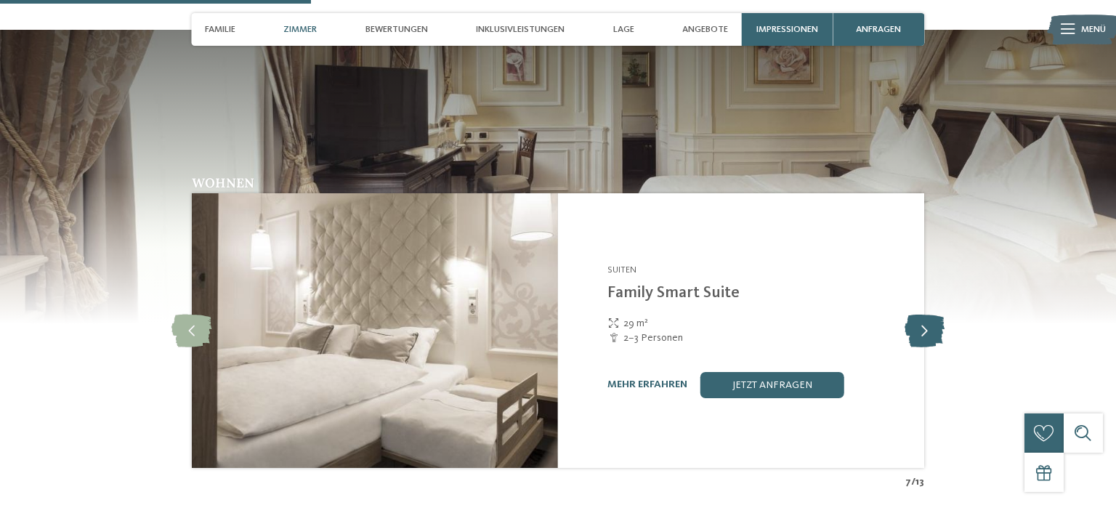
click at [934, 315] on icon at bounding box center [925, 331] width 40 height 33
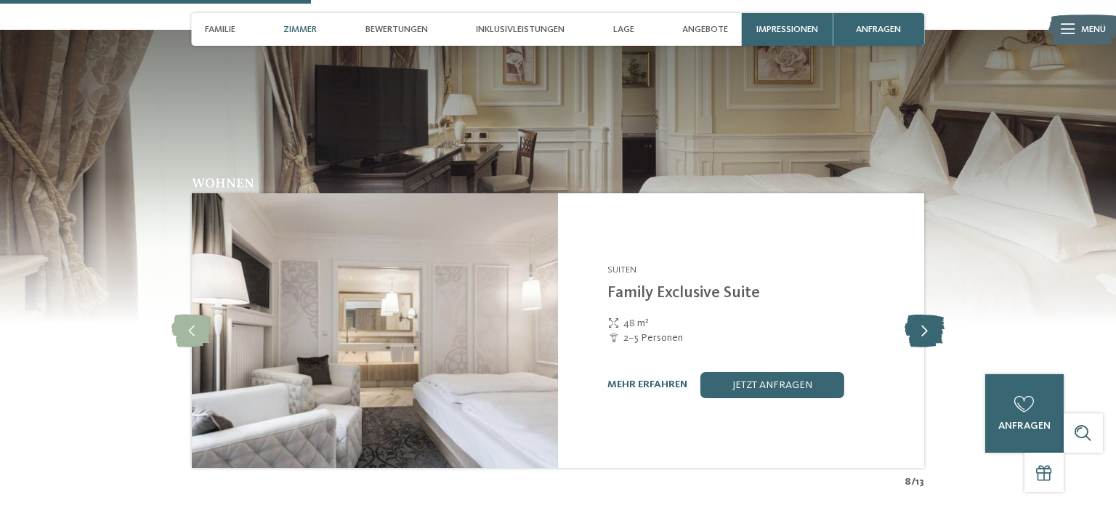
click at [934, 315] on icon at bounding box center [925, 331] width 40 height 33
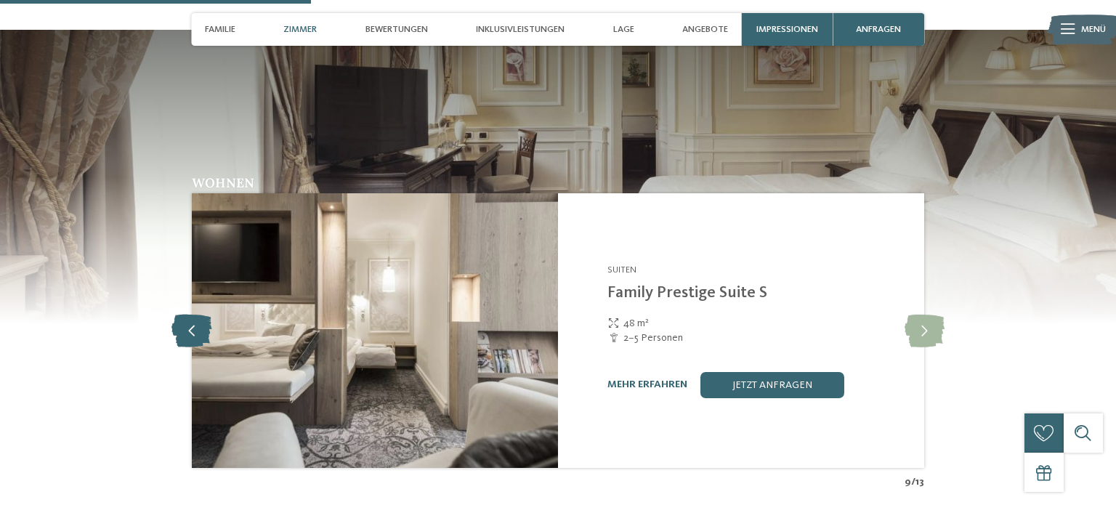
click at [203, 315] on icon at bounding box center [192, 331] width 40 height 33
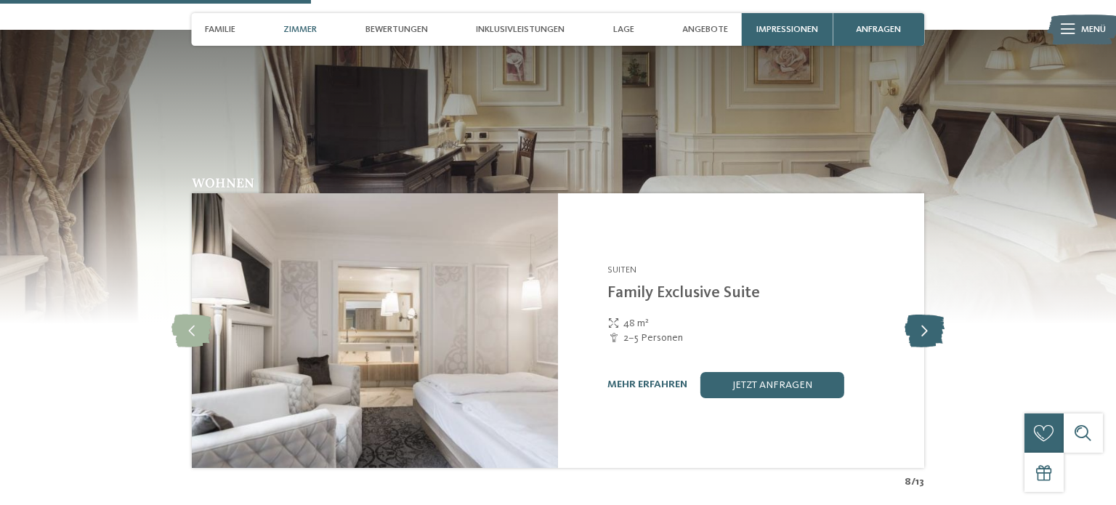
click at [933, 315] on icon at bounding box center [925, 331] width 40 height 33
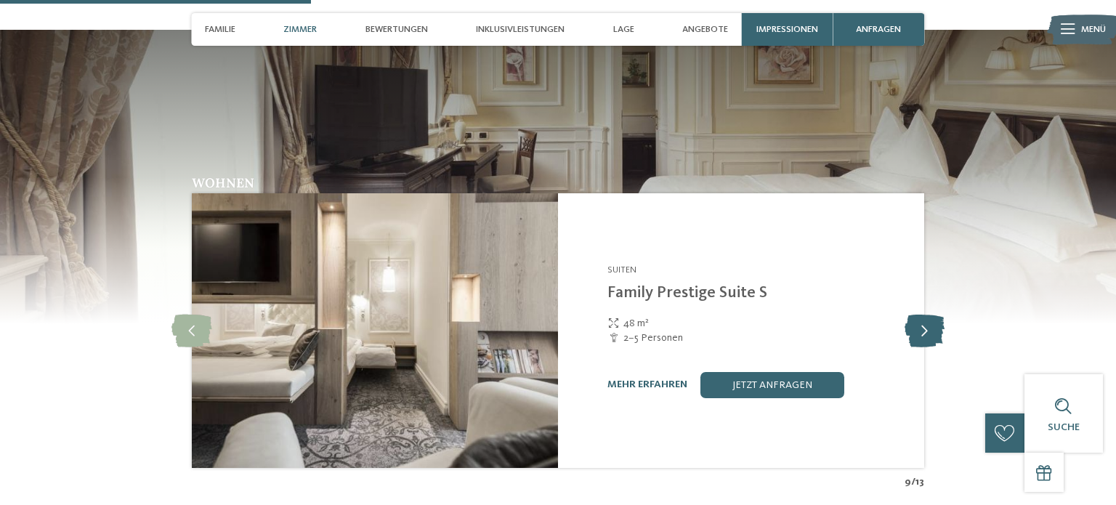
click at [933, 315] on icon at bounding box center [925, 331] width 40 height 33
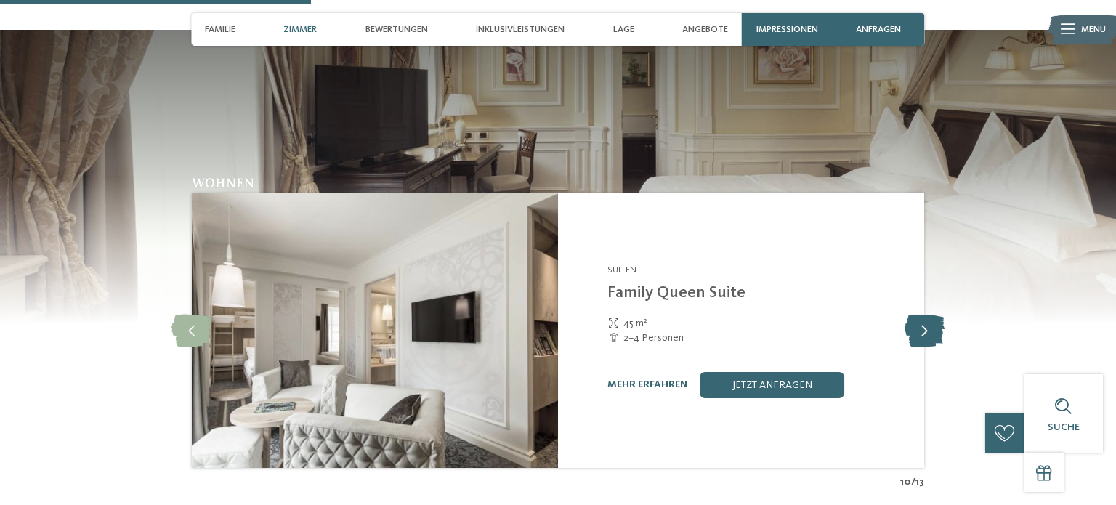
click at [933, 315] on icon at bounding box center [925, 331] width 40 height 33
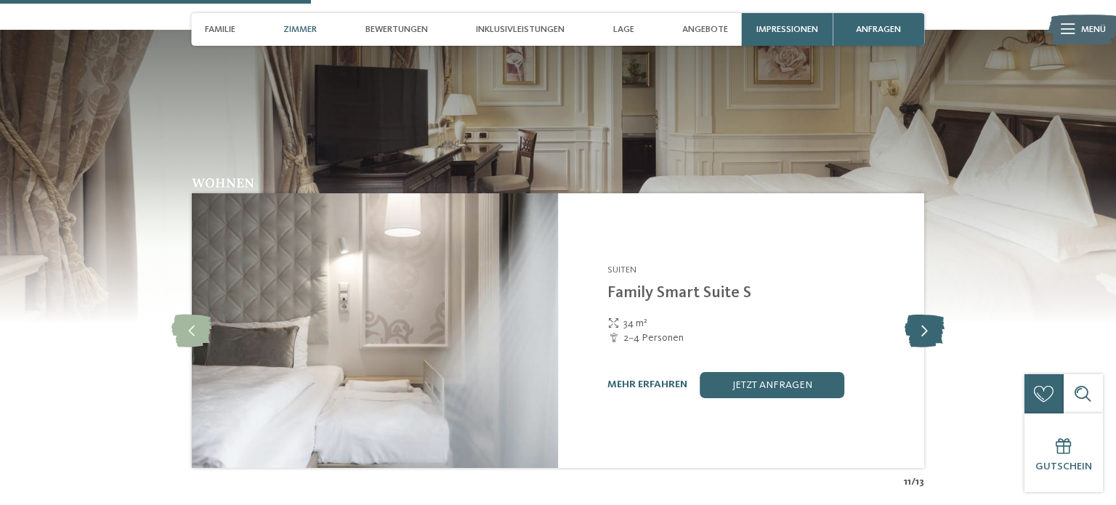
click at [933, 315] on icon at bounding box center [925, 331] width 40 height 33
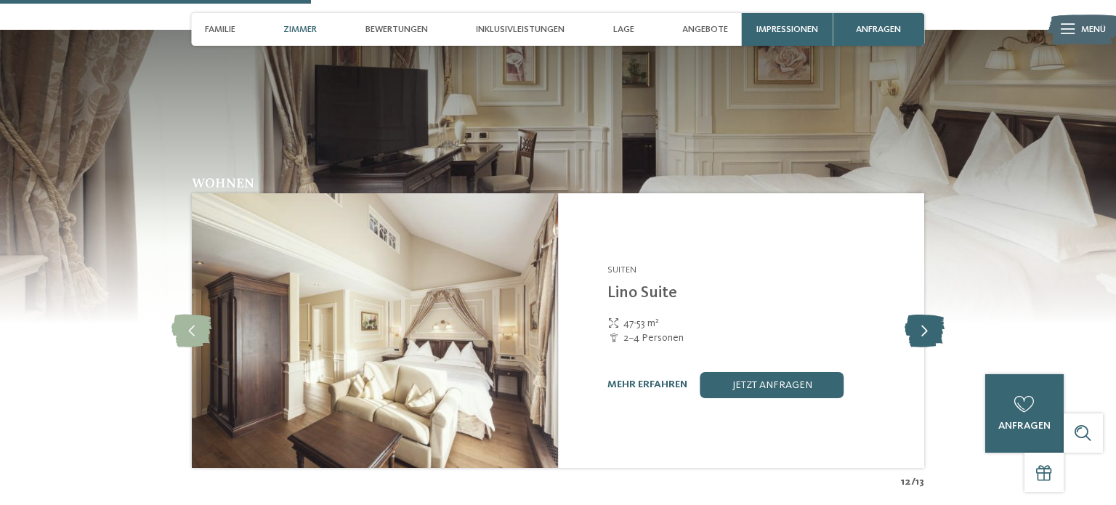
click at [933, 315] on icon at bounding box center [925, 331] width 40 height 33
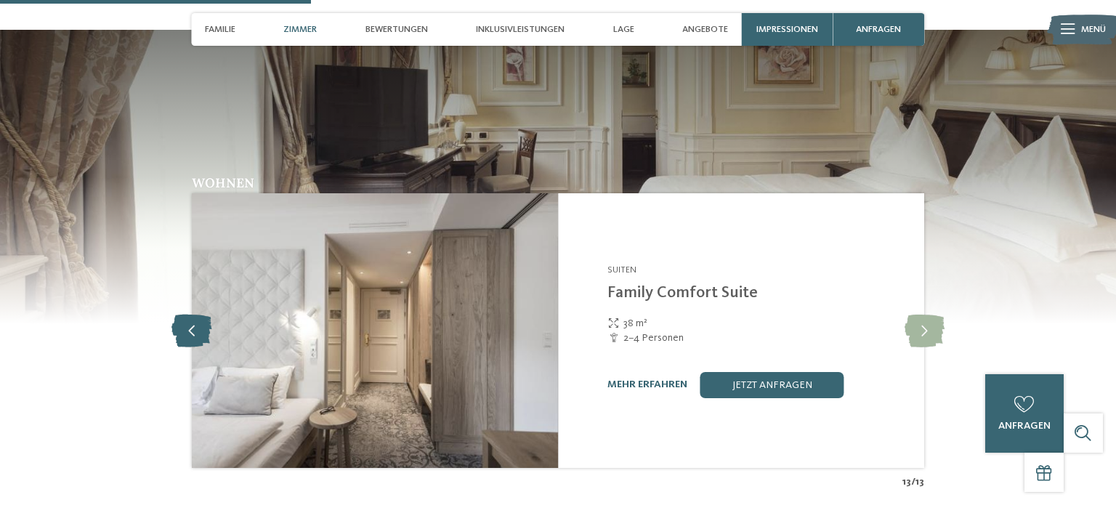
click at [193, 315] on icon at bounding box center [192, 331] width 40 height 33
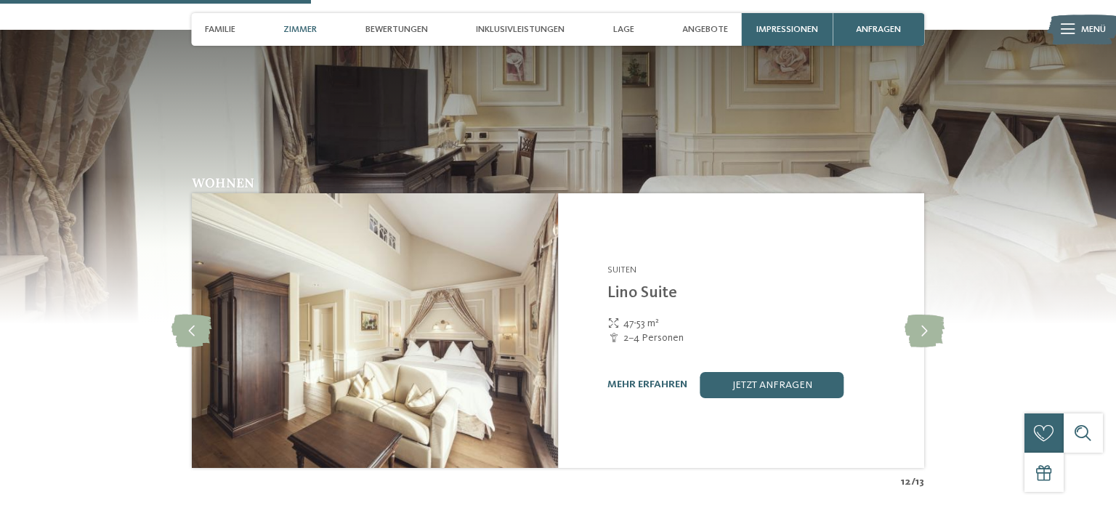
click at [423, 267] on img at bounding box center [375, 330] width 366 height 275
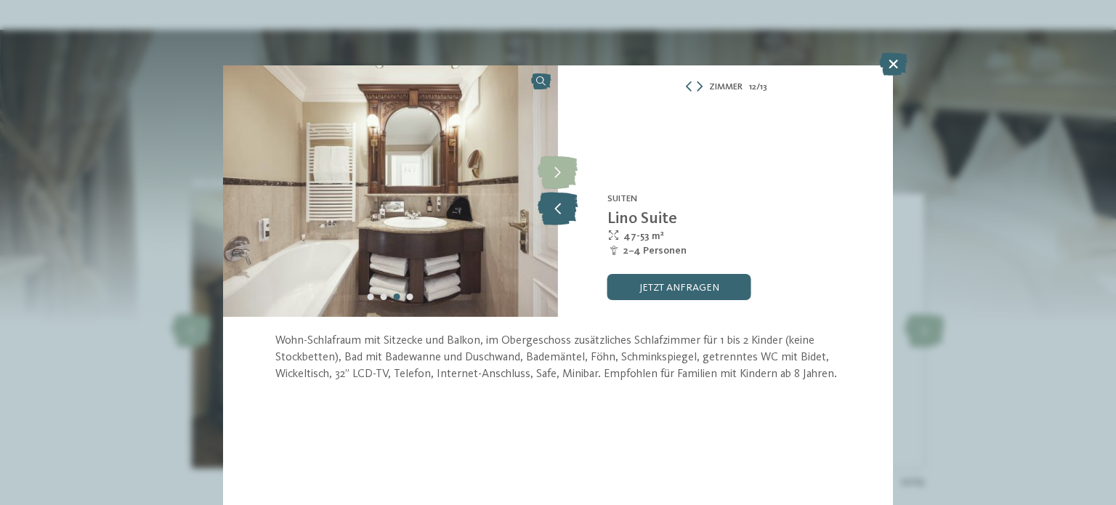
click at [555, 222] on icon at bounding box center [558, 209] width 40 height 33
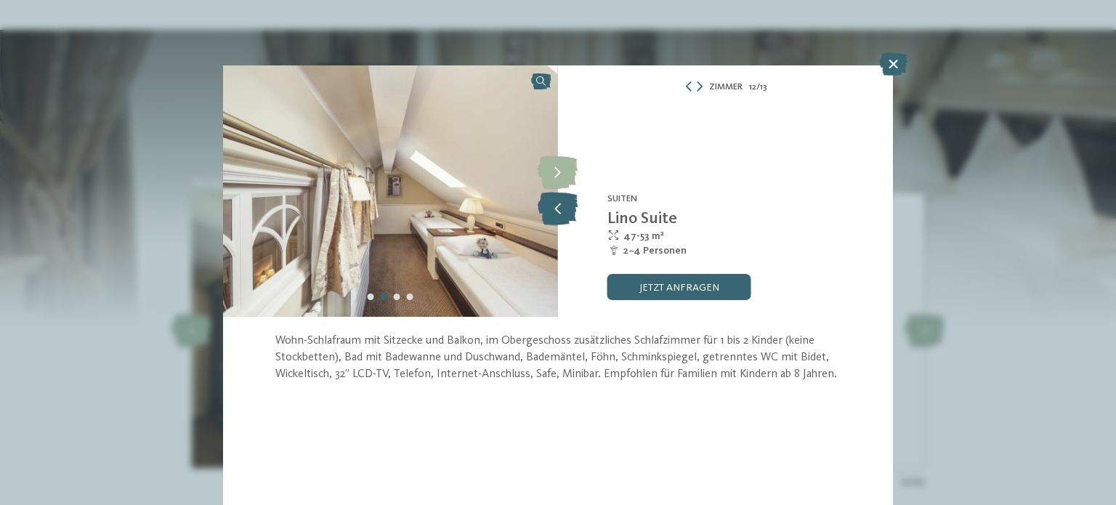
click at [555, 222] on icon at bounding box center [558, 209] width 40 height 33
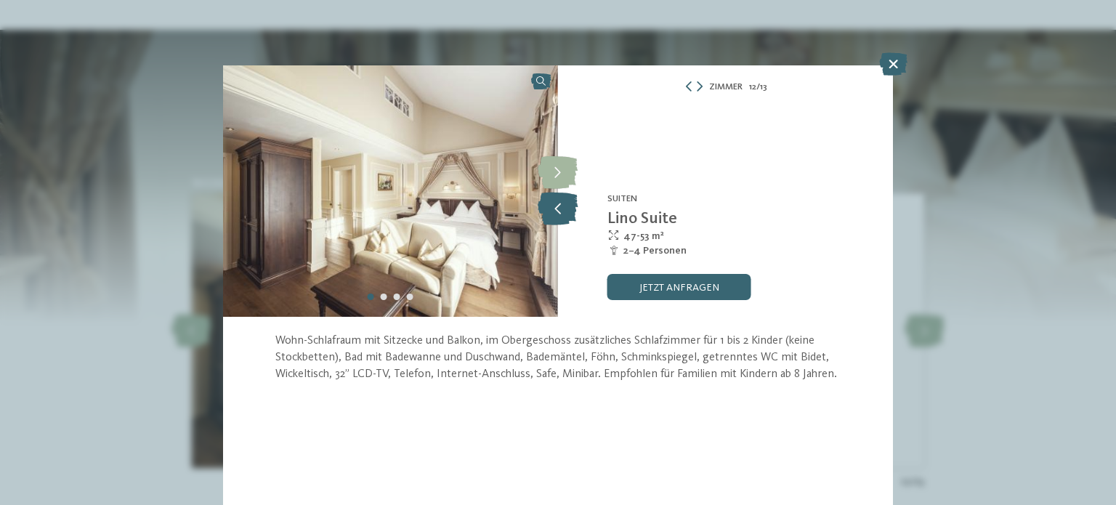
click at [555, 222] on icon at bounding box center [558, 209] width 40 height 33
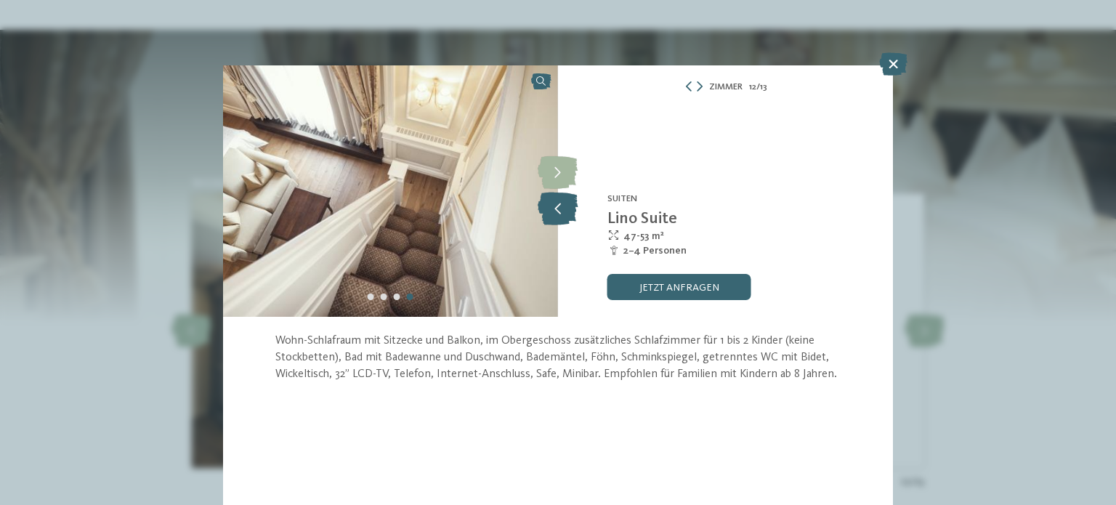
click at [555, 222] on icon at bounding box center [558, 209] width 40 height 33
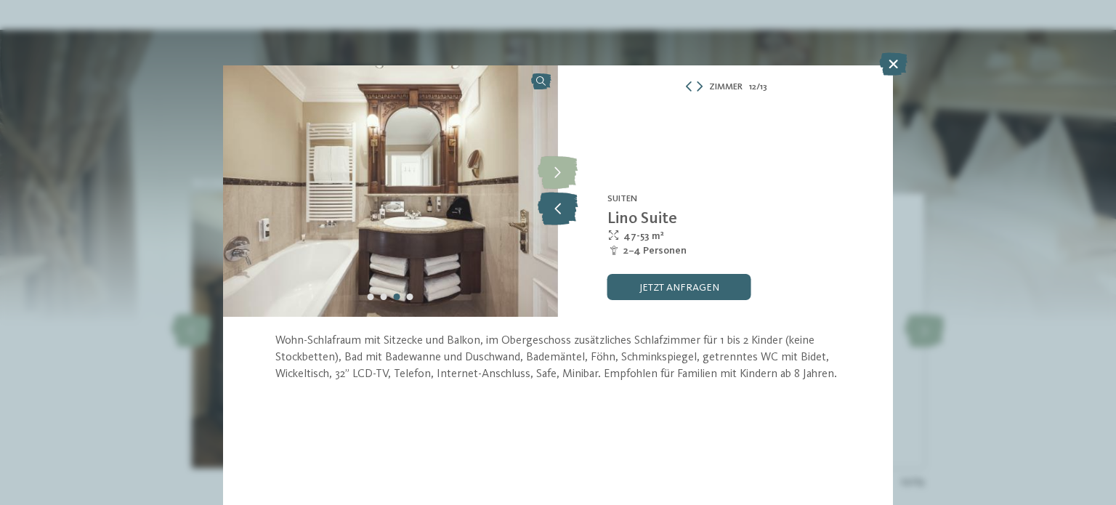
click at [555, 222] on icon at bounding box center [558, 209] width 40 height 33
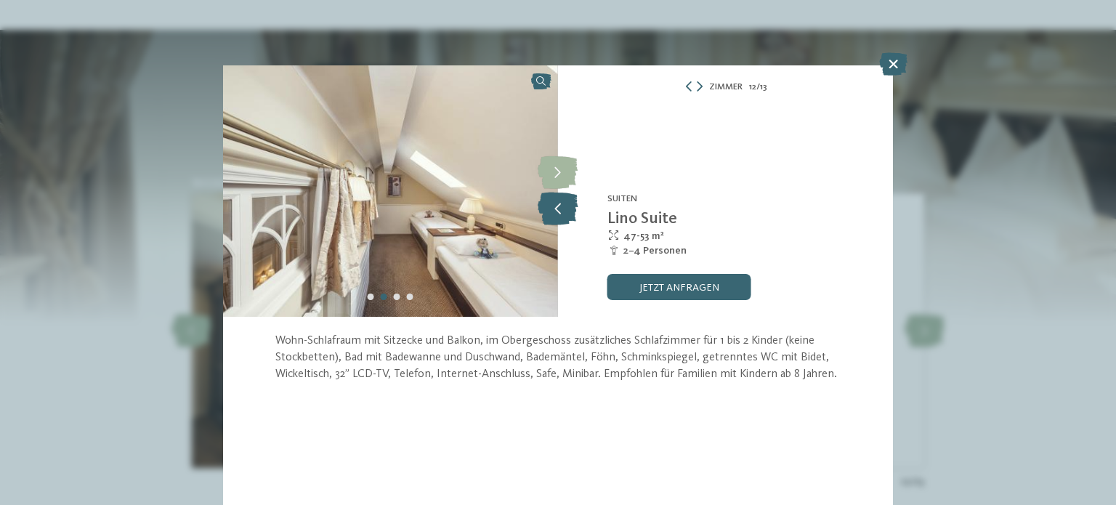
click at [555, 222] on icon at bounding box center [558, 209] width 40 height 33
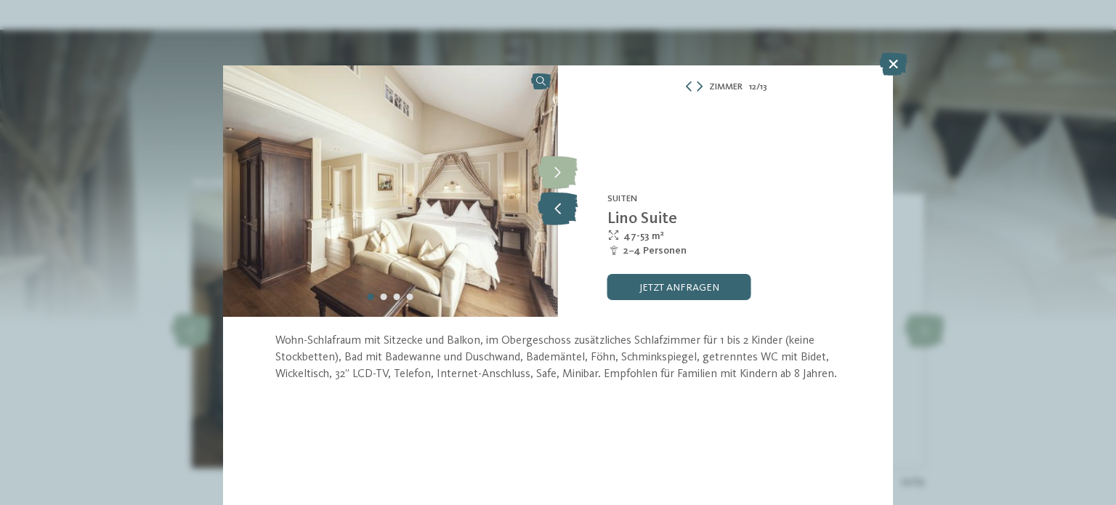
click at [555, 222] on icon at bounding box center [558, 209] width 40 height 33
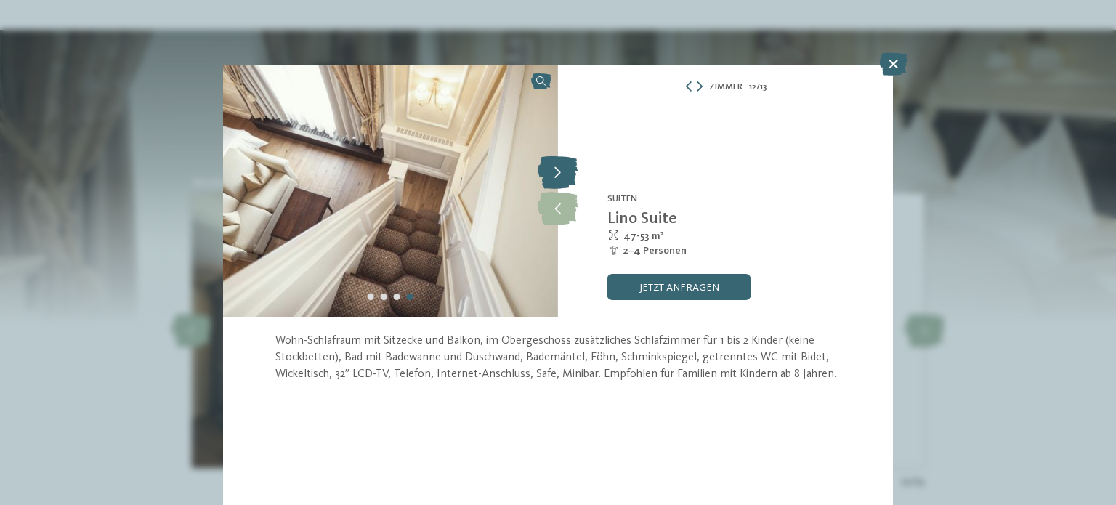
click at [547, 177] on icon at bounding box center [558, 173] width 40 height 33
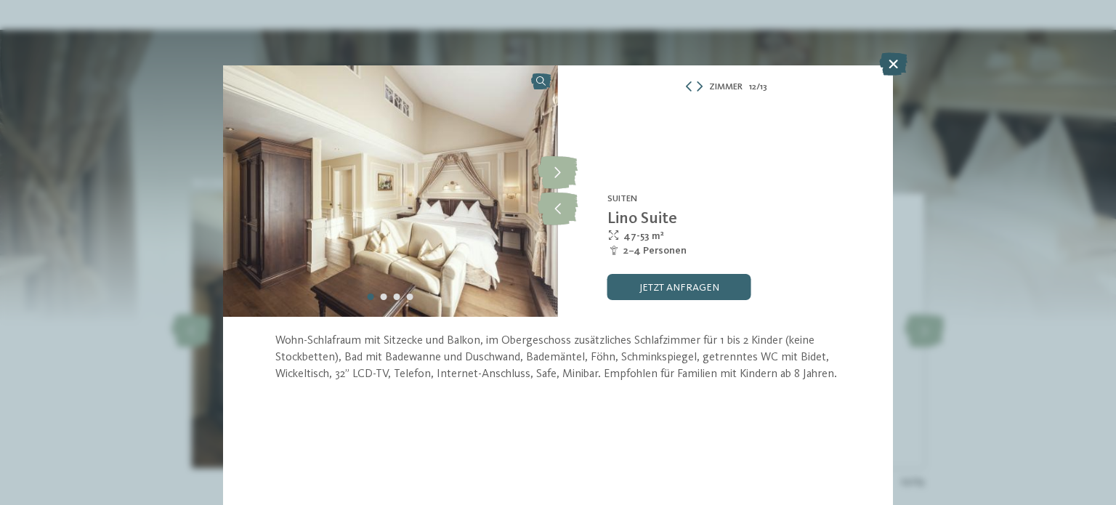
click at [895, 60] on icon at bounding box center [893, 63] width 28 height 23
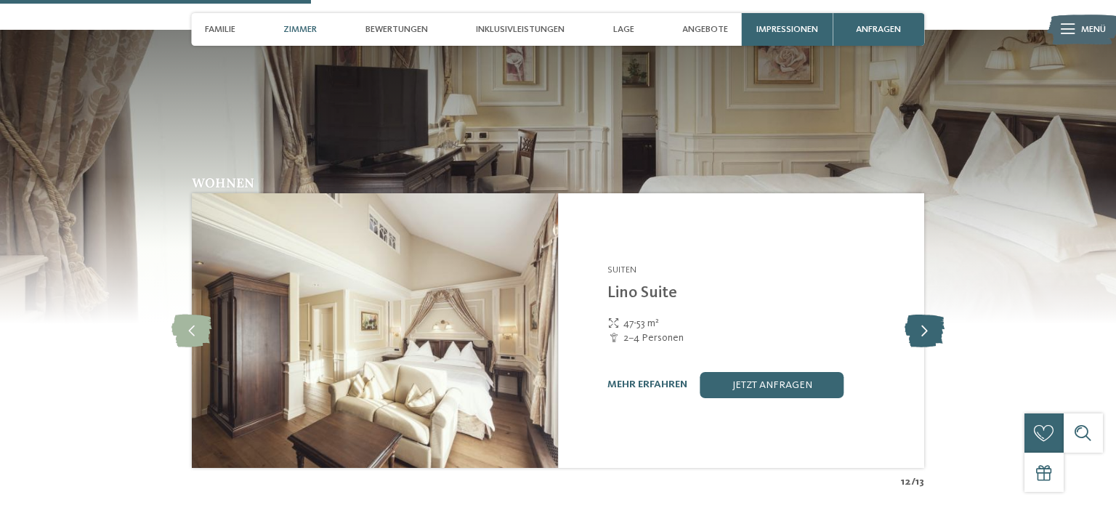
click at [916, 315] on icon at bounding box center [925, 331] width 40 height 33
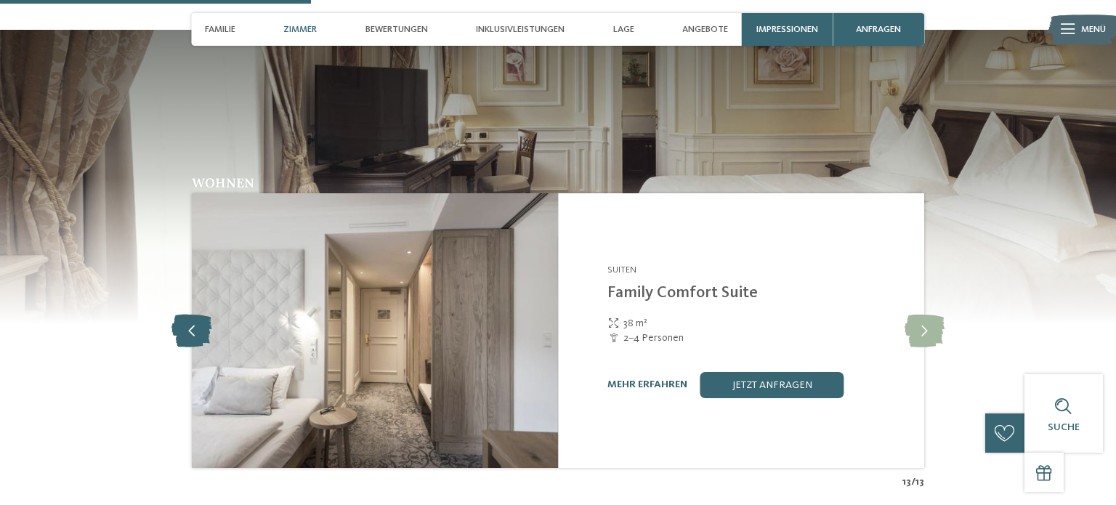
click at [185, 315] on icon at bounding box center [192, 331] width 40 height 33
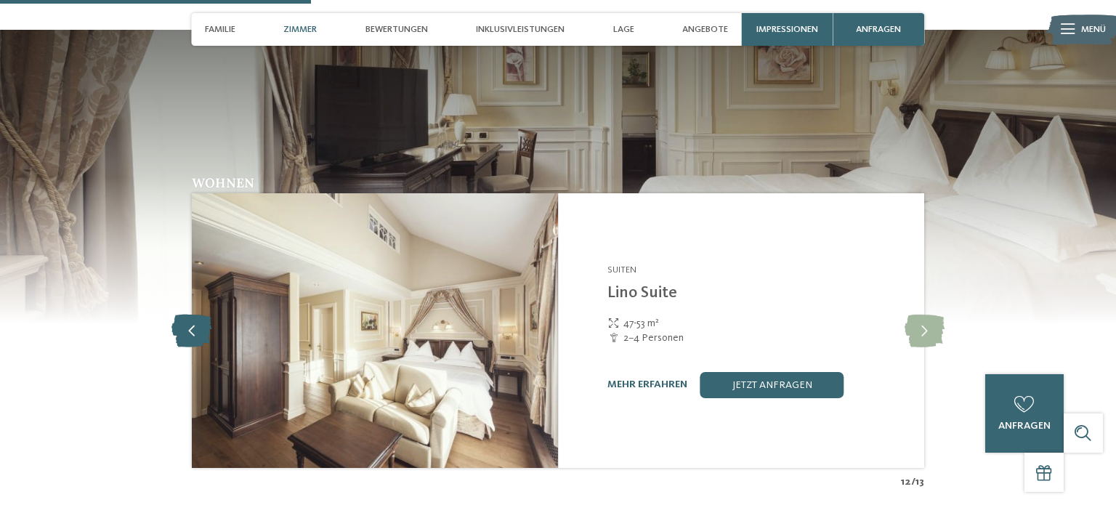
click at [185, 315] on icon at bounding box center [192, 331] width 40 height 33
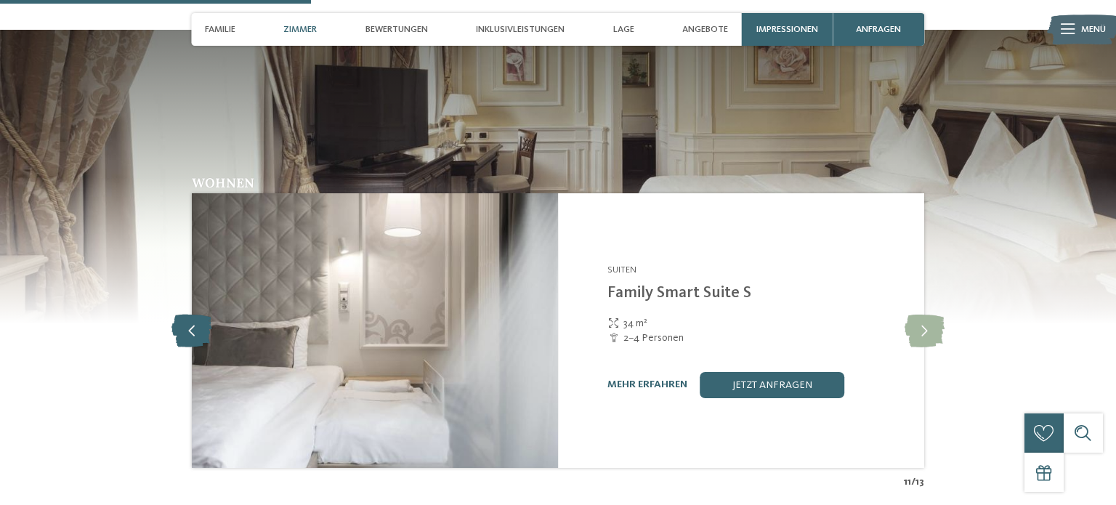
click at [185, 315] on icon at bounding box center [192, 331] width 40 height 33
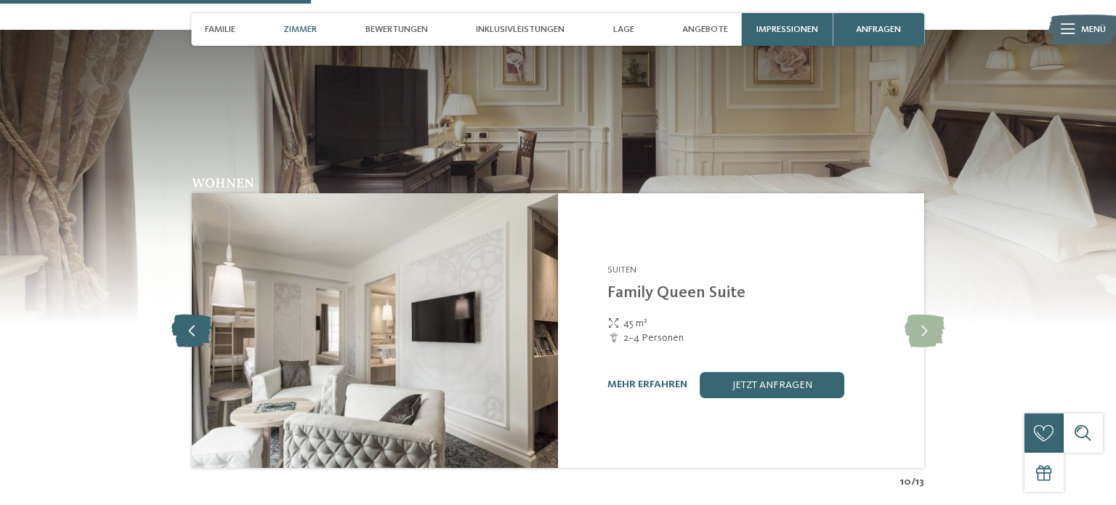
click at [185, 315] on icon at bounding box center [192, 331] width 40 height 33
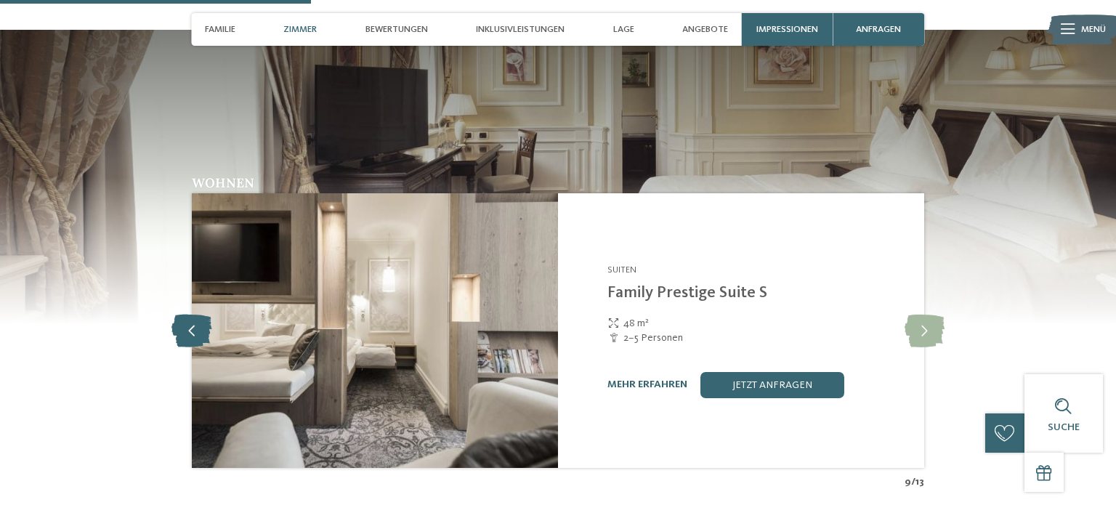
click at [185, 315] on icon at bounding box center [192, 331] width 40 height 33
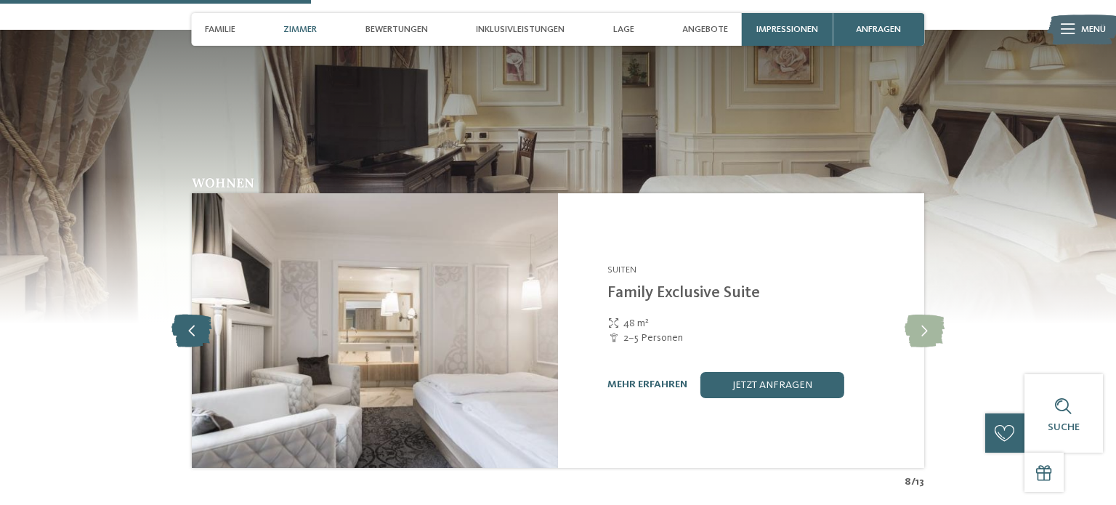
click at [185, 315] on icon at bounding box center [192, 331] width 40 height 33
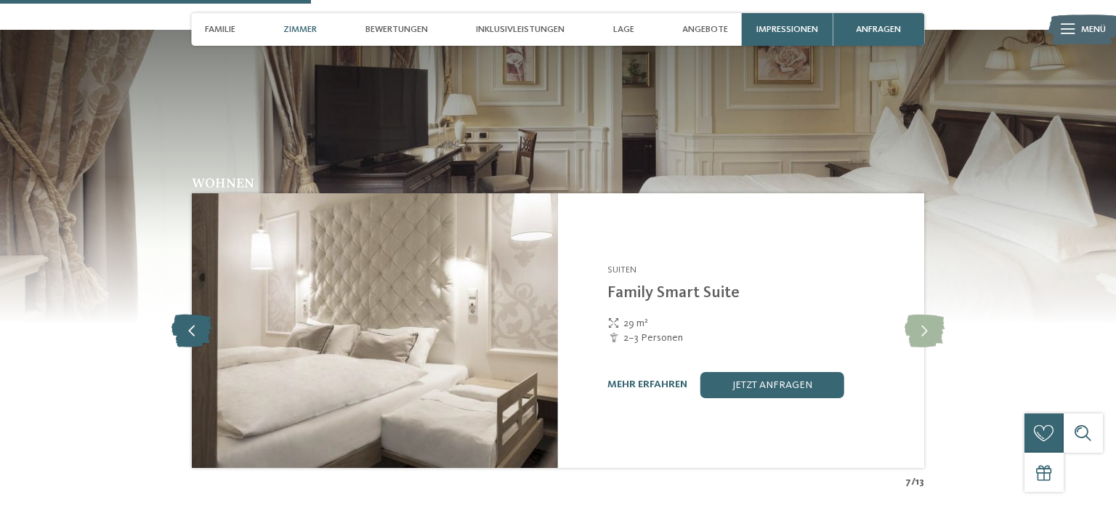
click at [185, 315] on icon at bounding box center [192, 331] width 40 height 33
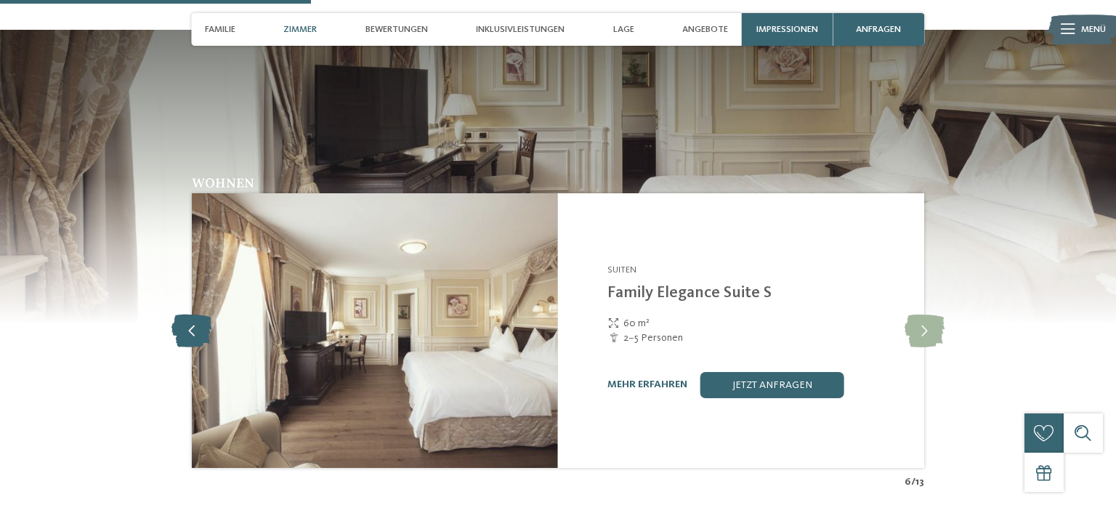
click at [185, 315] on icon at bounding box center [192, 331] width 40 height 33
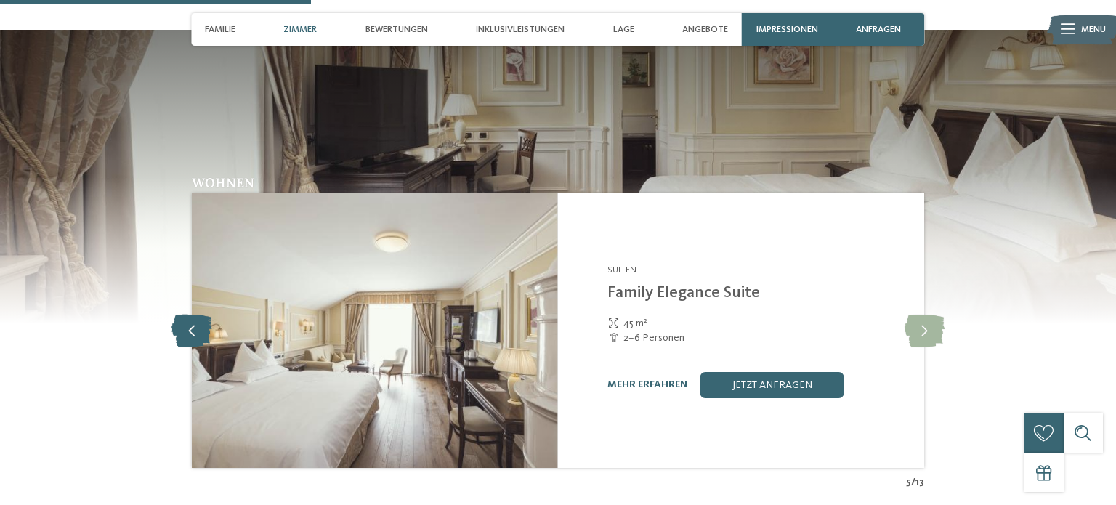
click at [185, 315] on icon at bounding box center [192, 331] width 40 height 33
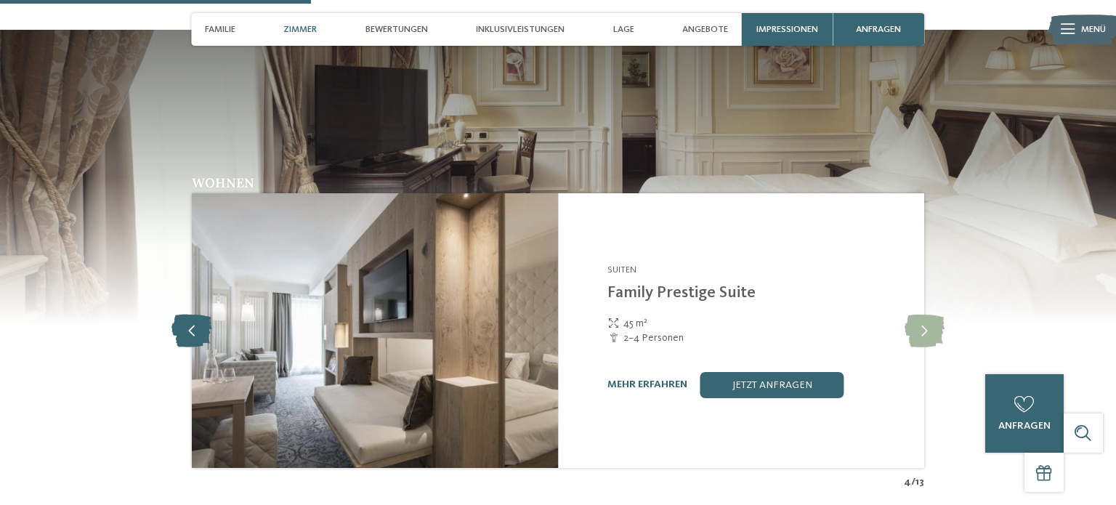
click at [185, 315] on icon at bounding box center [192, 331] width 40 height 33
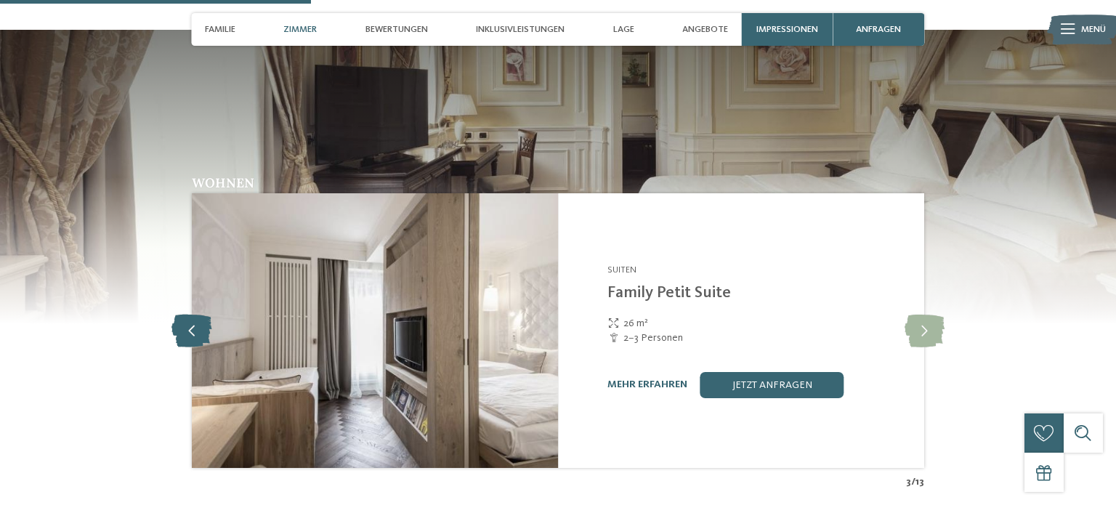
click at [198, 315] on icon at bounding box center [192, 331] width 40 height 33
